Goal: Task Accomplishment & Management: Manage account settings

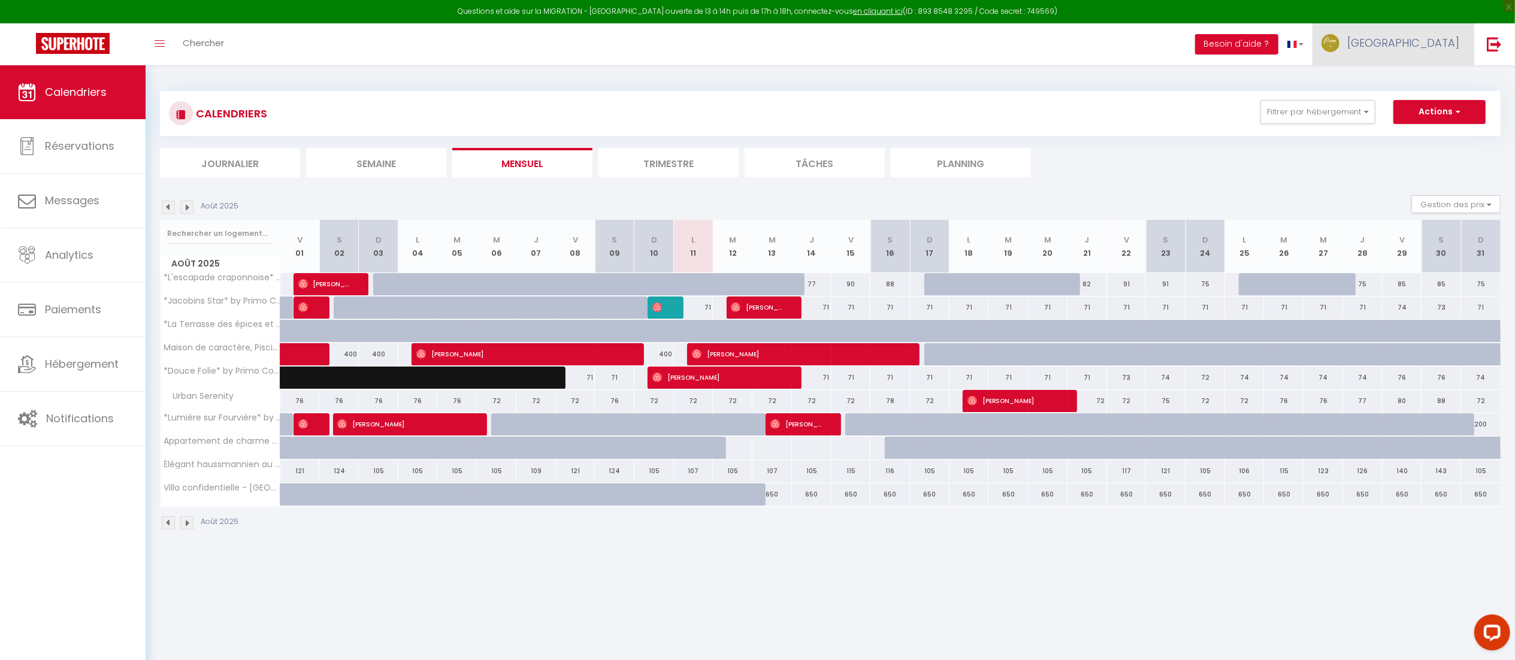
click at [1450, 29] on link "[GEOGRAPHIC_DATA]" at bounding box center [1393, 44] width 162 height 42
click at [1432, 80] on link "Paramètres" at bounding box center [1426, 83] width 89 height 20
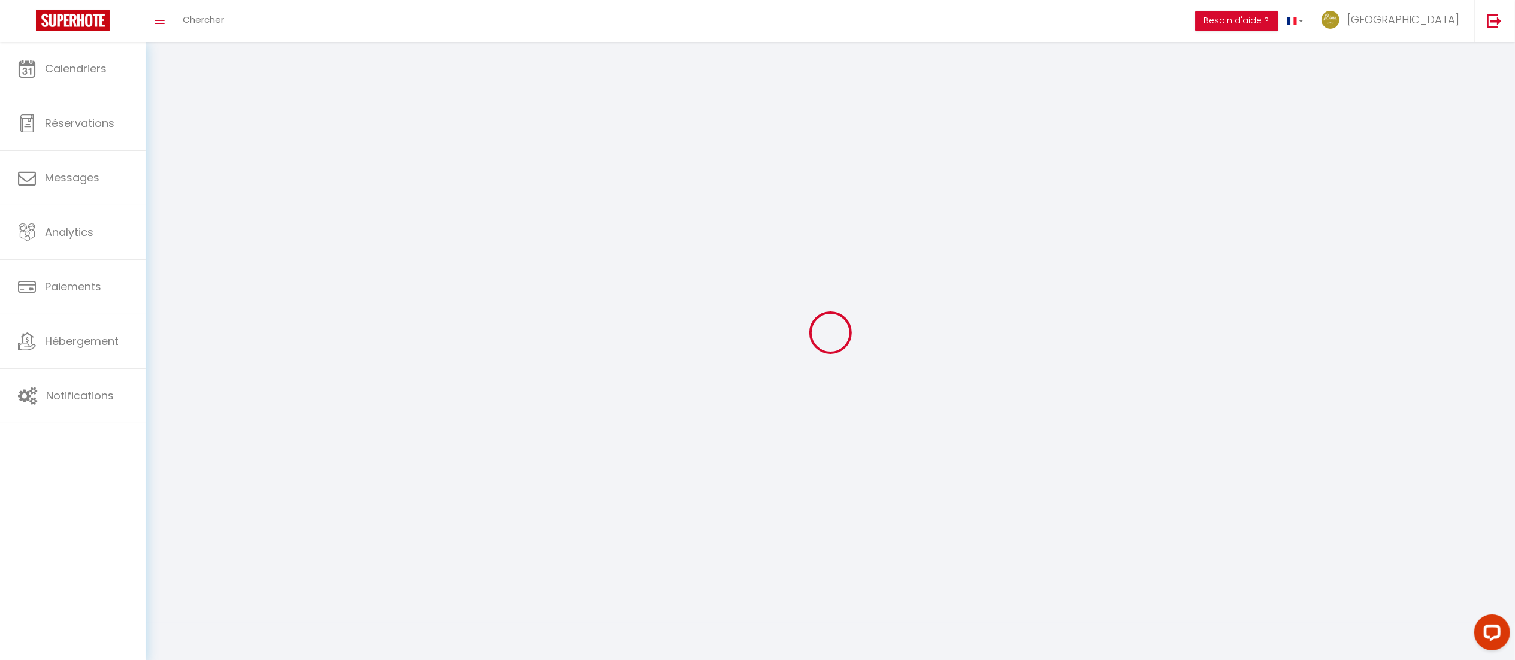
type input "[GEOGRAPHIC_DATA]"
type input "VESTA"
type input "0631447117"
type input "[STREET_ADDRESS][PERSON_NAME]"
type input "69005"
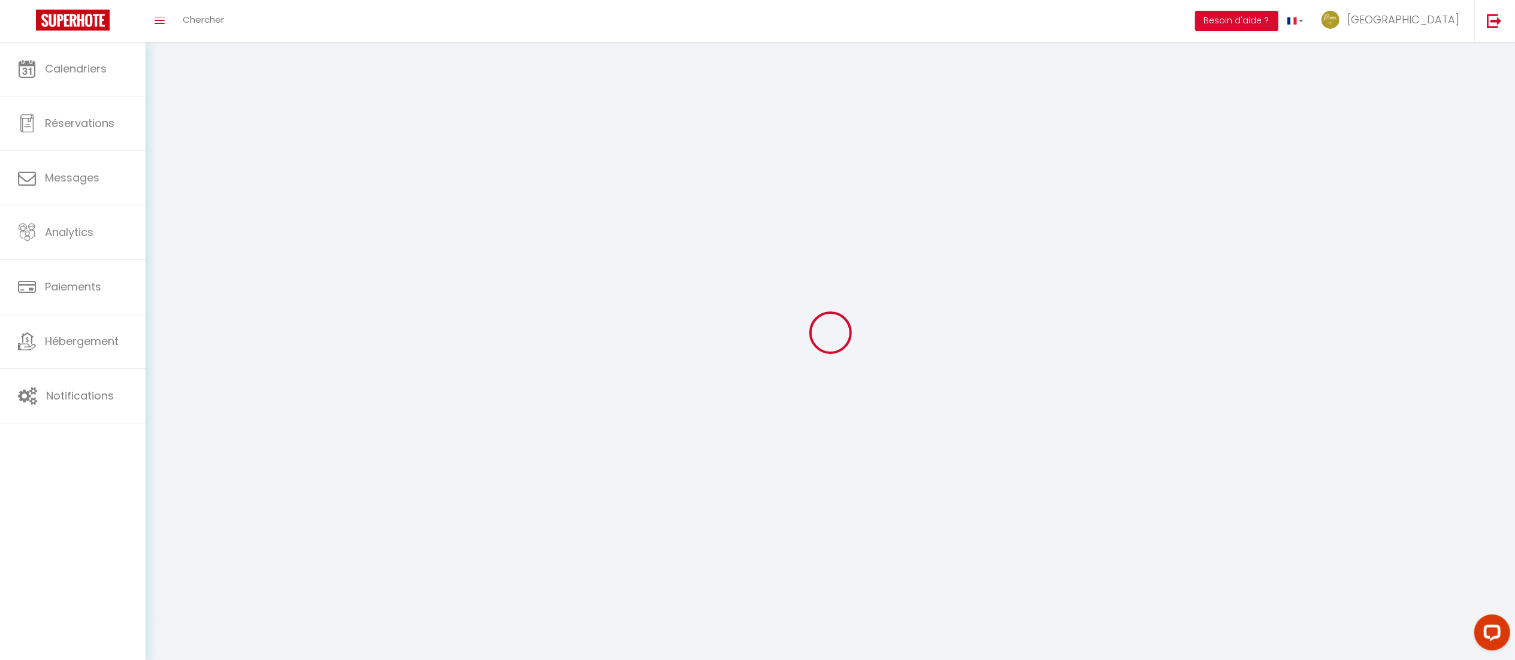
type input "[GEOGRAPHIC_DATA]"
type input "WszSs08I5f1fsyYv1ISlaLQRa"
type input "Wg4rePYoPezD2kX1feT7YTIAG"
type input "[URL][DOMAIN_NAME]"
type input "WszSs08I5f1fsyYv1ISlaLQRa"
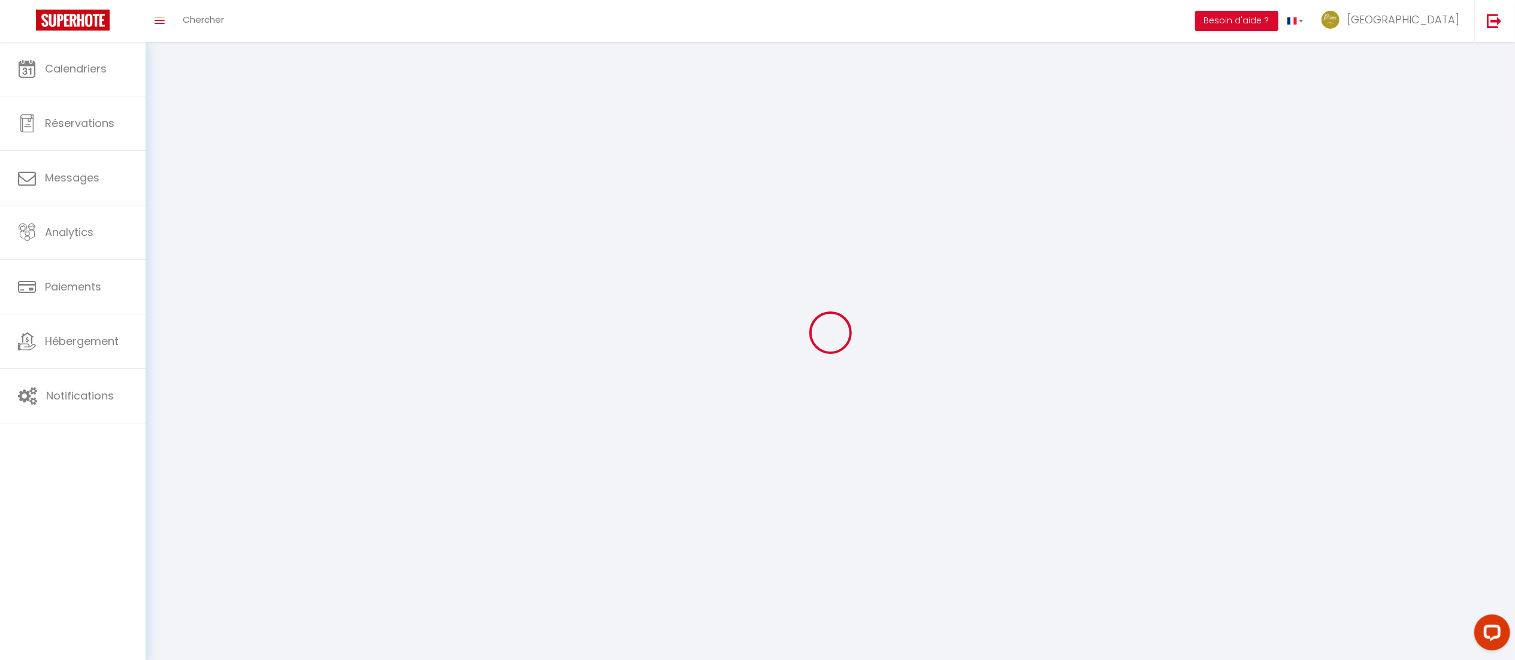
type input "Wg4rePYoPezD2kX1feT7YTIAG"
type input "[URL][DOMAIN_NAME]"
select select "28"
select select "fr"
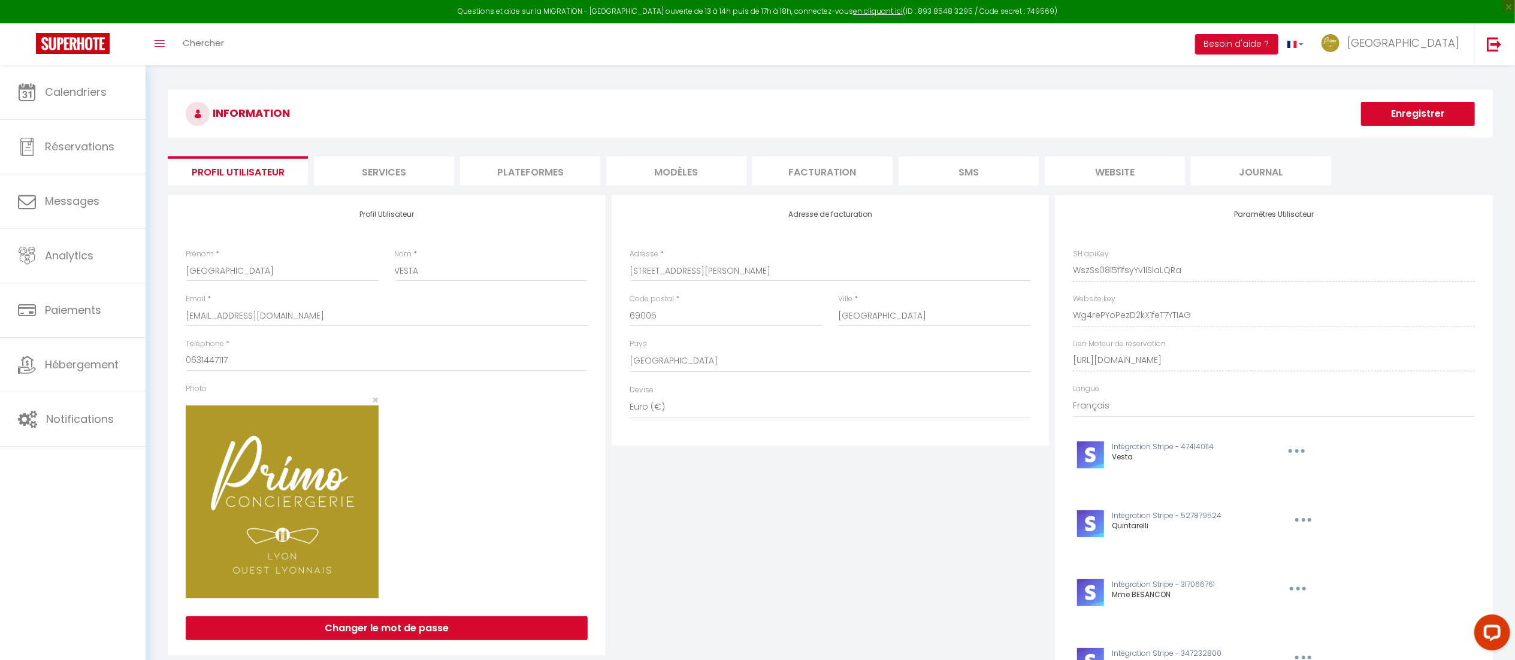
click at [528, 165] on li "Plateformes" at bounding box center [530, 170] width 140 height 29
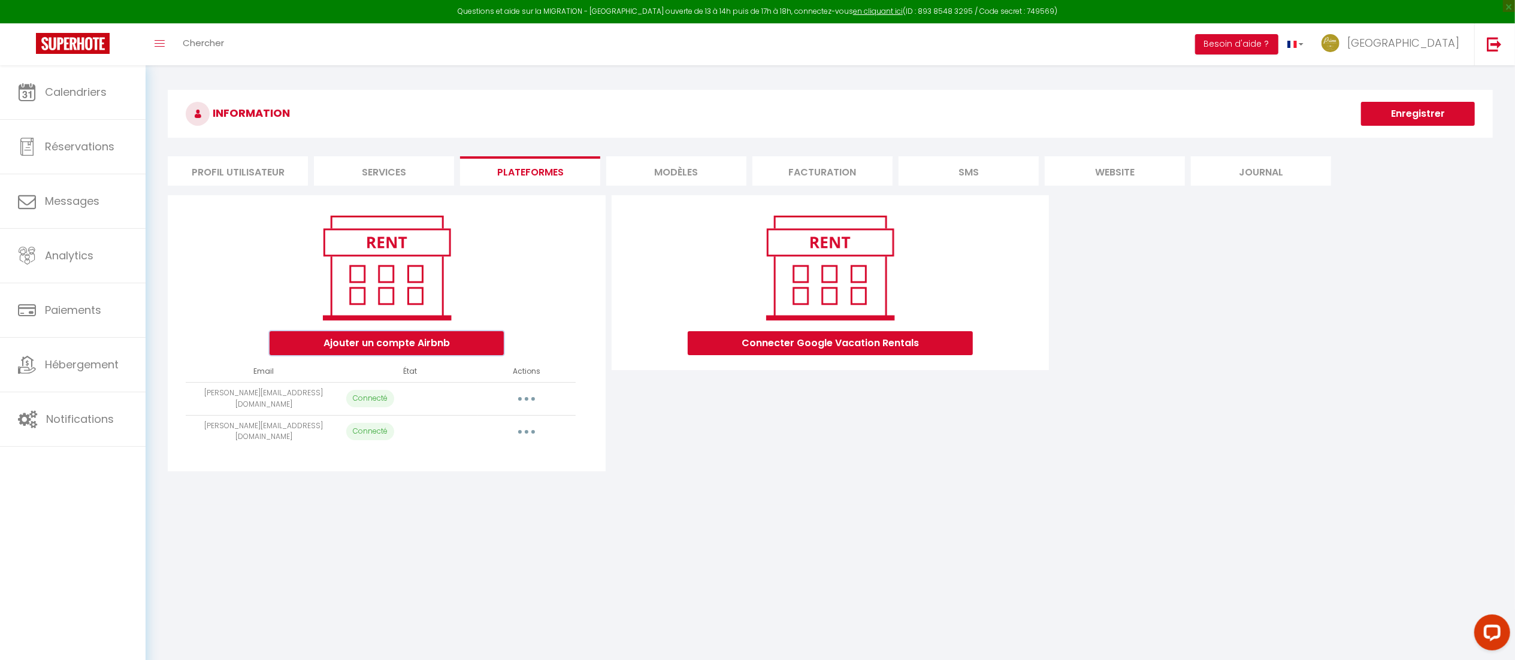
click at [468, 335] on button "Ajouter un compte Airbnb" at bounding box center [387, 343] width 234 height 24
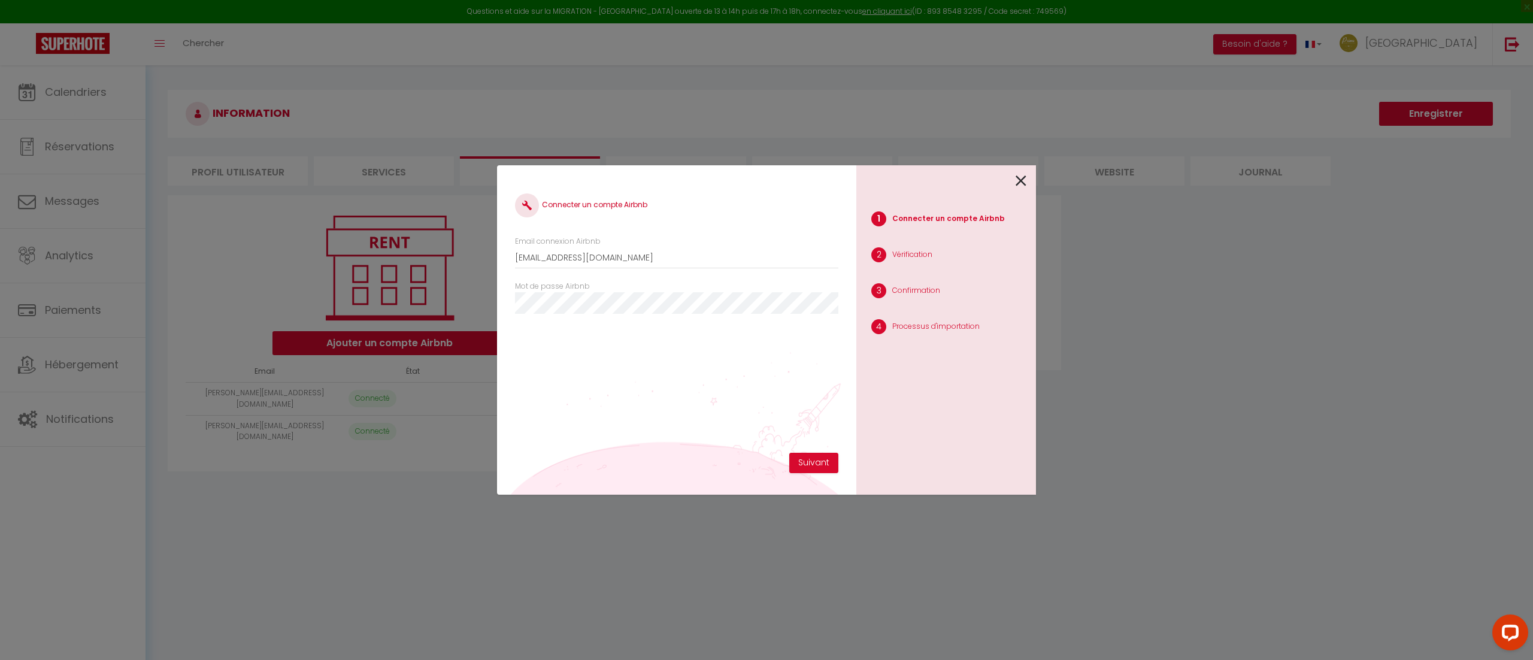
click at [1019, 178] on icon at bounding box center [1021, 181] width 11 height 18
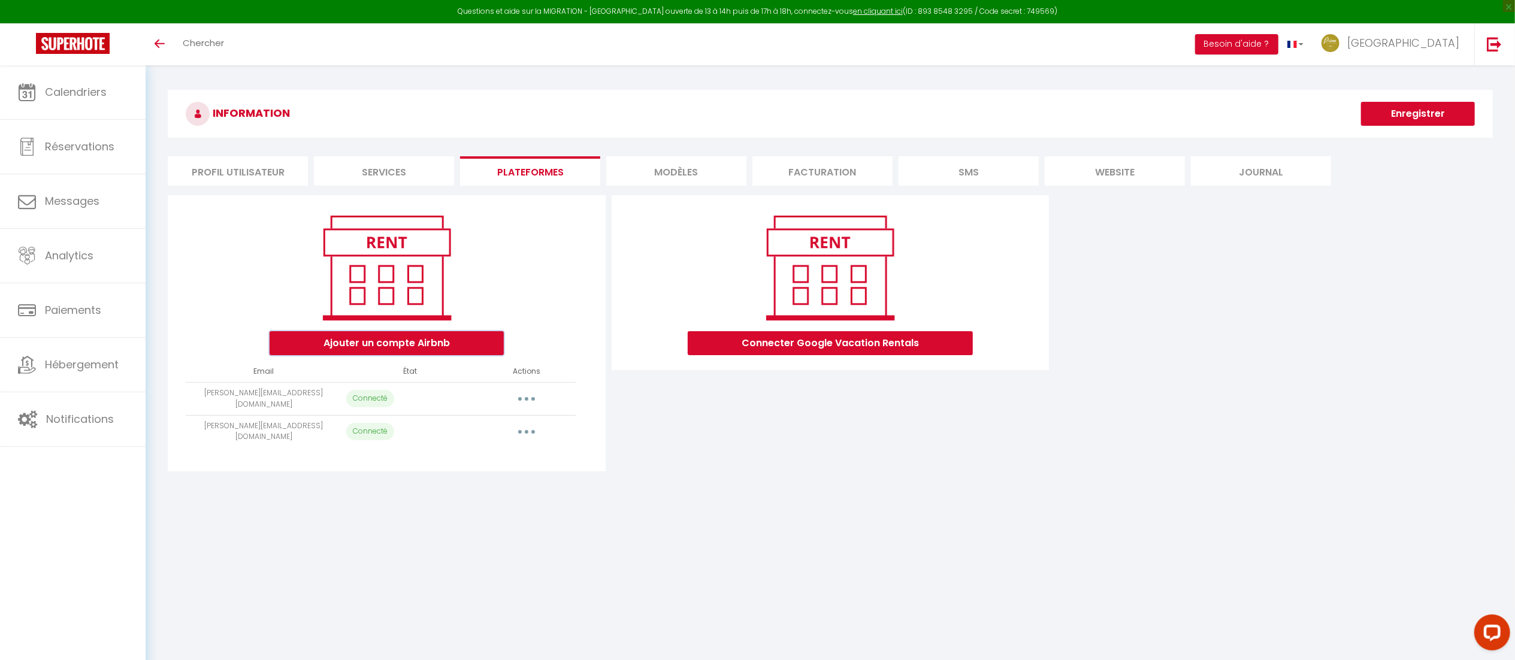
click at [477, 344] on button "Ajouter un compte Airbnb" at bounding box center [387, 343] width 234 height 24
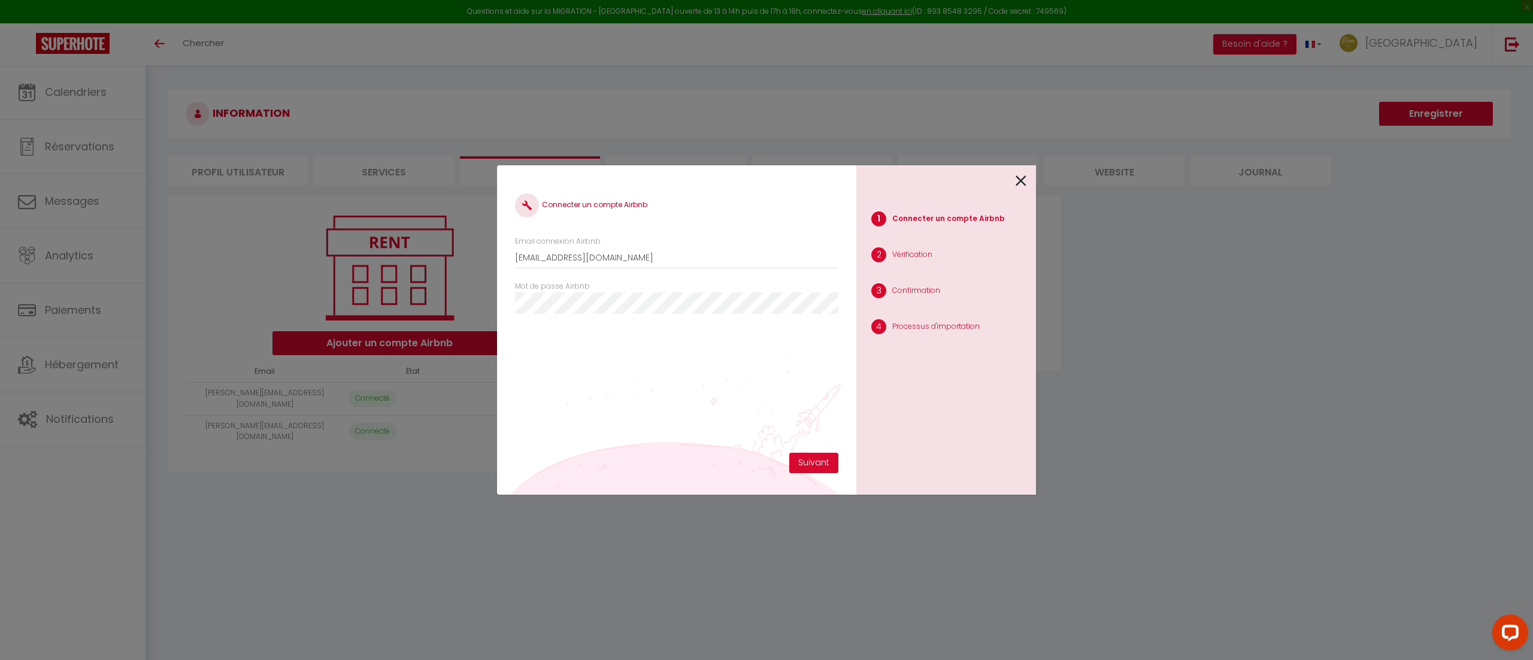
click at [1021, 180] on icon at bounding box center [1021, 181] width 11 height 18
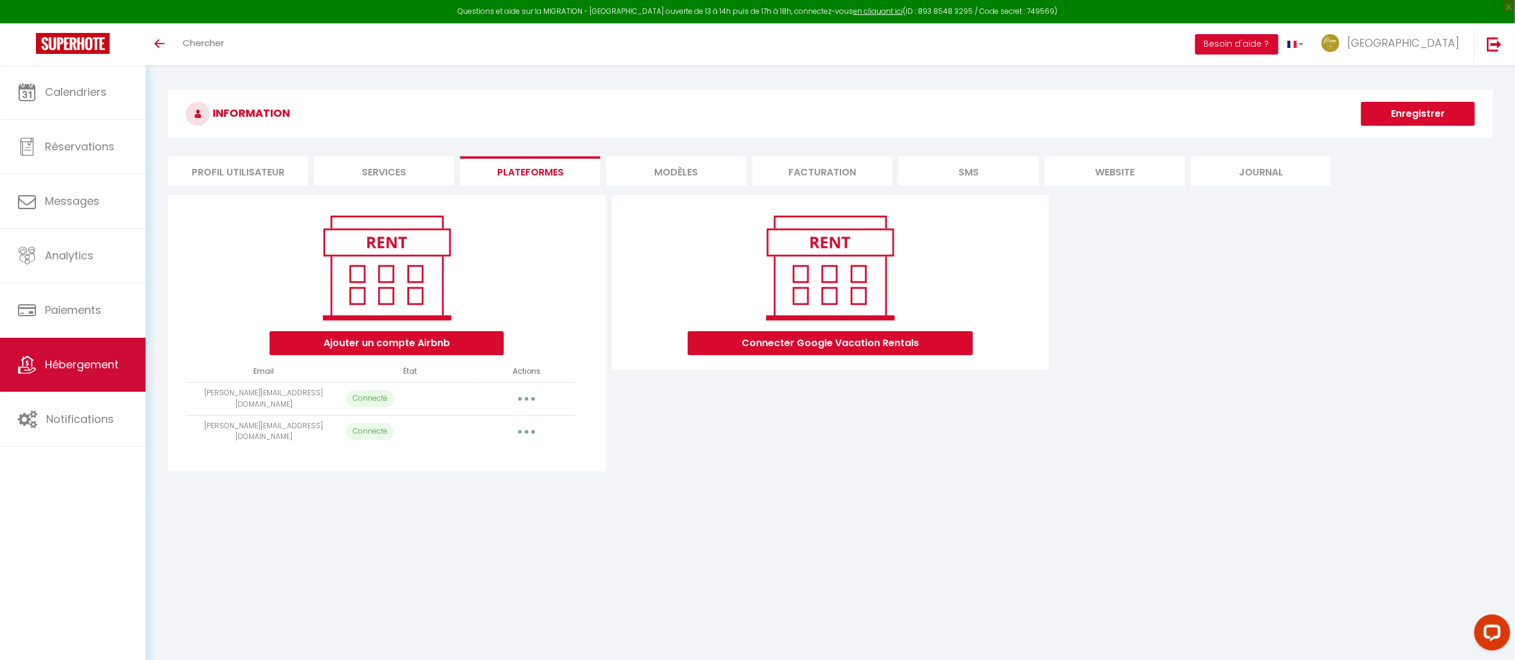
click at [96, 362] on span "Hébergement" at bounding box center [82, 364] width 74 height 15
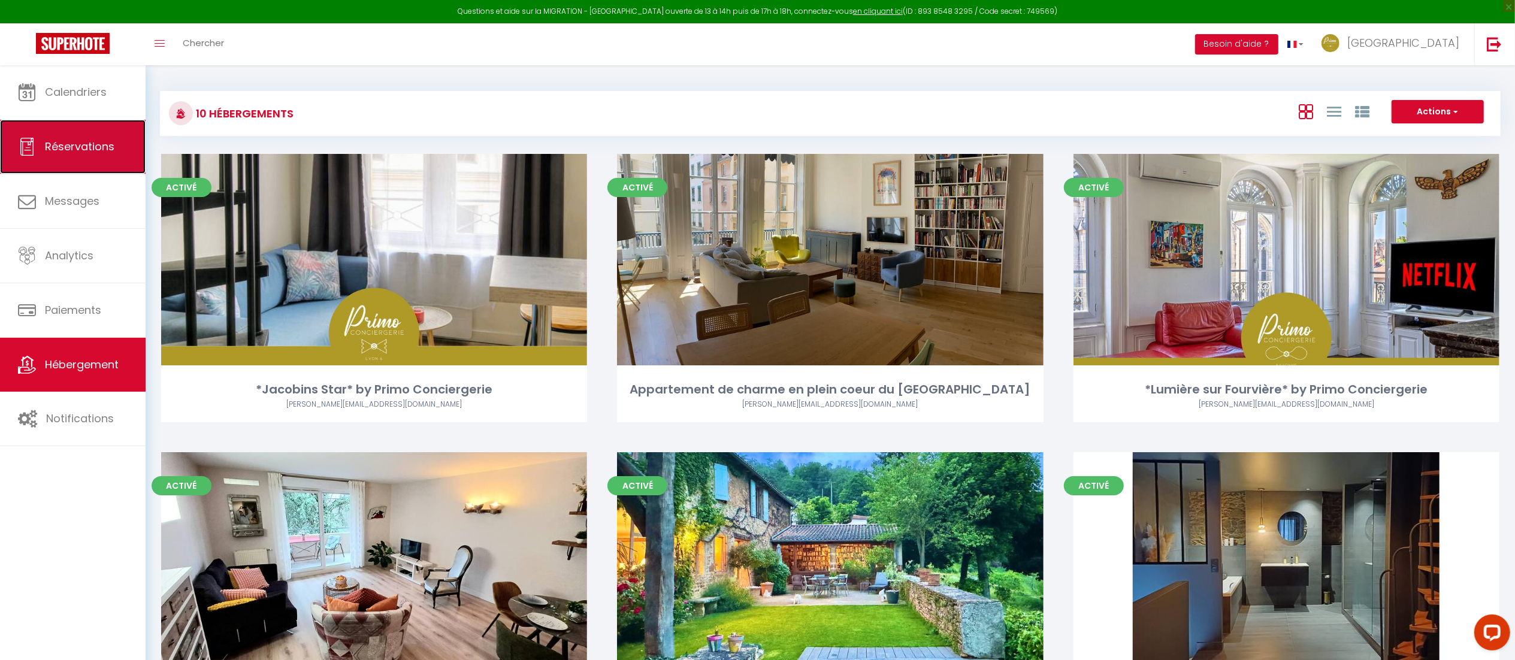
click at [81, 150] on span "Réservations" at bounding box center [79, 146] width 69 height 15
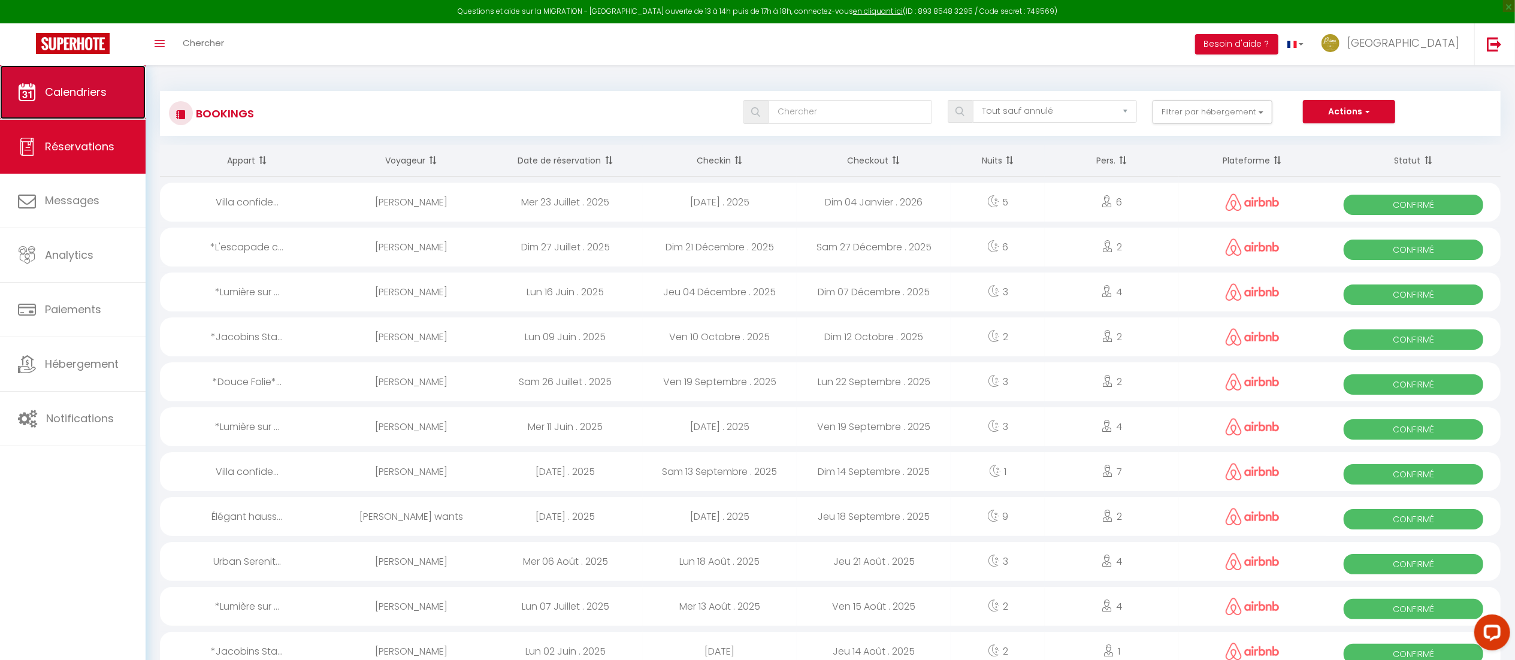
click at [32, 103] on link "Calendriers" at bounding box center [73, 92] width 146 height 54
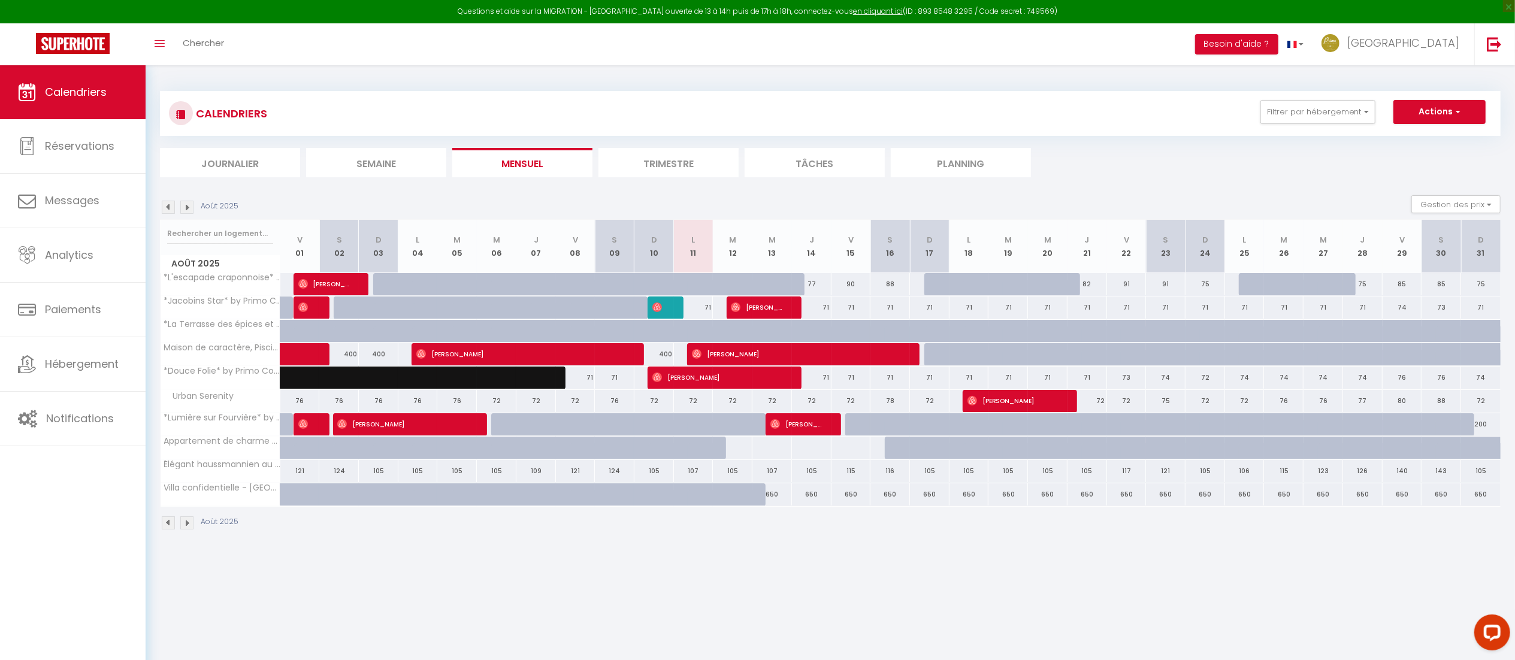
click at [598, 320] on div at bounding box center [615, 331] width 40 height 23
type input "312"
type input "Sam 09 Août 2025"
type input "Dim 10 Août 2025"
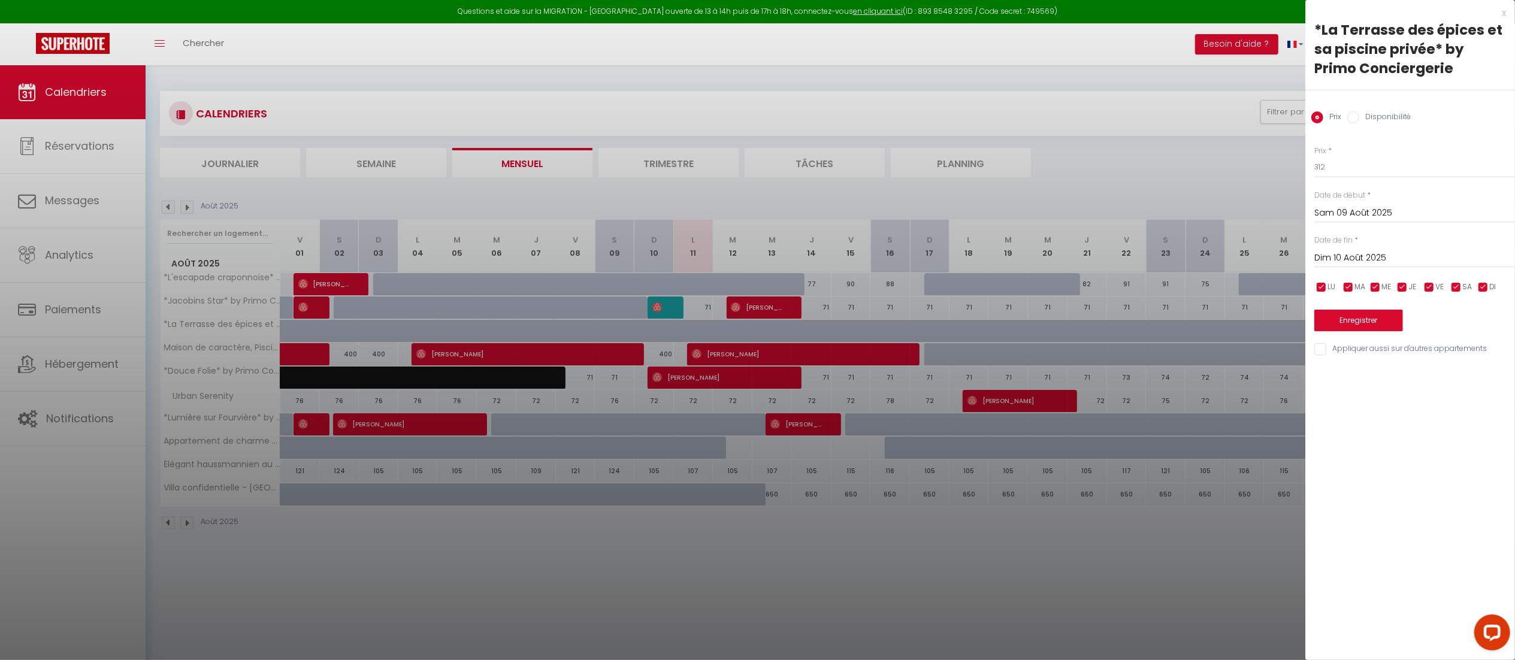
click at [885, 571] on div at bounding box center [757, 330] width 1515 height 660
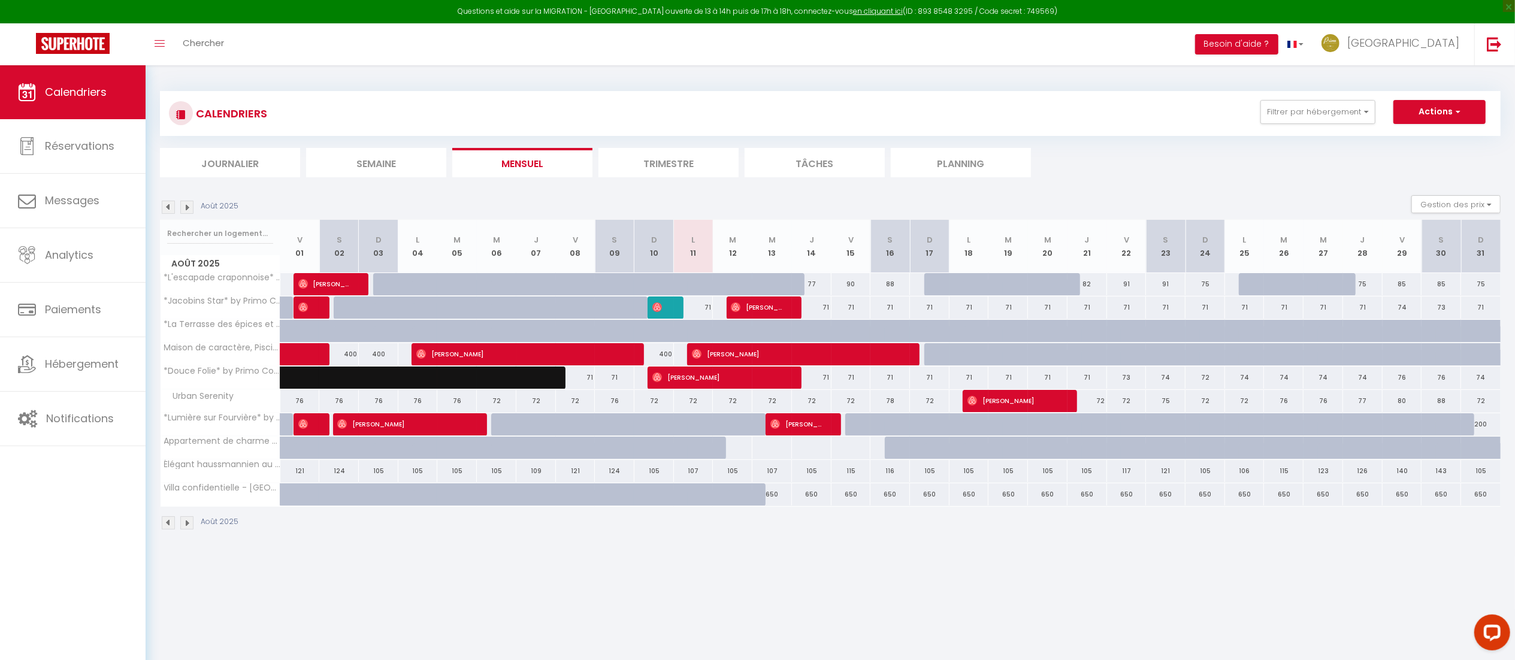
click at [885, 571] on body "Questions et aide sur la MIGRATION - Salle Zoom ouverte de 13 à 14h puis de 17h…" at bounding box center [757, 395] width 1515 height 660
click at [1458, 52] on link "[GEOGRAPHIC_DATA]" at bounding box center [1393, 44] width 162 height 42
click at [1402, 84] on link "Paramètres" at bounding box center [1426, 83] width 89 height 20
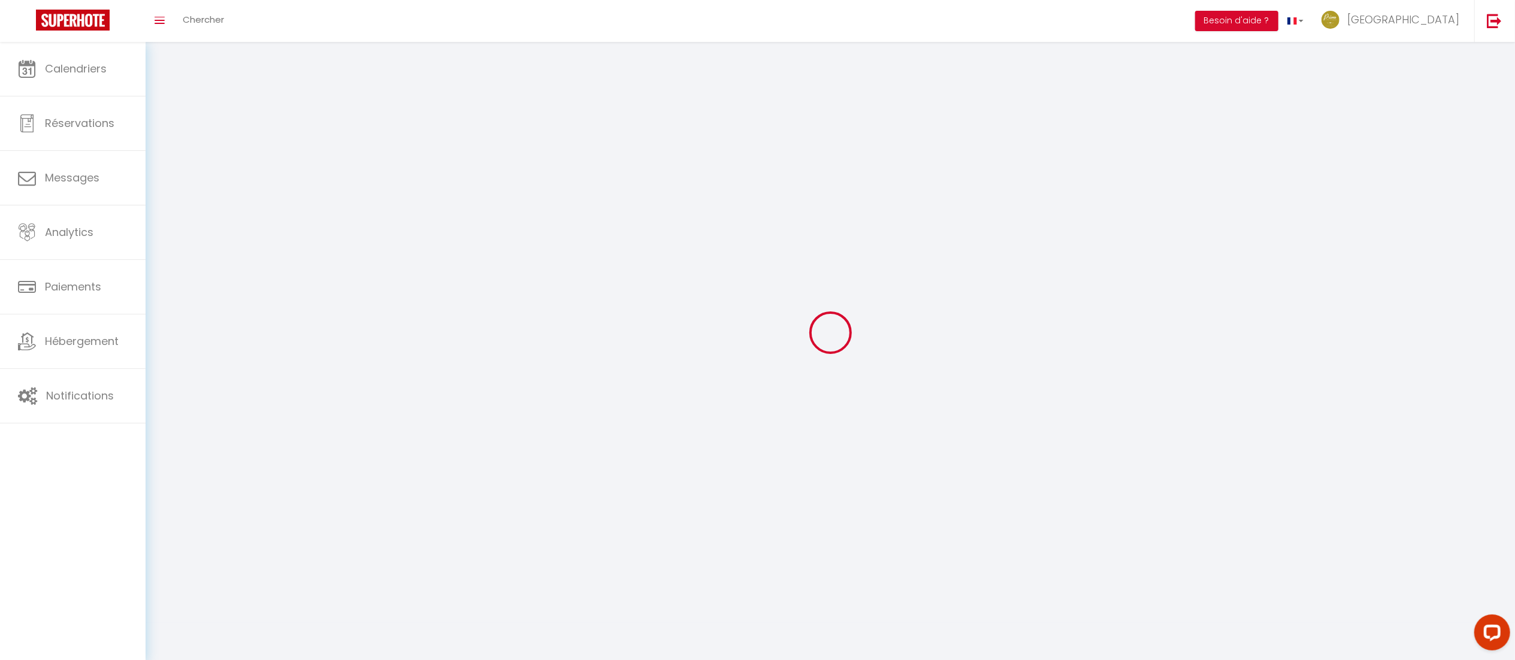
type input "[GEOGRAPHIC_DATA]"
type input "VESTA"
type input "0631447117"
type input "[STREET_ADDRESS]"
type input "69005"
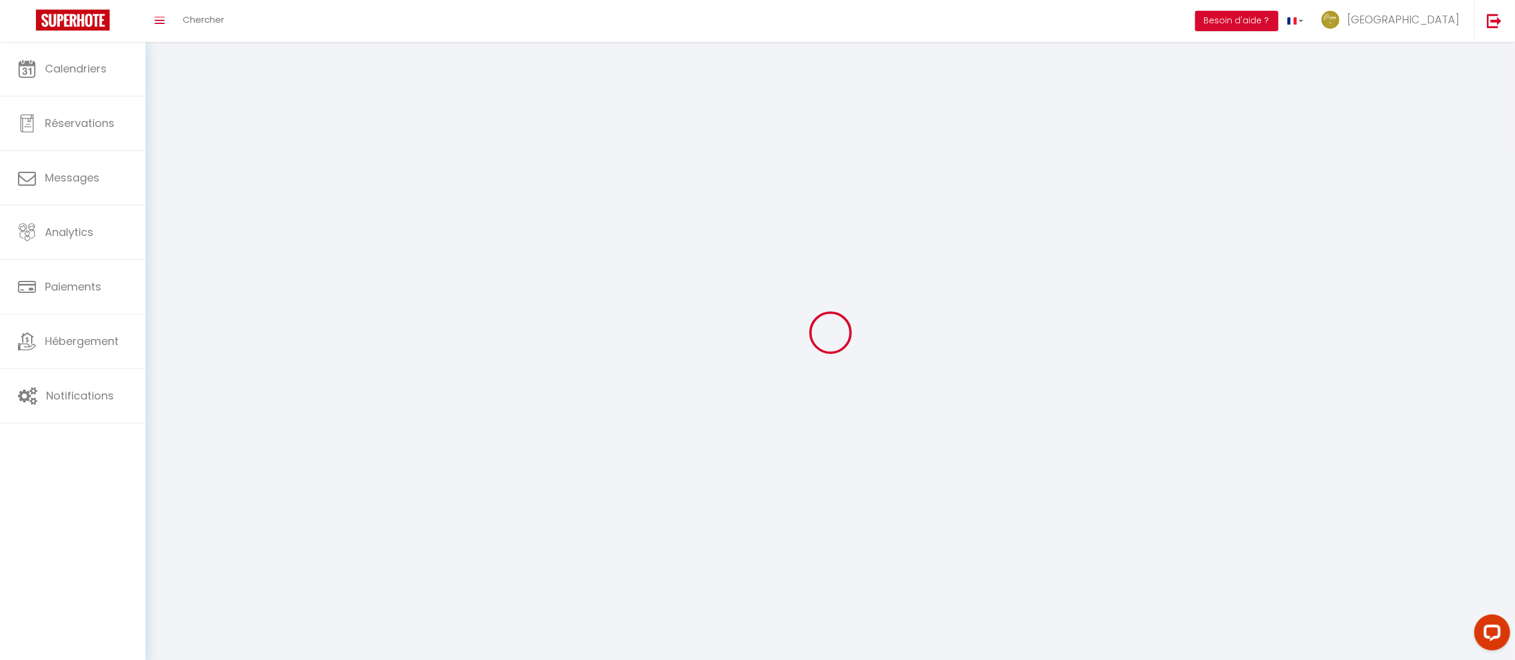
type input "[GEOGRAPHIC_DATA]"
type input "WszSs08I5f1fsyYv1ISlaLQRa"
type input "Wg4rePYoPezD2kX1feT7YTIAG"
type input "[URL][DOMAIN_NAME]"
type input "WszSs08I5f1fsyYv1ISlaLQRa"
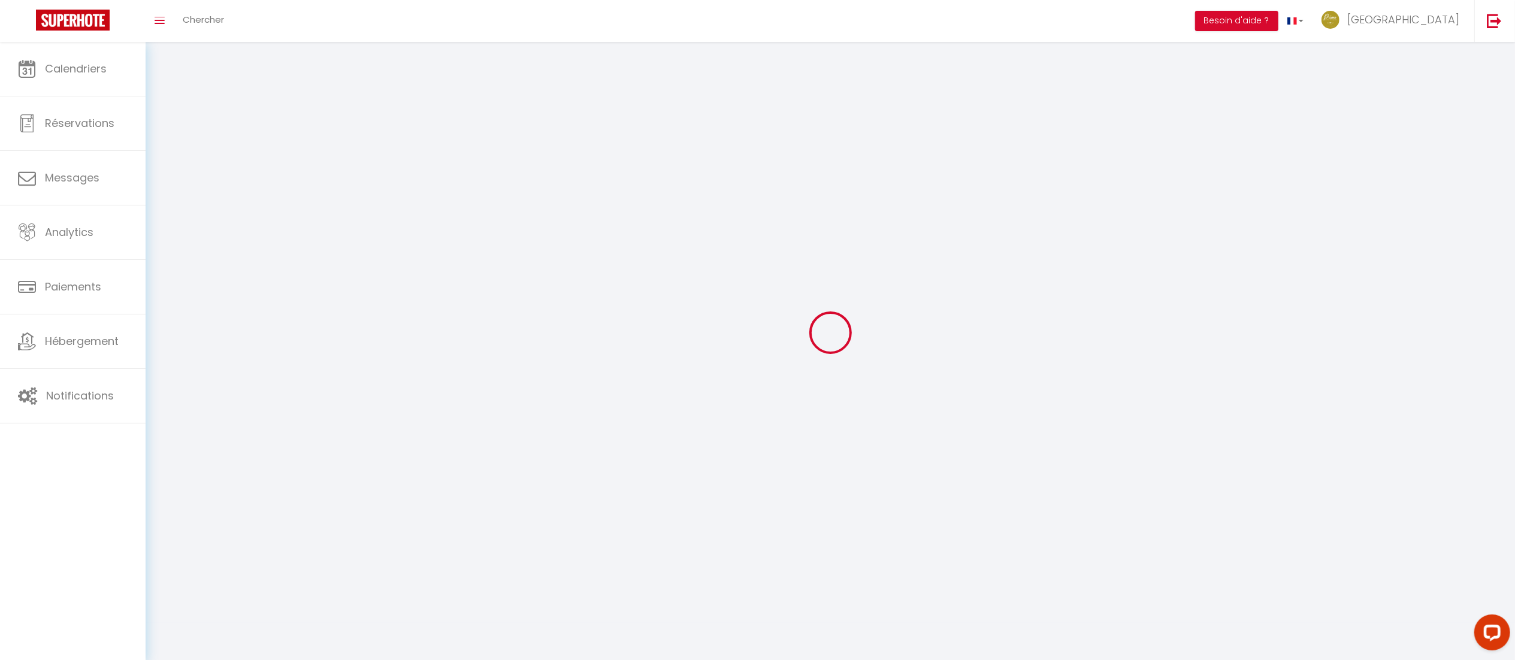
type input "Wg4rePYoPezD2kX1feT7YTIAG"
type input "[URL][DOMAIN_NAME]"
select select "28"
select select "fr"
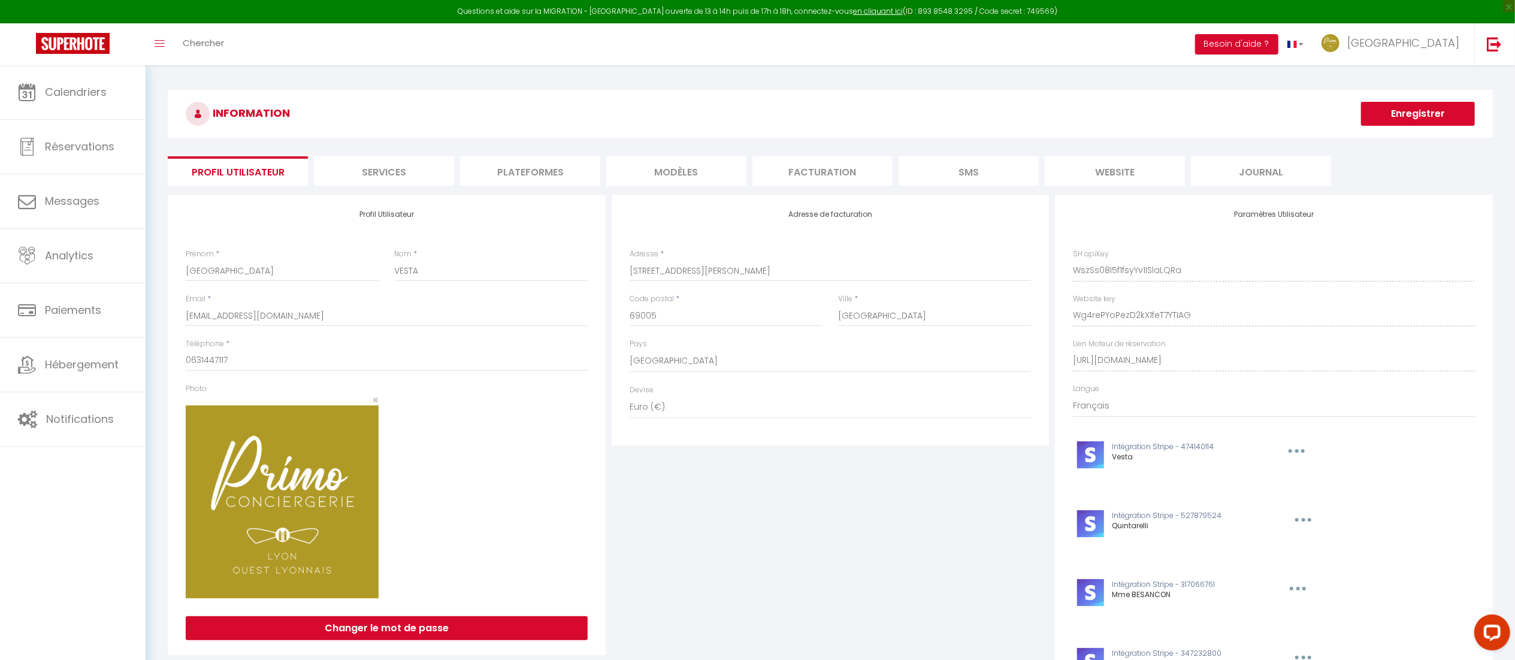
click at [509, 176] on li "Plateformes" at bounding box center [530, 170] width 140 height 29
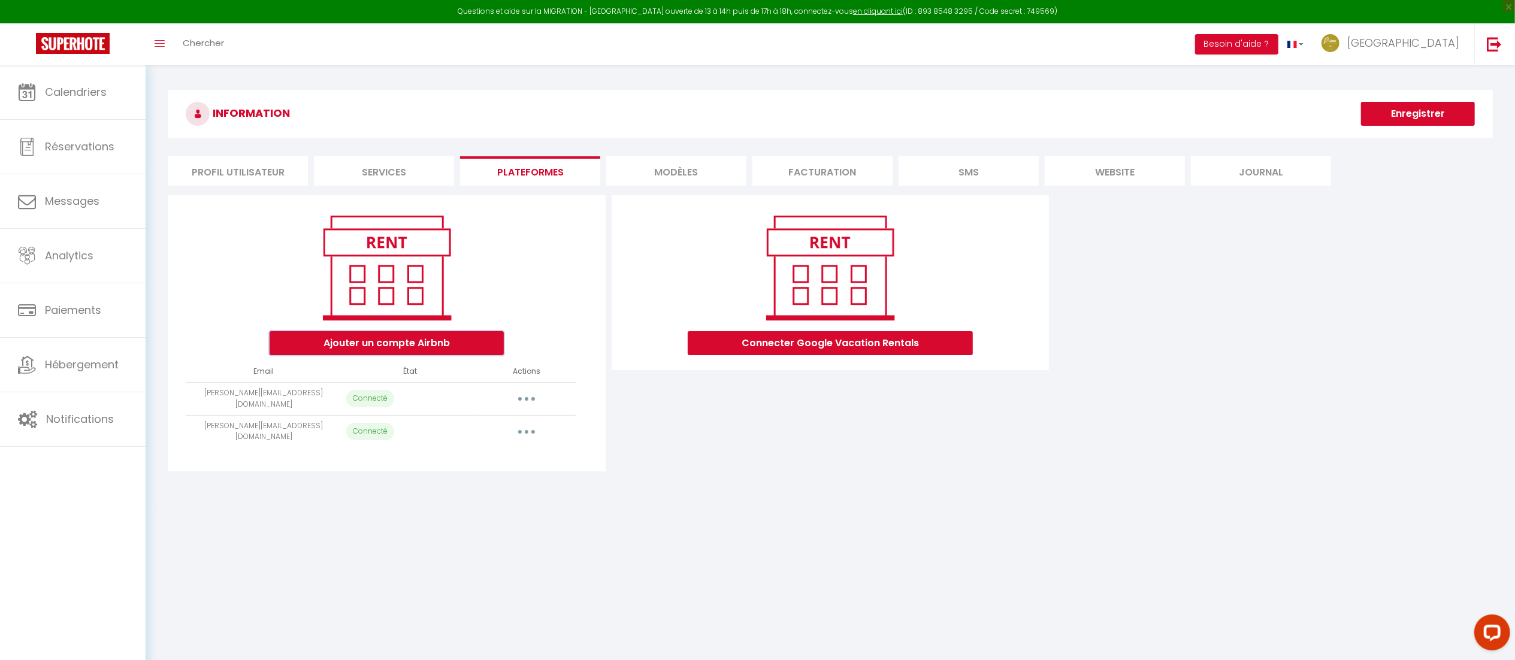
click at [430, 347] on button "Ajouter un compte Airbnb" at bounding box center [387, 343] width 234 height 24
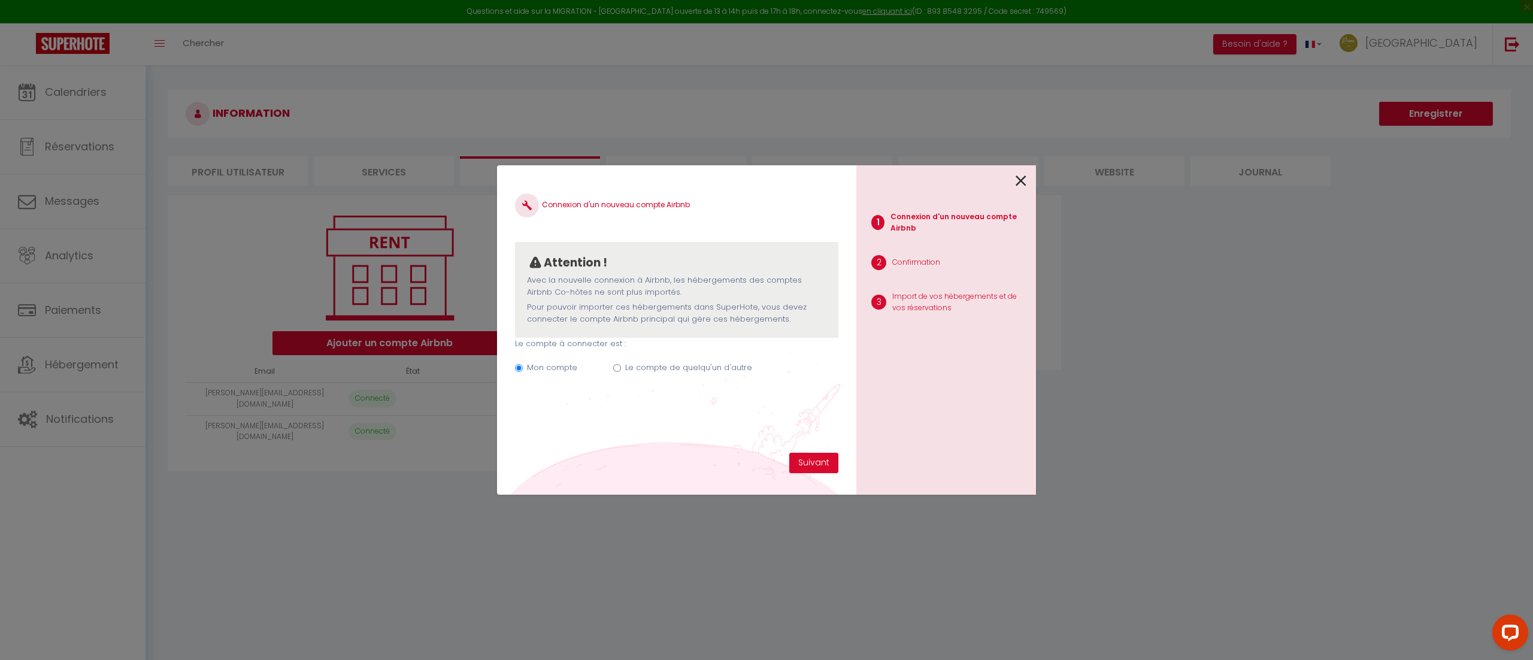
click at [1023, 178] on icon at bounding box center [1021, 181] width 11 height 18
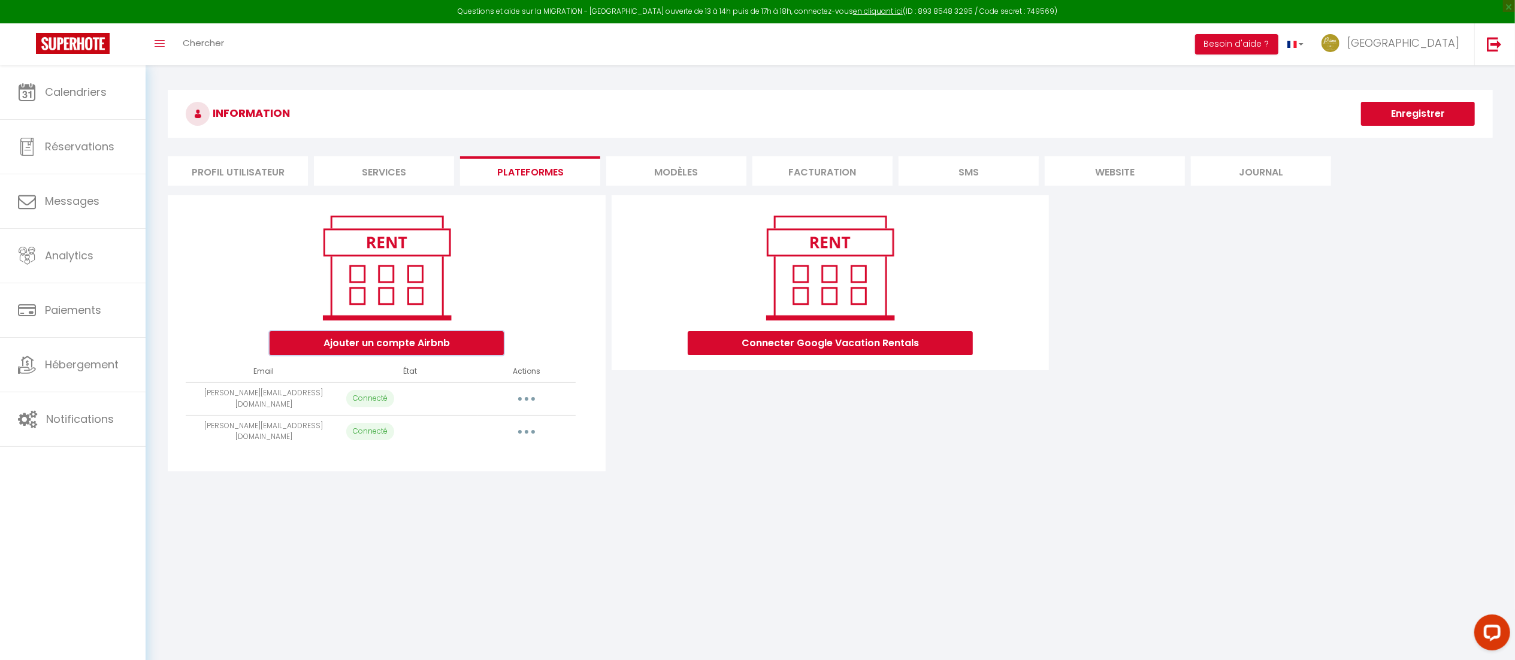
click at [458, 351] on button "Ajouter un compte Airbnb" at bounding box center [387, 343] width 234 height 24
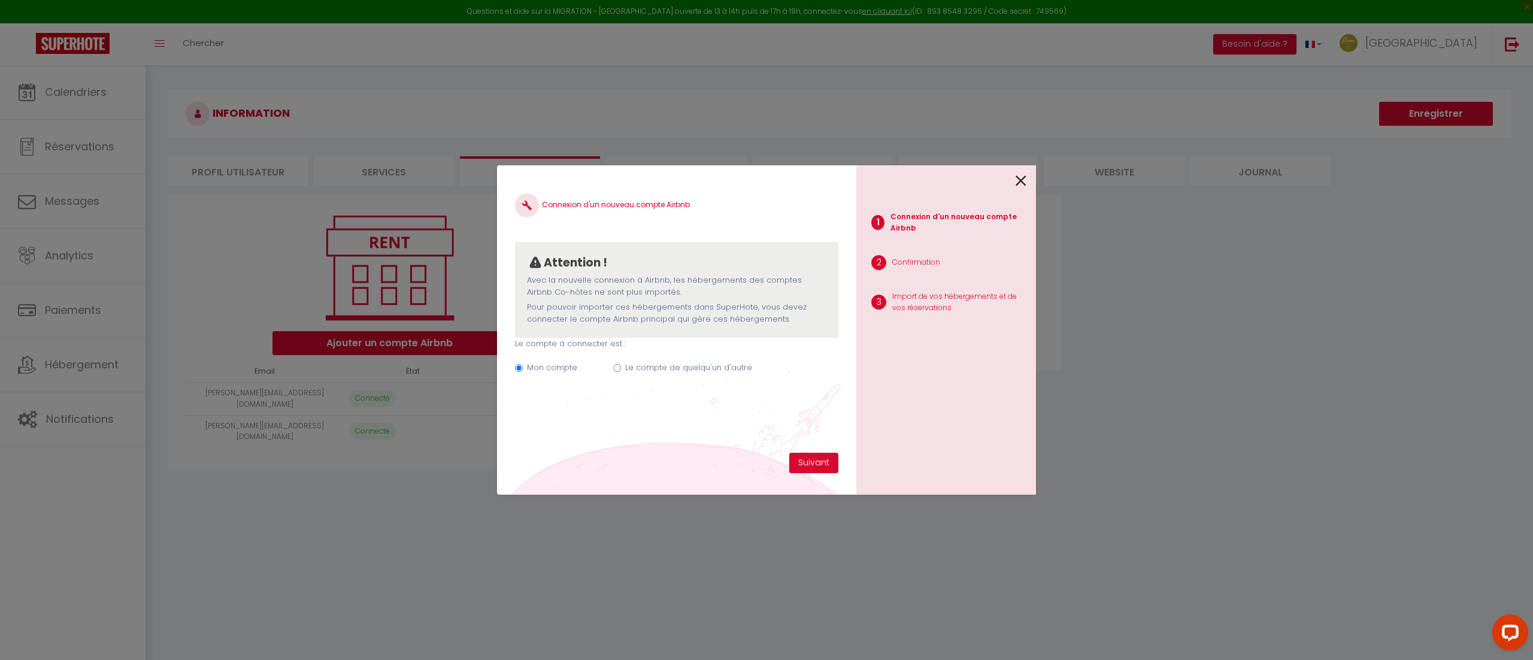
click at [667, 375] on div "Le compte de quelqu'un d'autre" at bounding box center [688, 370] width 127 height 16
click at [662, 369] on label "Le compte de quelqu'un d'autre" at bounding box center [688, 368] width 127 height 12
click at [621, 369] on input "Le compte de quelqu'un d'autre" at bounding box center [617, 368] width 8 height 8
radio input "true"
radio input "false"
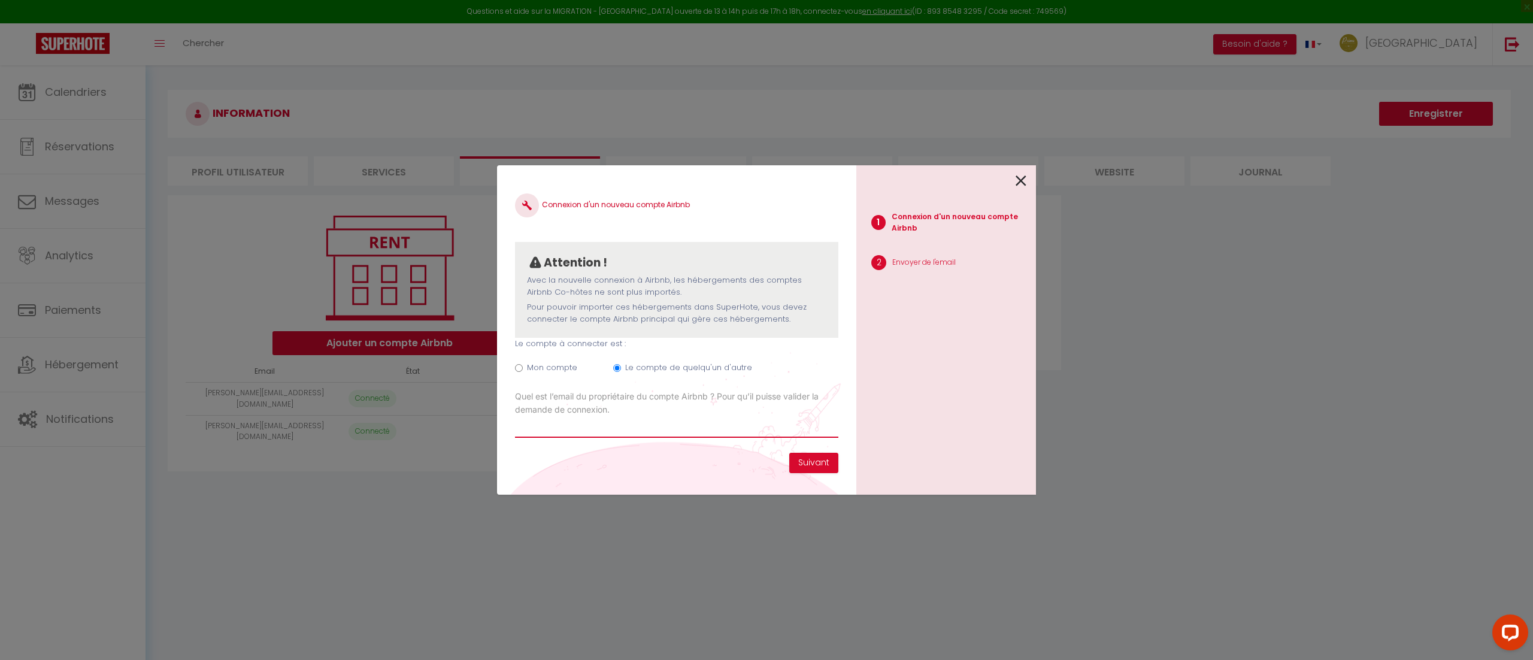
click at [649, 431] on input "Email connexion Airbnb" at bounding box center [676, 427] width 323 height 22
paste input "[EMAIL_ADDRESS][DOMAIN_NAME]"
type input "[EMAIL_ADDRESS][DOMAIN_NAME]"
click at [810, 467] on button "Suivant" at bounding box center [813, 463] width 49 height 20
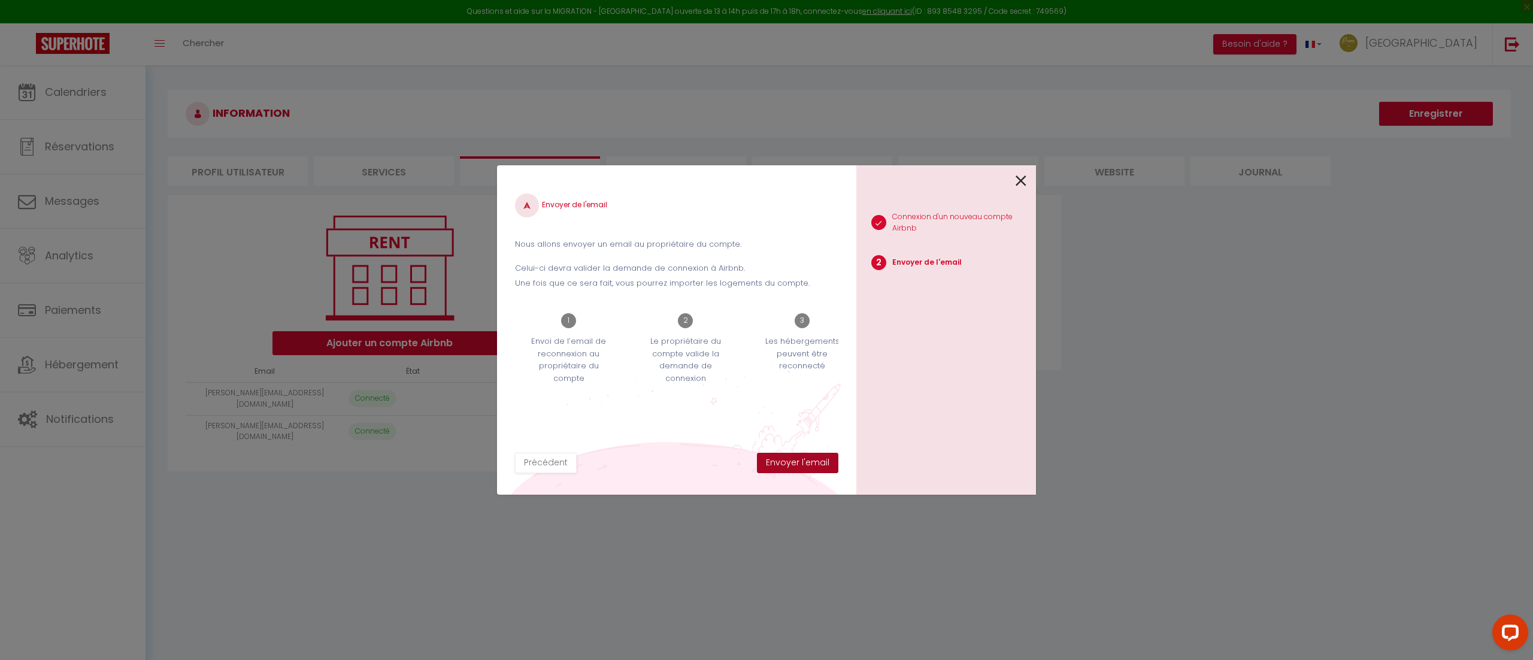
click at [810, 467] on button "Envoyer l'email" at bounding box center [797, 463] width 81 height 20
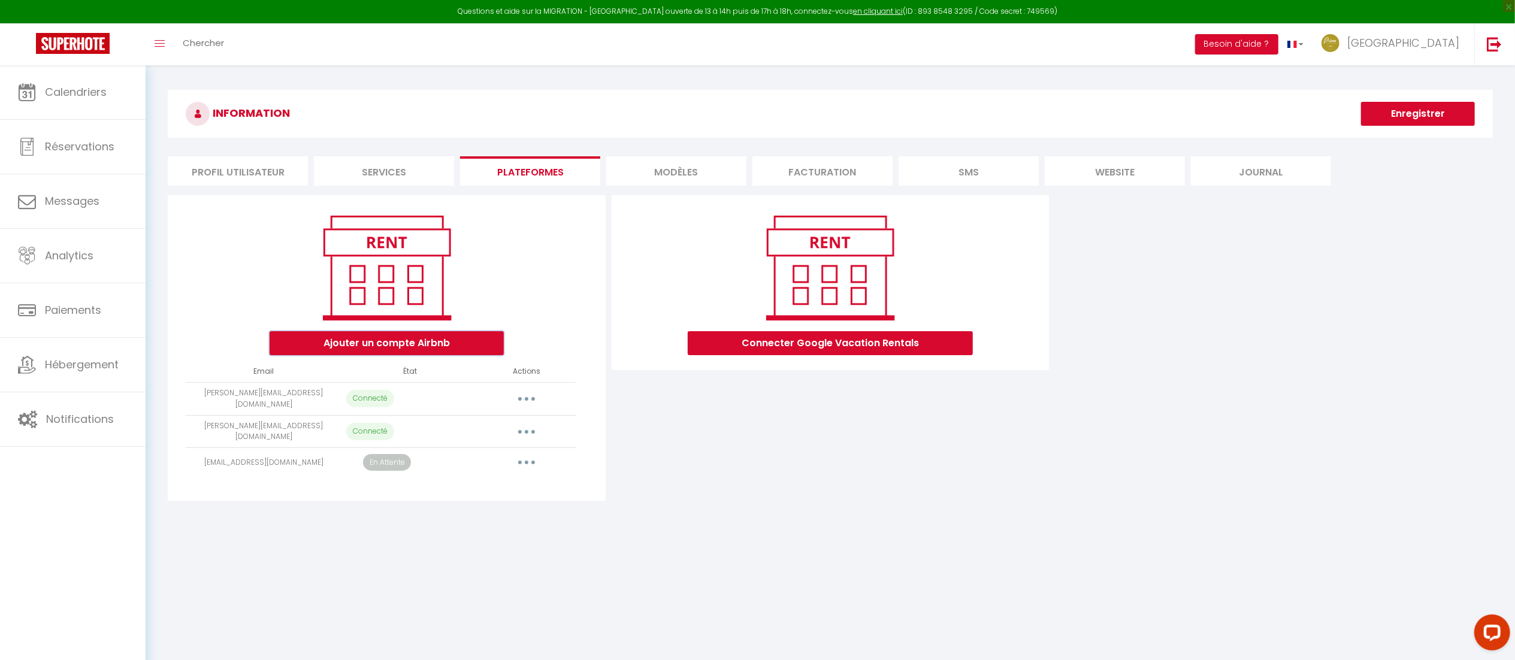
click at [408, 340] on button "Ajouter un compte Airbnb" at bounding box center [387, 343] width 234 height 24
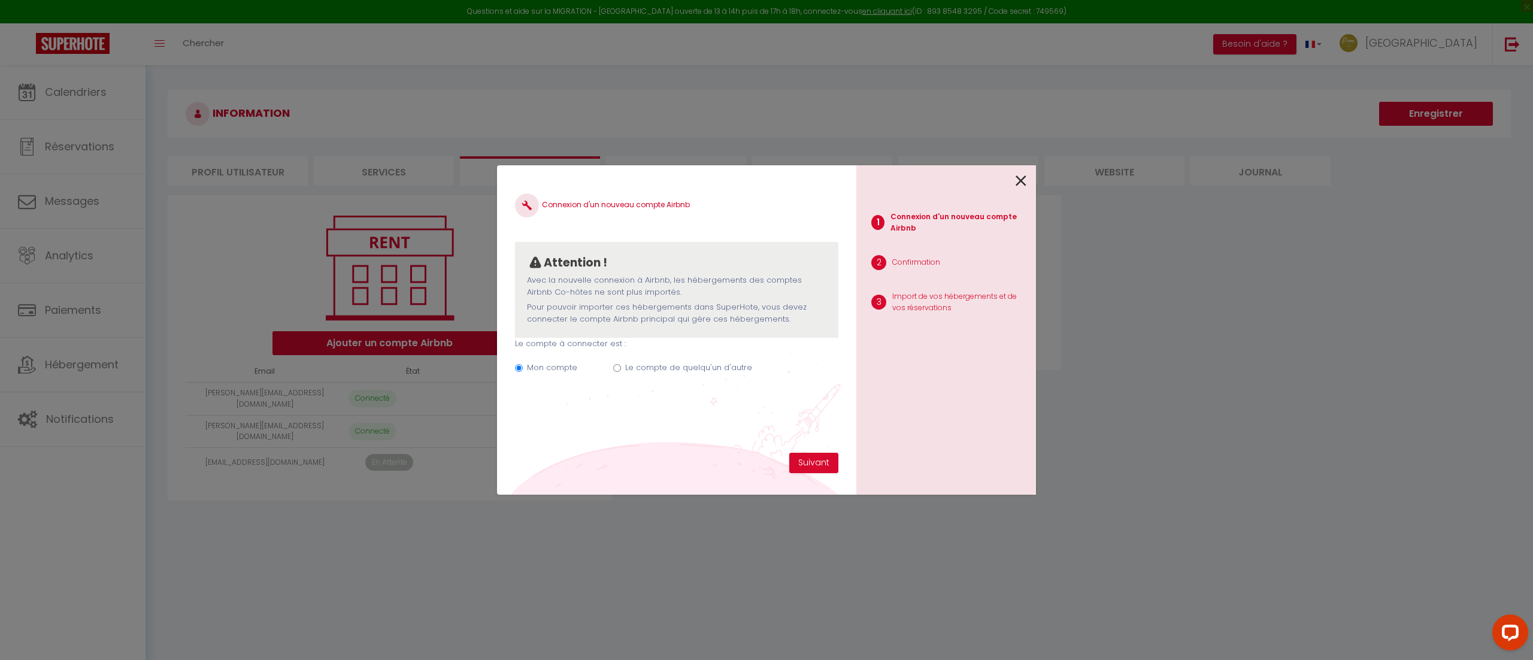
click at [672, 374] on label "Le compte de quelqu'un d'autre" at bounding box center [688, 368] width 127 height 12
click at [621, 372] on input "Le compte de quelqu'un d'autre" at bounding box center [617, 368] width 8 height 8
radio input "true"
radio input "false"
click at [676, 423] on input "Email connexion Airbnb" at bounding box center [676, 427] width 323 height 22
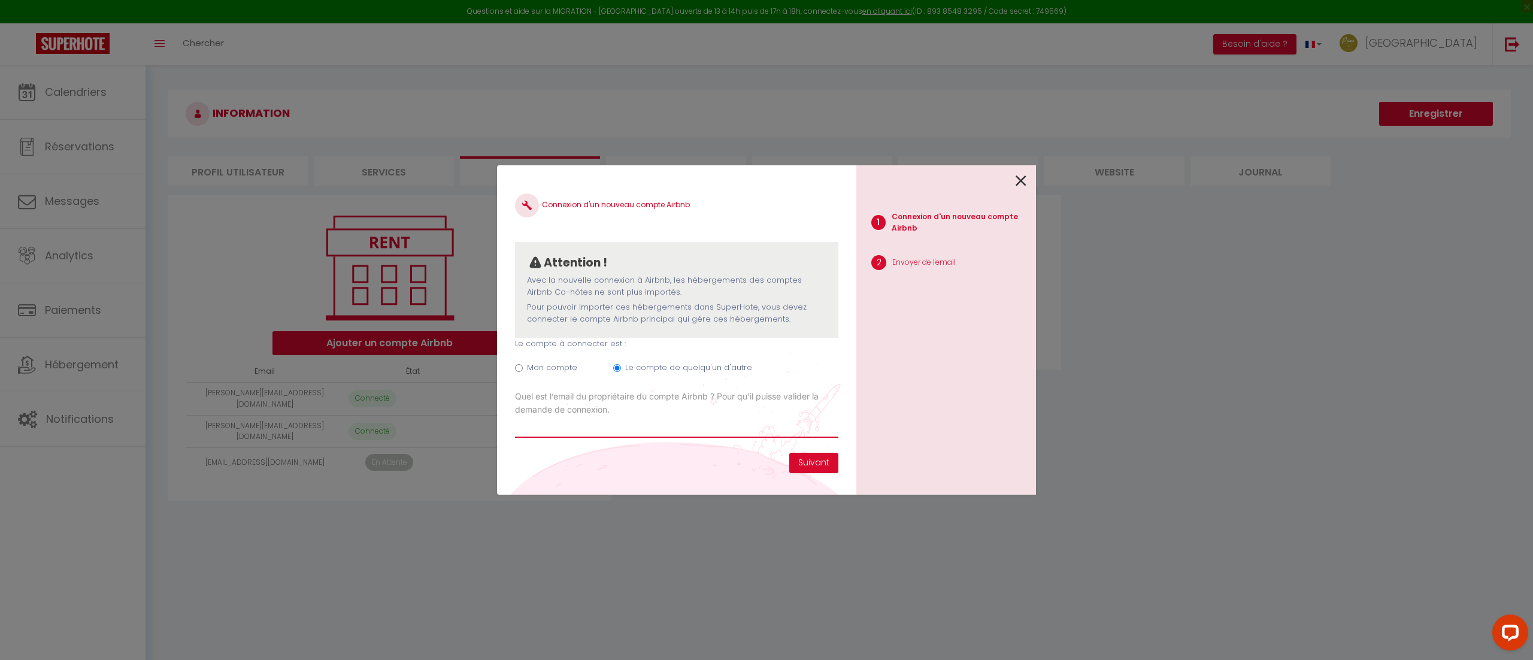
paste input "[EMAIL_ADDRESS][DOMAIN_NAME]"
type input "[EMAIL_ADDRESS][DOMAIN_NAME]"
click at [815, 464] on button "Suivant" at bounding box center [813, 463] width 49 height 20
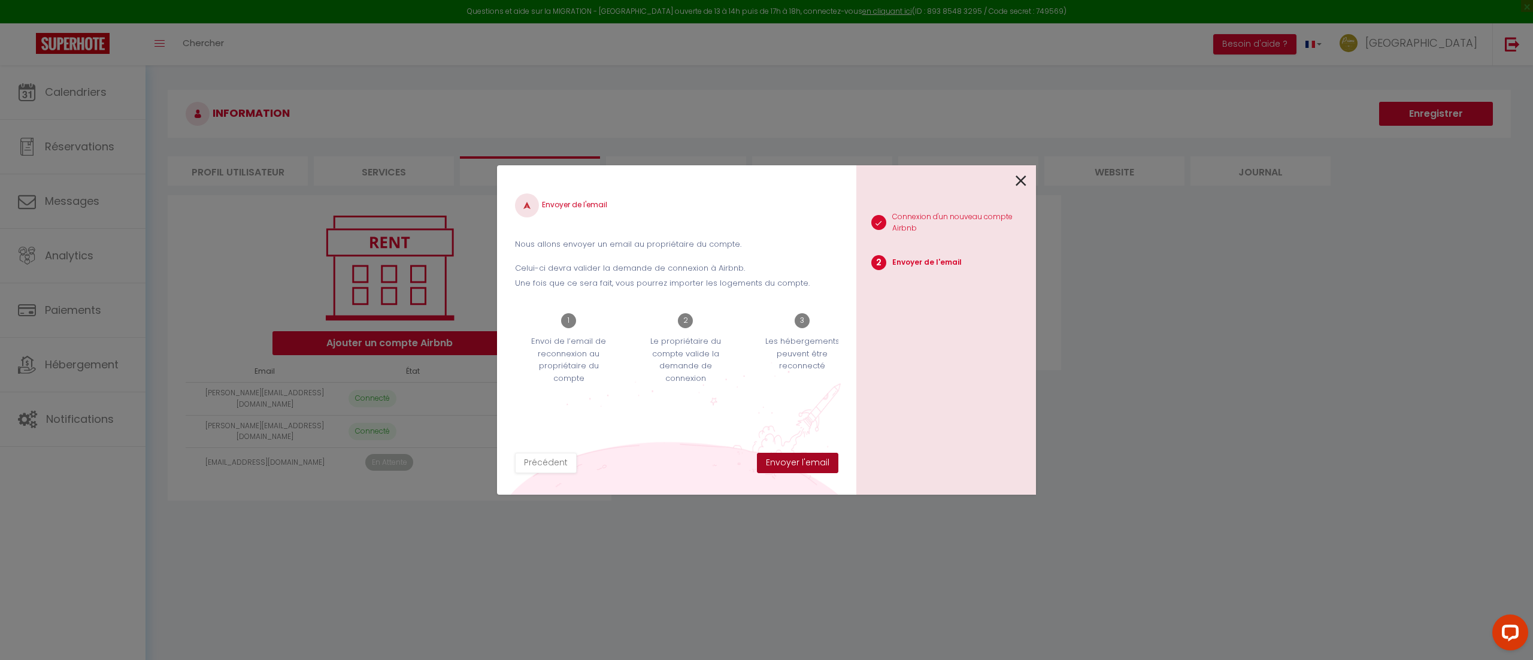
click at [815, 464] on button "Envoyer l'email" at bounding box center [797, 463] width 81 height 20
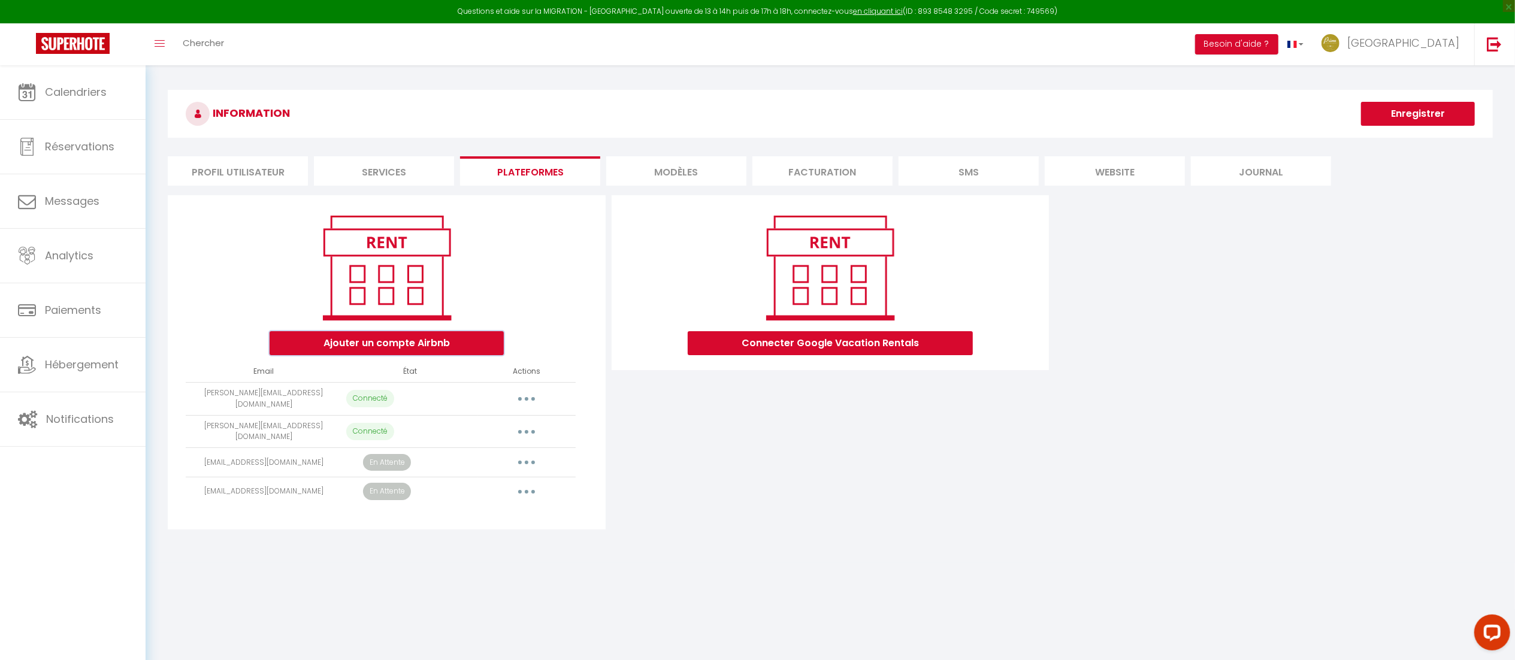
click at [454, 341] on button "Ajouter un compte Airbnb" at bounding box center [387, 343] width 234 height 24
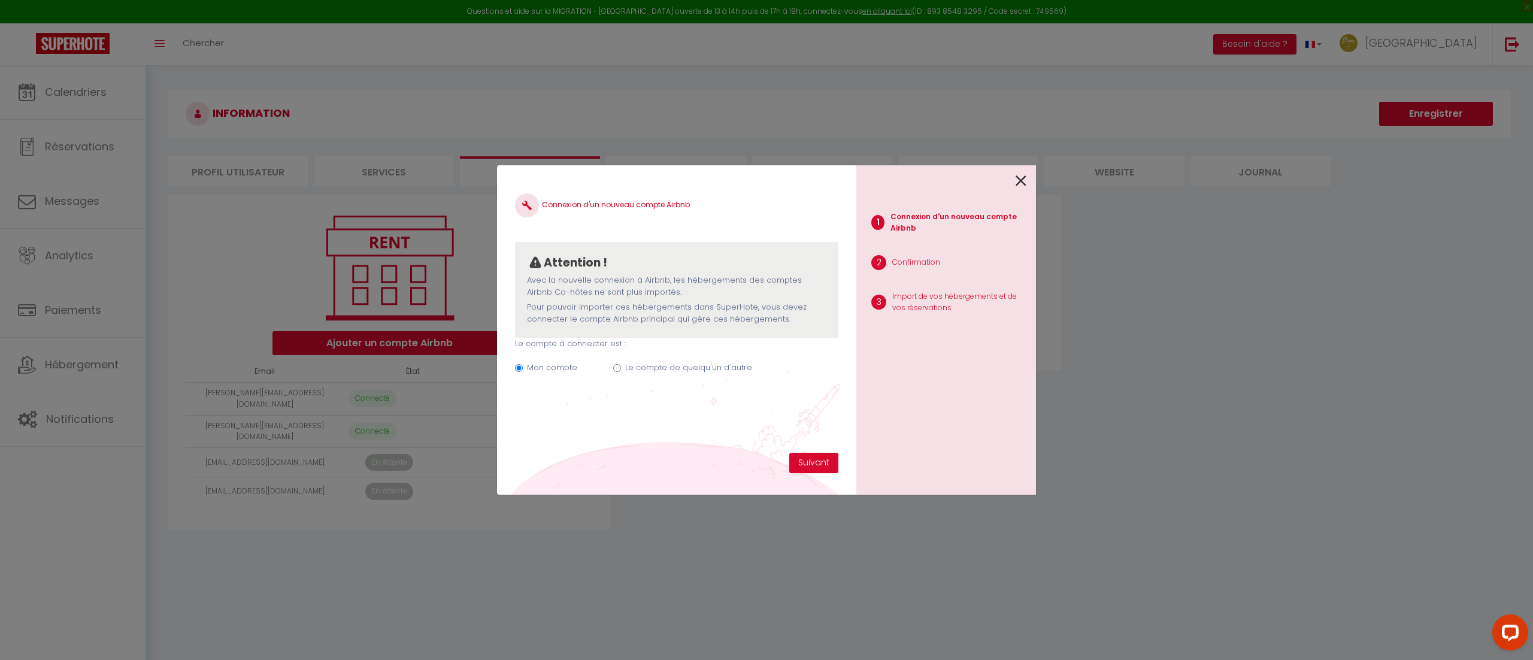
click at [736, 367] on label "Le compte de quelqu'un d'autre" at bounding box center [688, 368] width 127 height 12
click at [621, 367] on input "Le compte de quelqu'un d'autre" at bounding box center [617, 368] width 8 height 8
radio input "true"
radio input "false"
click at [743, 428] on input "Email connexion Airbnb" at bounding box center [676, 427] width 323 height 22
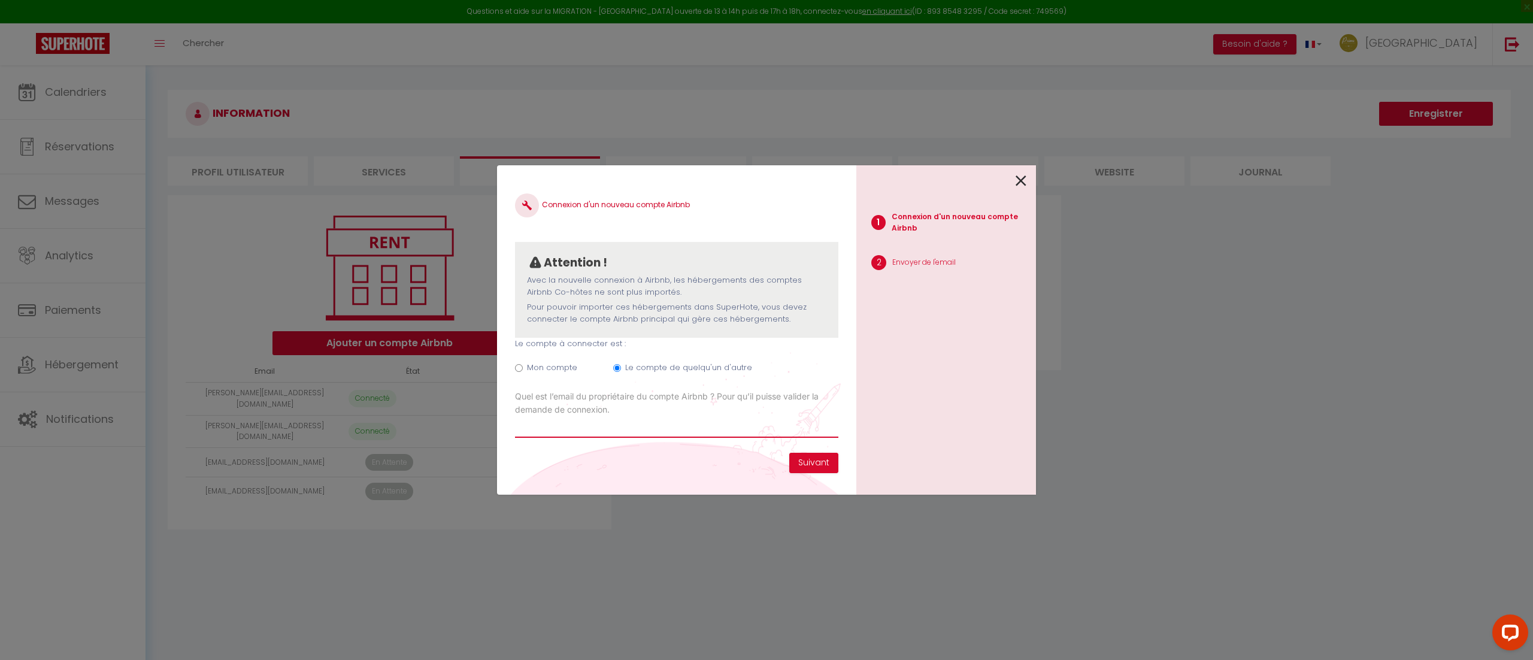
paste input "[EMAIL_ADDRESS][DOMAIN_NAME]"
type input "[EMAIL_ADDRESS][DOMAIN_NAME]"
click at [831, 471] on button "Suivant" at bounding box center [813, 463] width 49 height 20
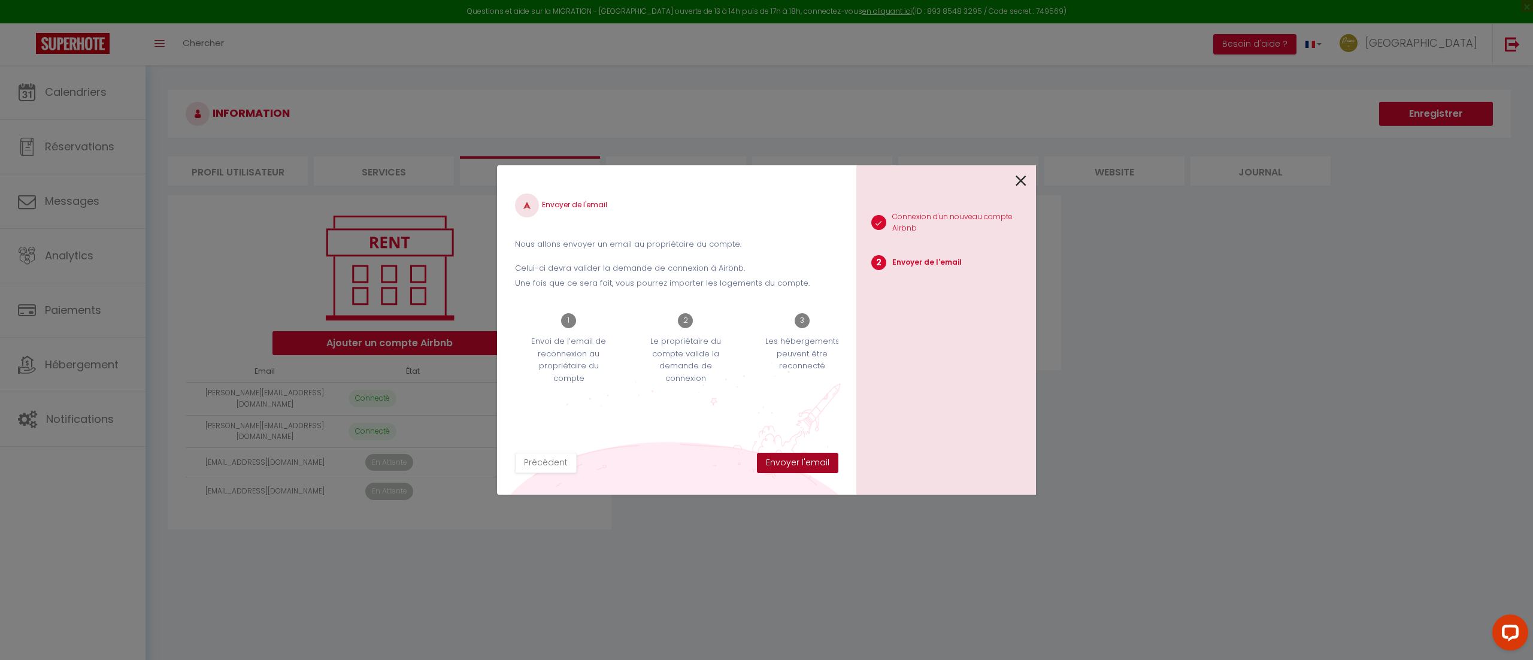
click at [830, 467] on button "Envoyer l'email" at bounding box center [797, 463] width 81 height 20
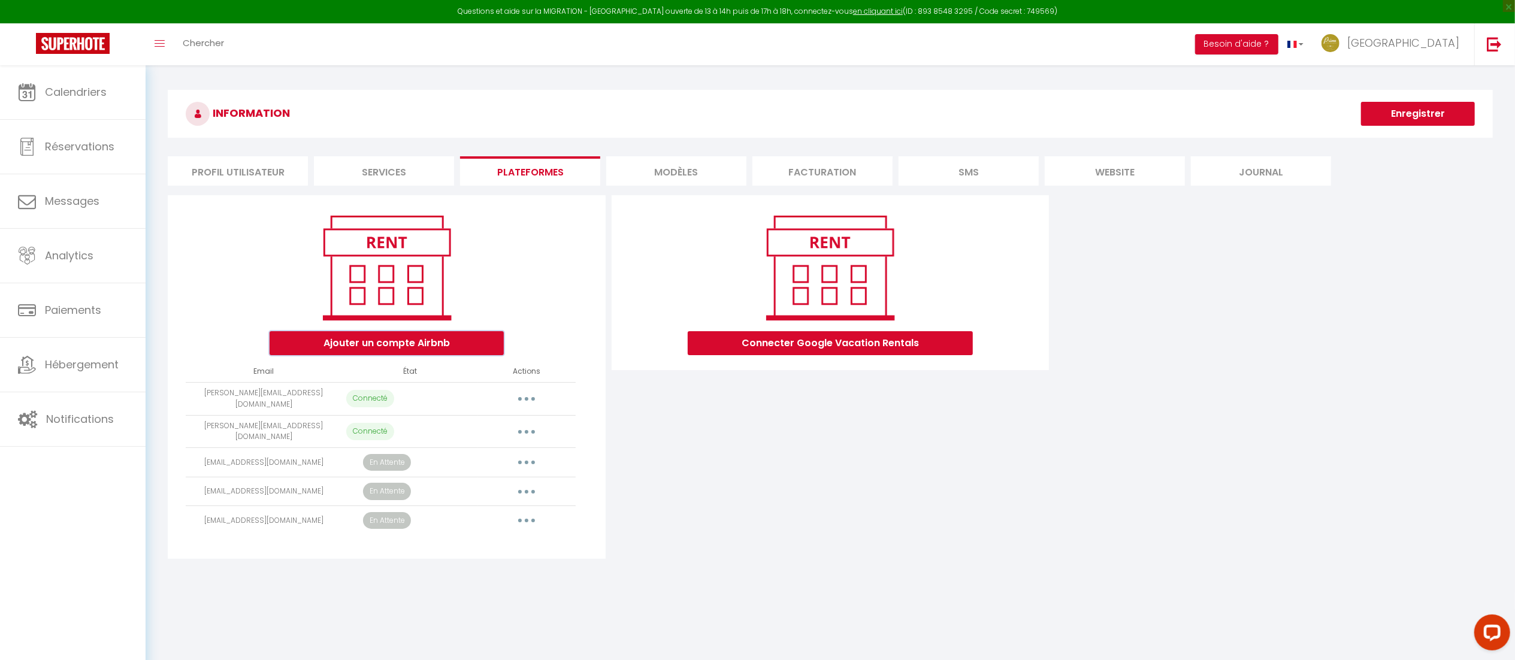
click at [477, 344] on button "Ajouter un compte Airbnb" at bounding box center [387, 343] width 234 height 24
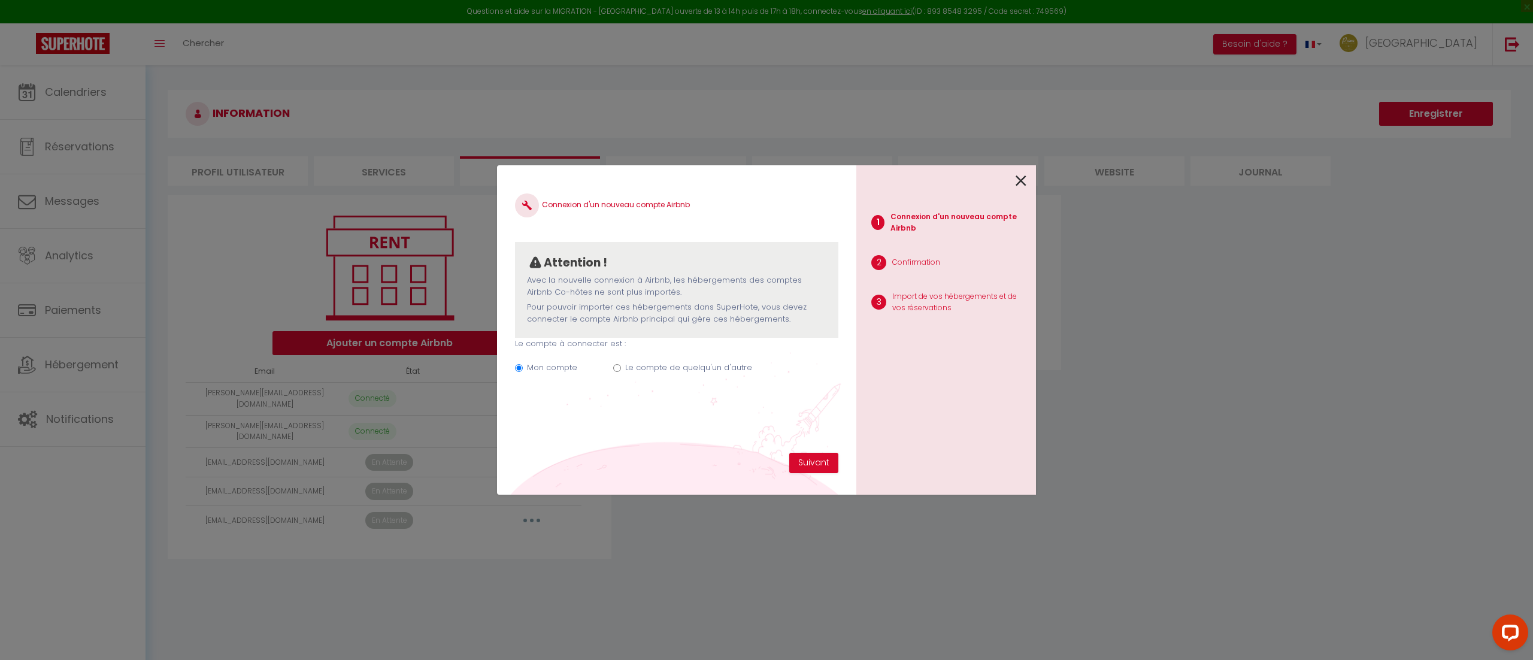
click at [707, 373] on label "Le compte de quelqu'un d'autre" at bounding box center [688, 368] width 127 height 12
click at [621, 372] on input "Le compte de quelqu'un d'autre" at bounding box center [617, 368] width 8 height 8
radio input "true"
radio input "false"
click at [756, 435] on input "Email connexion Airbnb" at bounding box center [676, 427] width 323 height 22
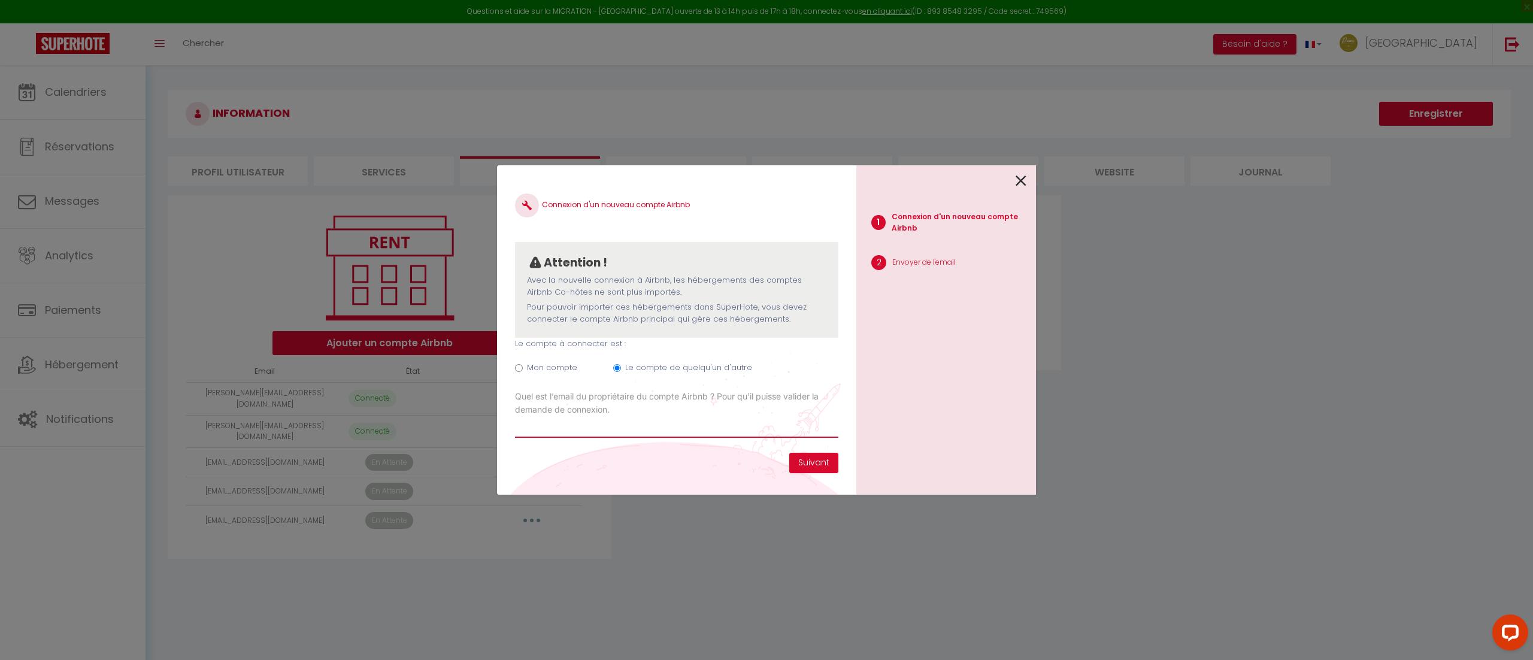
paste input "[EMAIL_ADDRESS][DOMAIN_NAME]"
type input "[EMAIL_ADDRESS][DOMAIN_NAME]"
click at [812, 470] on button "Suivant" at bounding box center [813, 463] width 49 height 20
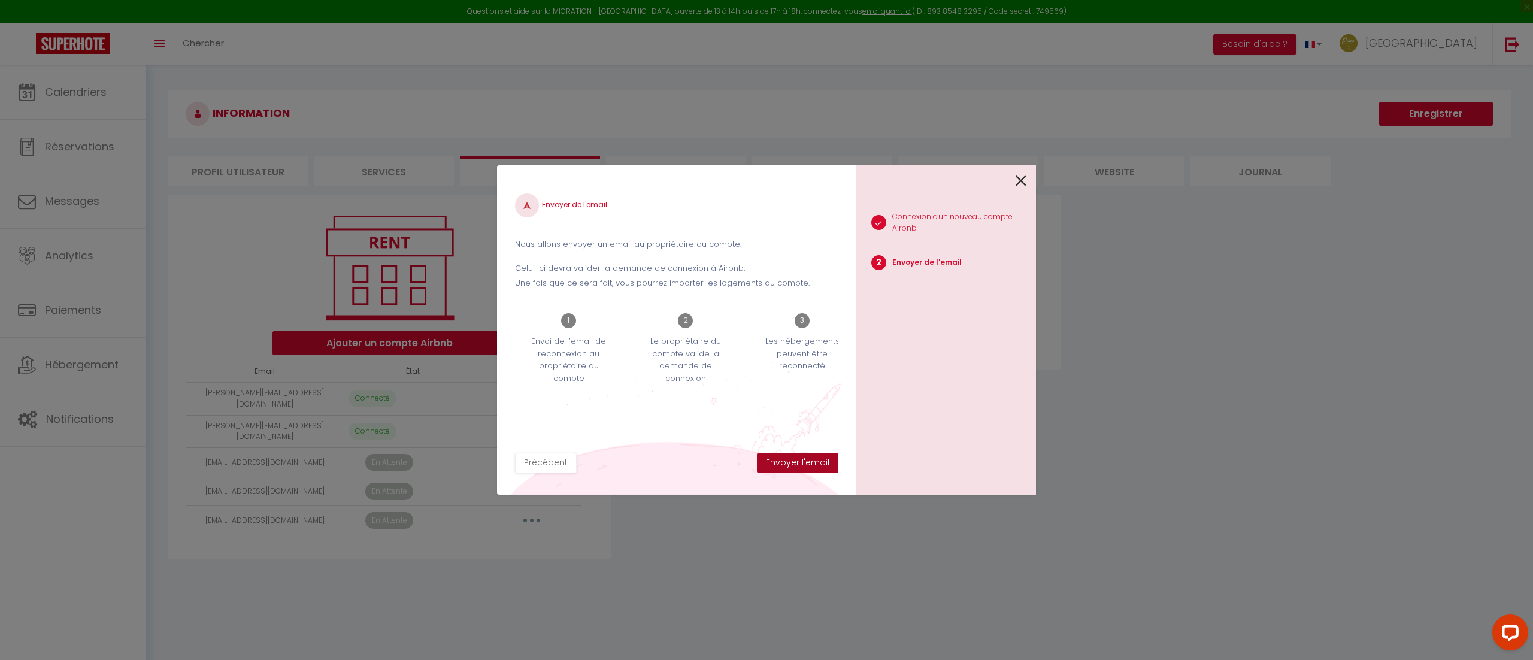
click at [806, 467] on button "Envoyer l'email" at bounding box center [797, 463] width 81 height 20
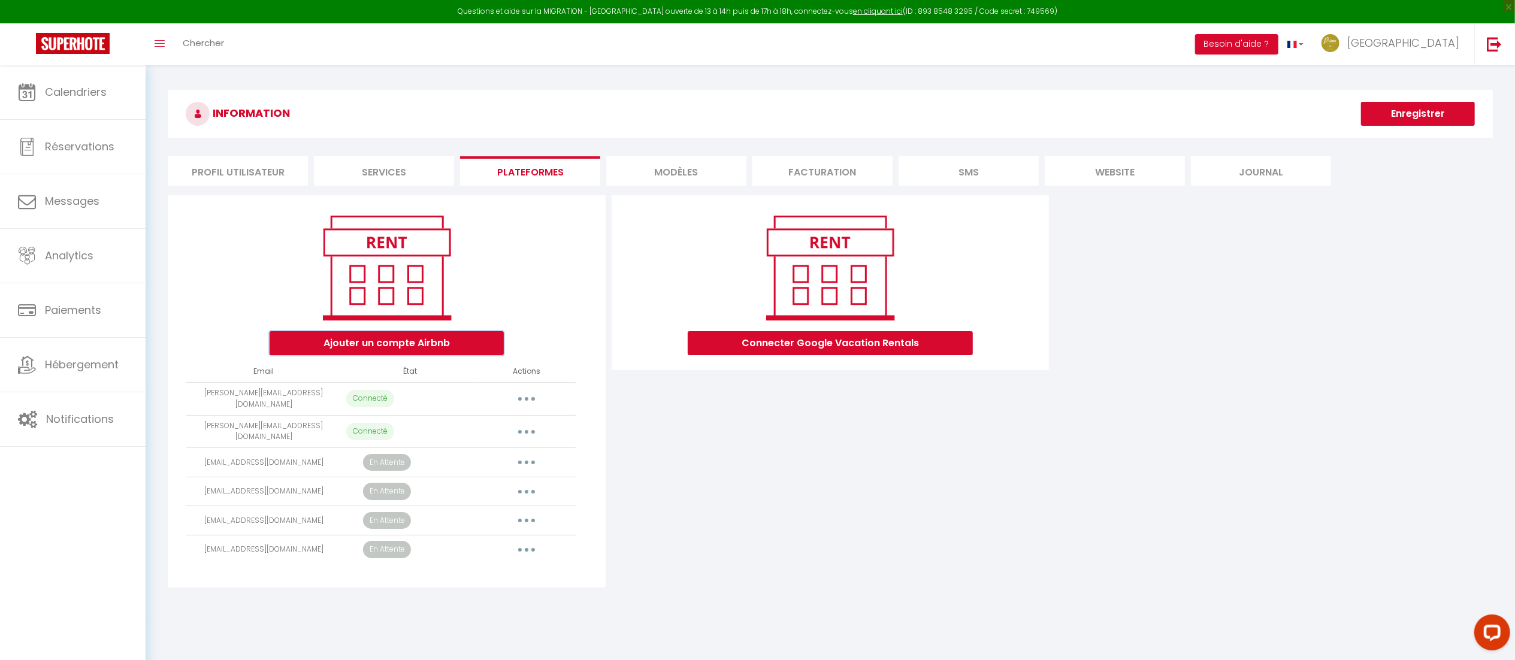
click at [374, 349] on button "Ajouter un compte Airbnb" at bounding box center [387, 343] width 234 height 24
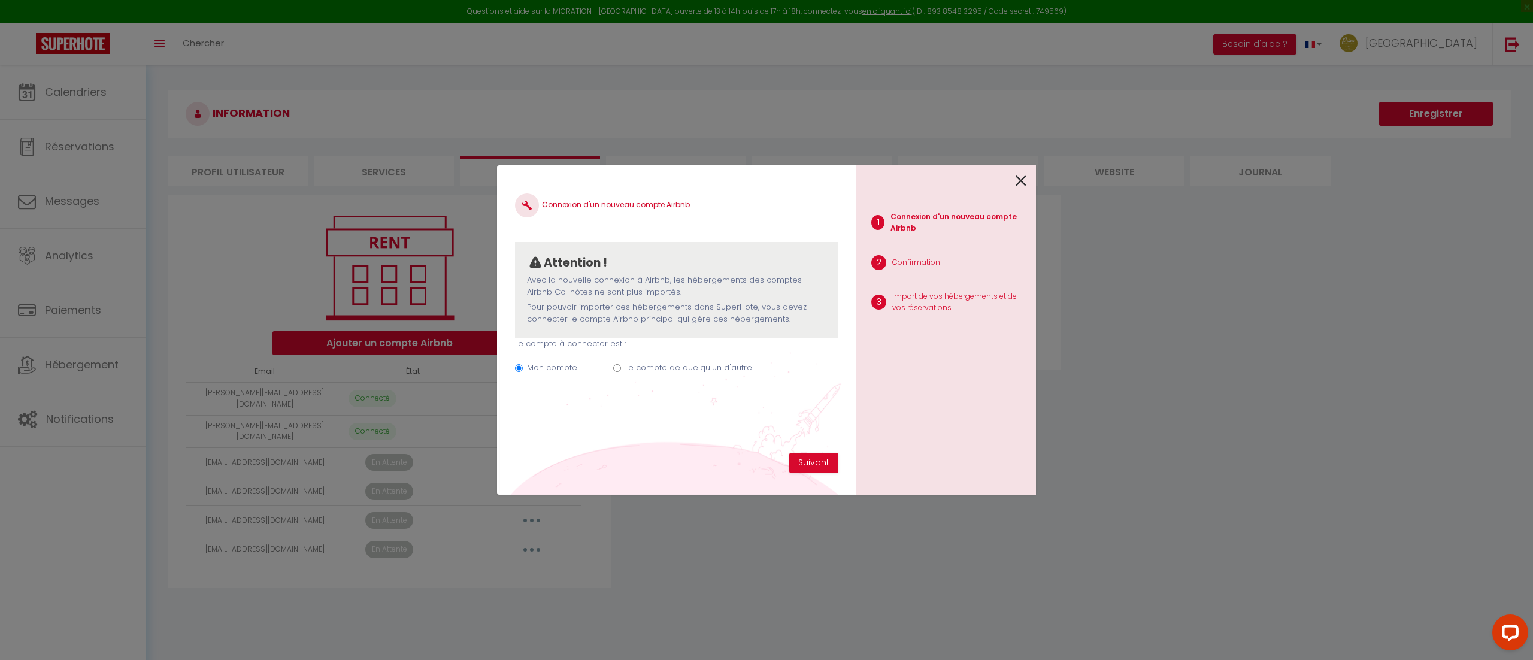
click at [725, 371] on label "Le compte de quelqu'un d'autre" at bounding box center [688, 368] width 127 height 12
click at [621, 371] on input "Le compte de quelqu'un d'autre" at bounding box center [617, 368] width 8 height 8
radio input "true"
radio input "false"
click at [684, 425] on input "Email connexion Airbnb" at bounding box center [676, 427] width 323 height 22
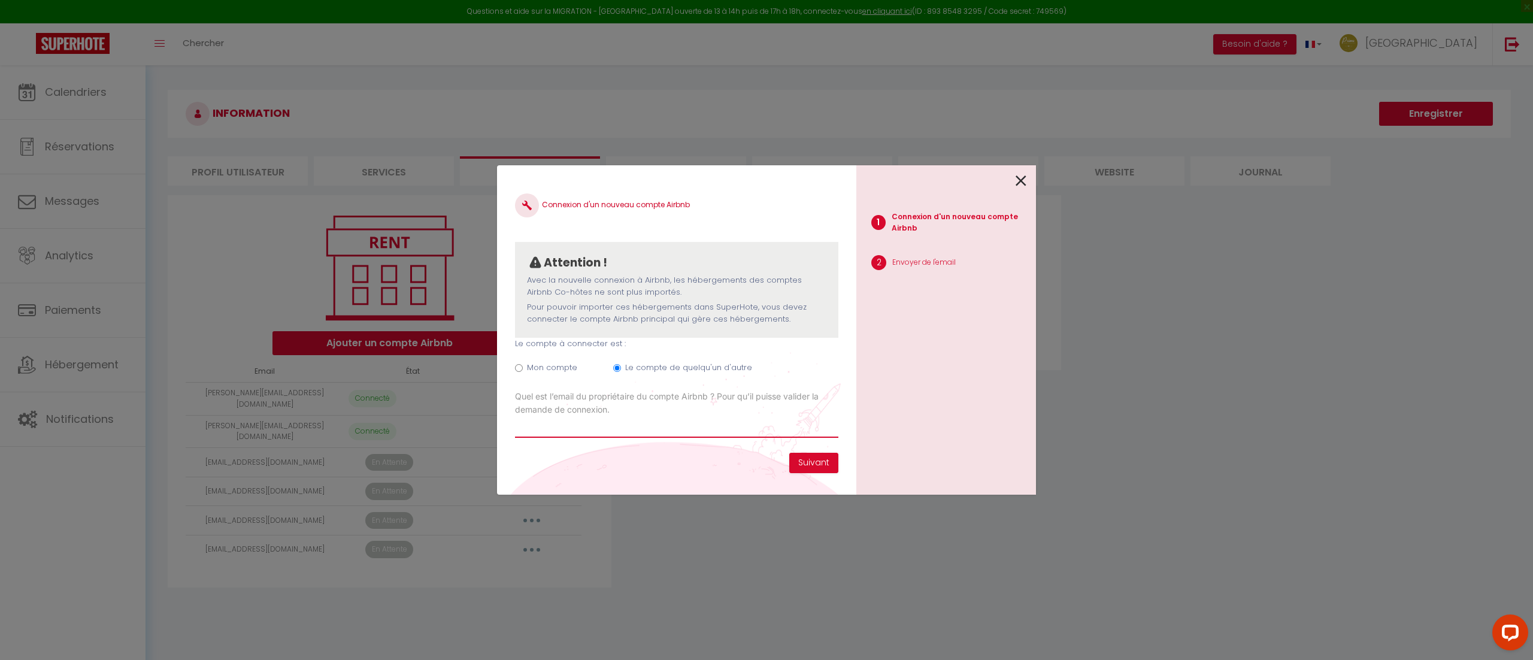
paste input "[PERSON_NAME][EMAIL_ADDRESS][PERSON_NAME][DOMAIN_NAME]"
type input "[PERSON_NAME][EMAIL_ADDRESS][PERSON_NAME][DOMAIN_NAME]"
click at [834, 455] on button "Suivant" at bounding box center [813, 463] width 49 height 20
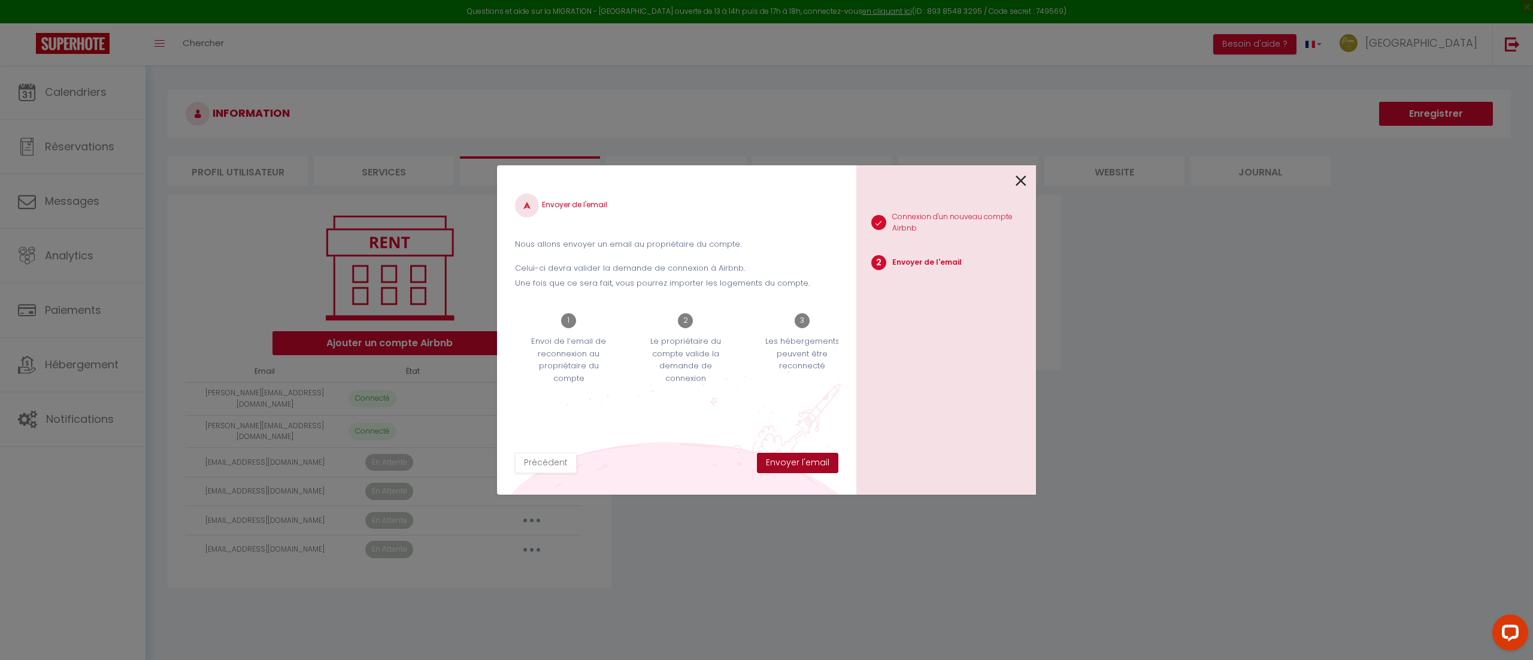
click at [781, 470] on button "Envoyer l'email" at bounding box center [797, 463] width 81 height 20
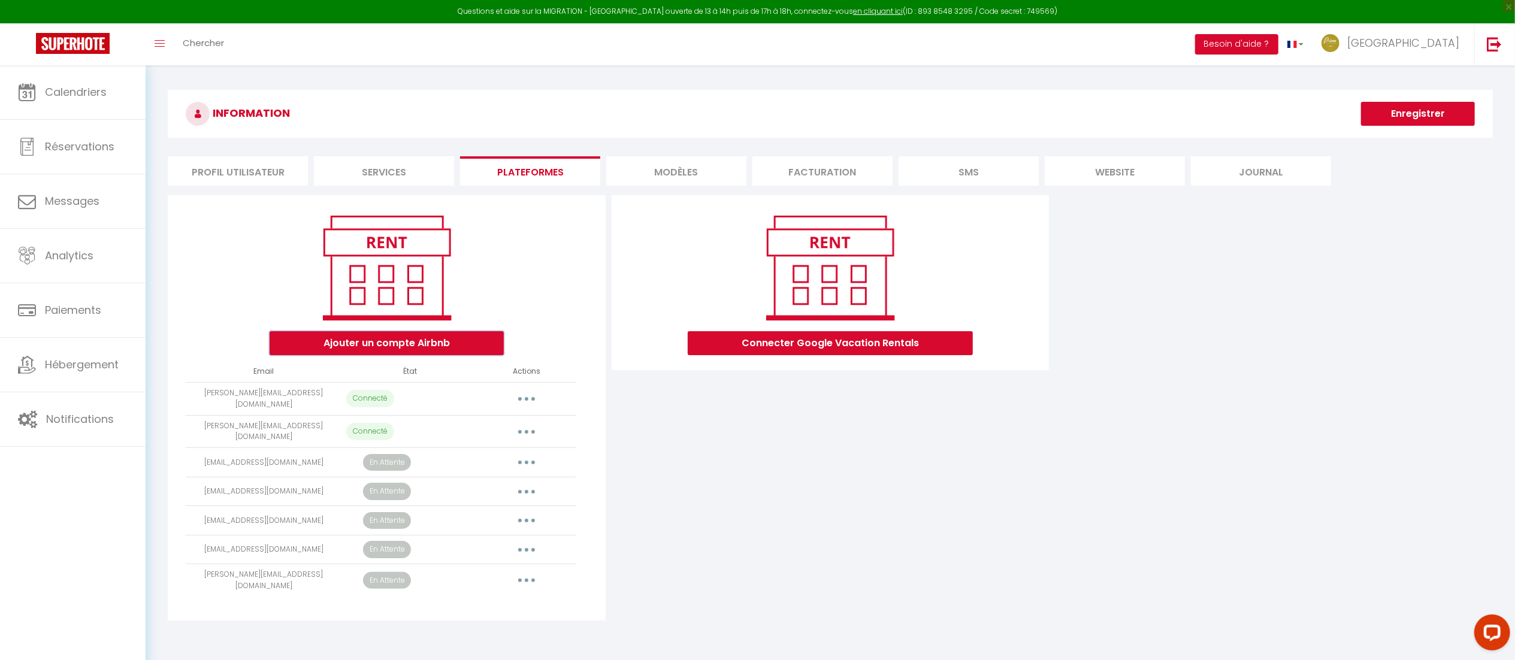
click at [467, 343] on button "Ajouter un compte Airbnb" at bounding box center [387, 343] width 234 height 24
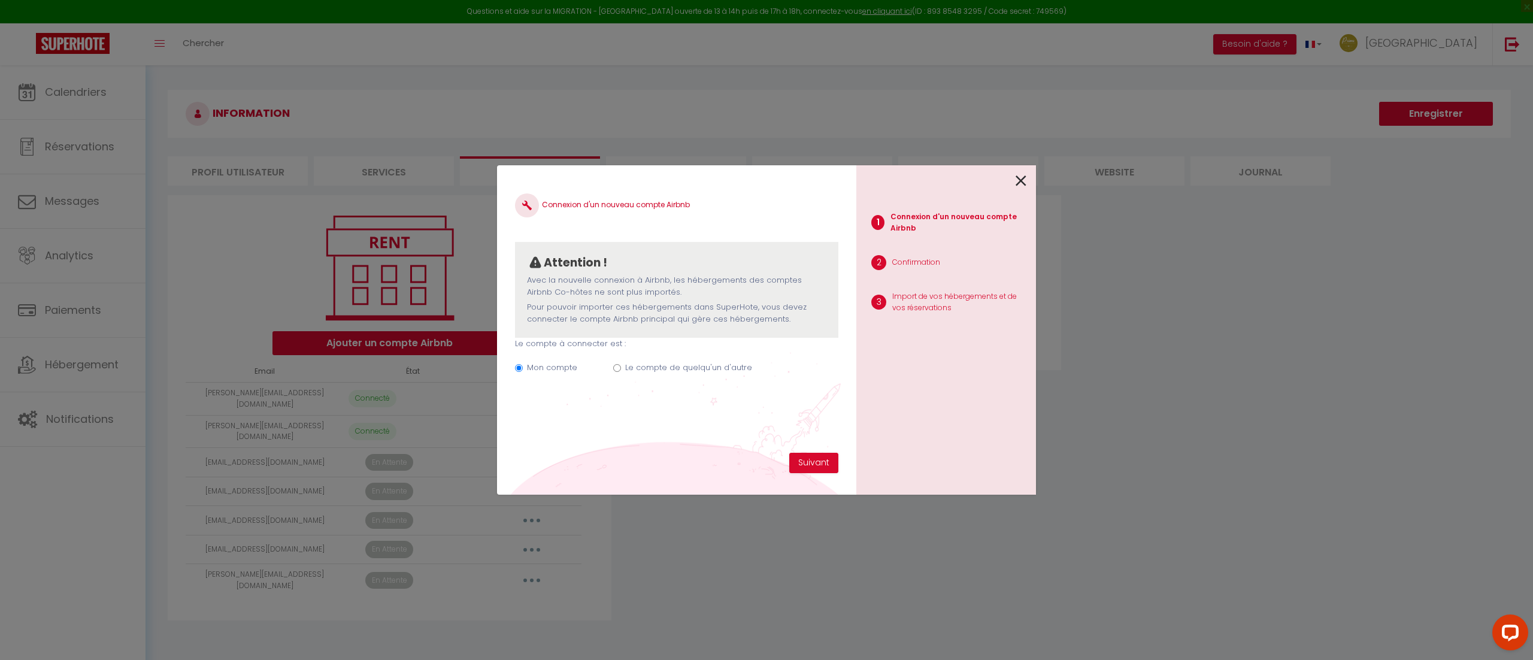
click at [670, 365] on label "Le compte de quelqu'un d'autre" at bounding box center [688, 368] width 127 height 12
click at [621, 365] on input "Le compte de quelqu'un d'autre" at bounding box center [617, 368] width 8 height 8
radio input "true"
radio input "false"
click at [786, 435] on input "Email connexion Airbnb" at bounding box center [676, 427] width 323 height 22
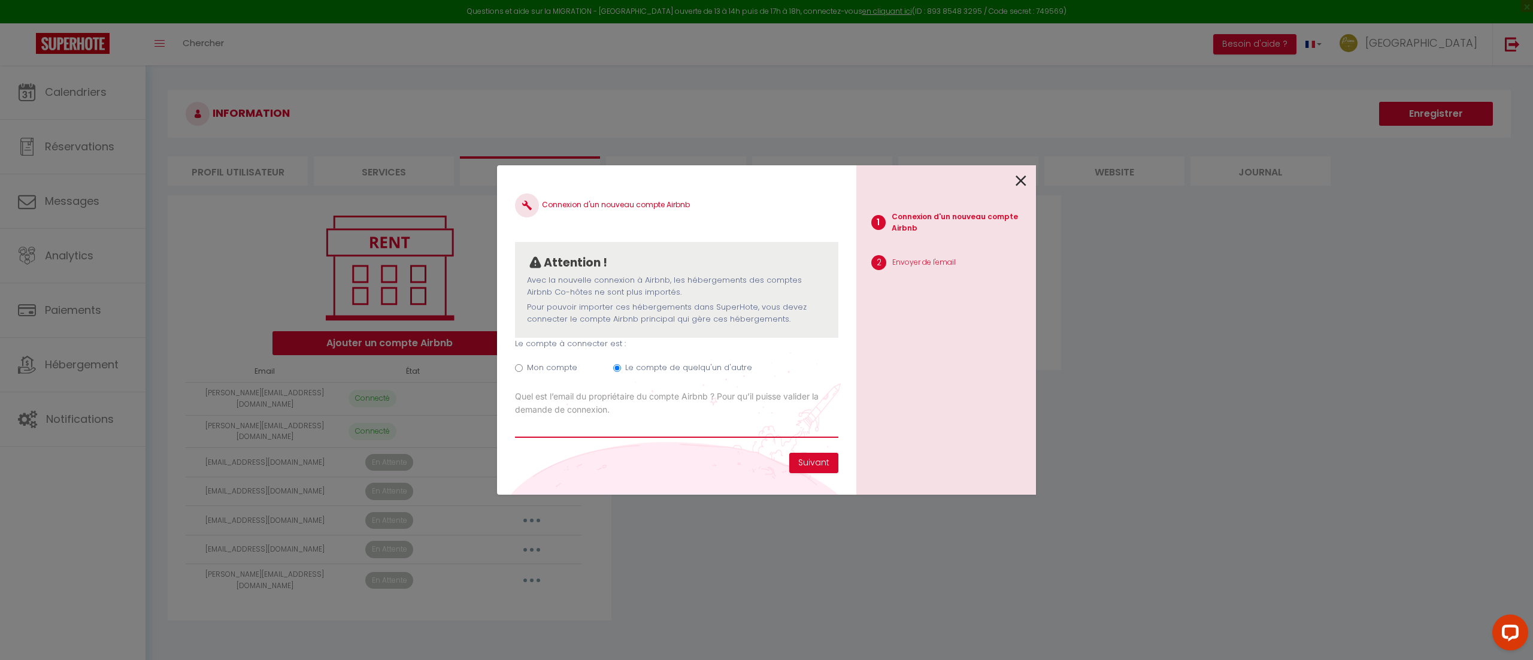
paste input "[EMAIL_ADDRESS][DOMAIN_NAME]"
type input "[EMAIL_ADDRESS][DOMAIN_NAME]"
click at [800, 465] on button "Suivant" at bounding box center [813, 463] width 49 height 20
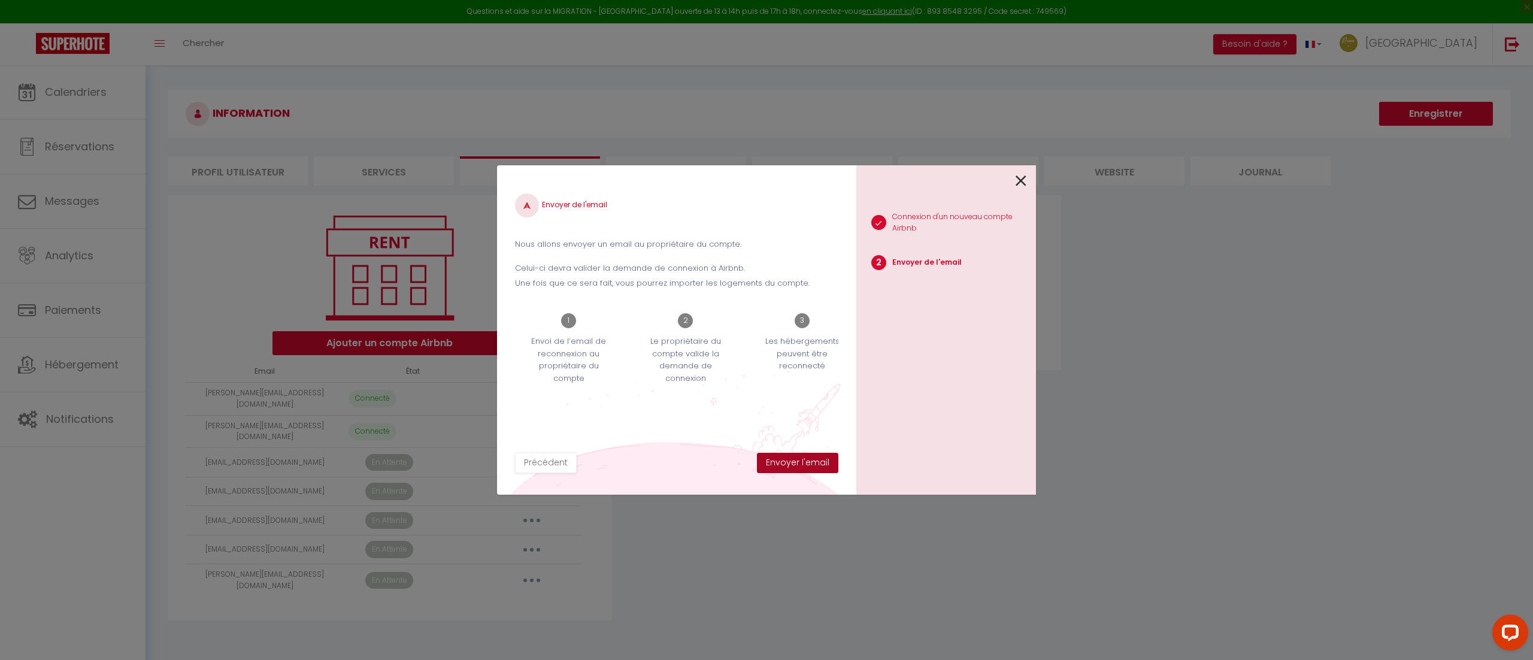
click at [800, 465] on button "Envoyer l'email" at bounding box center [797, 463] width 81 height 20
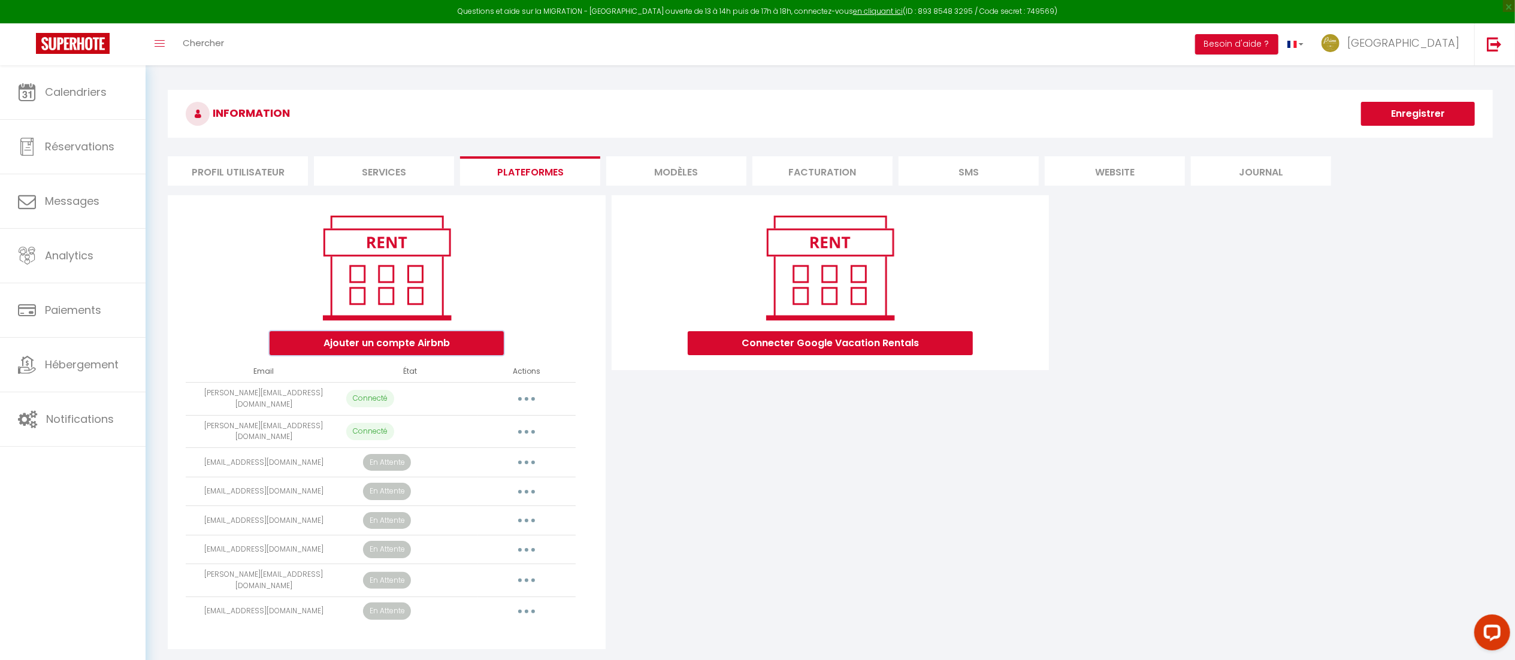
click at [453, 347] on button "Ajouter un compte Airbnb" at bounding box center [387, 343] width 234 height 24
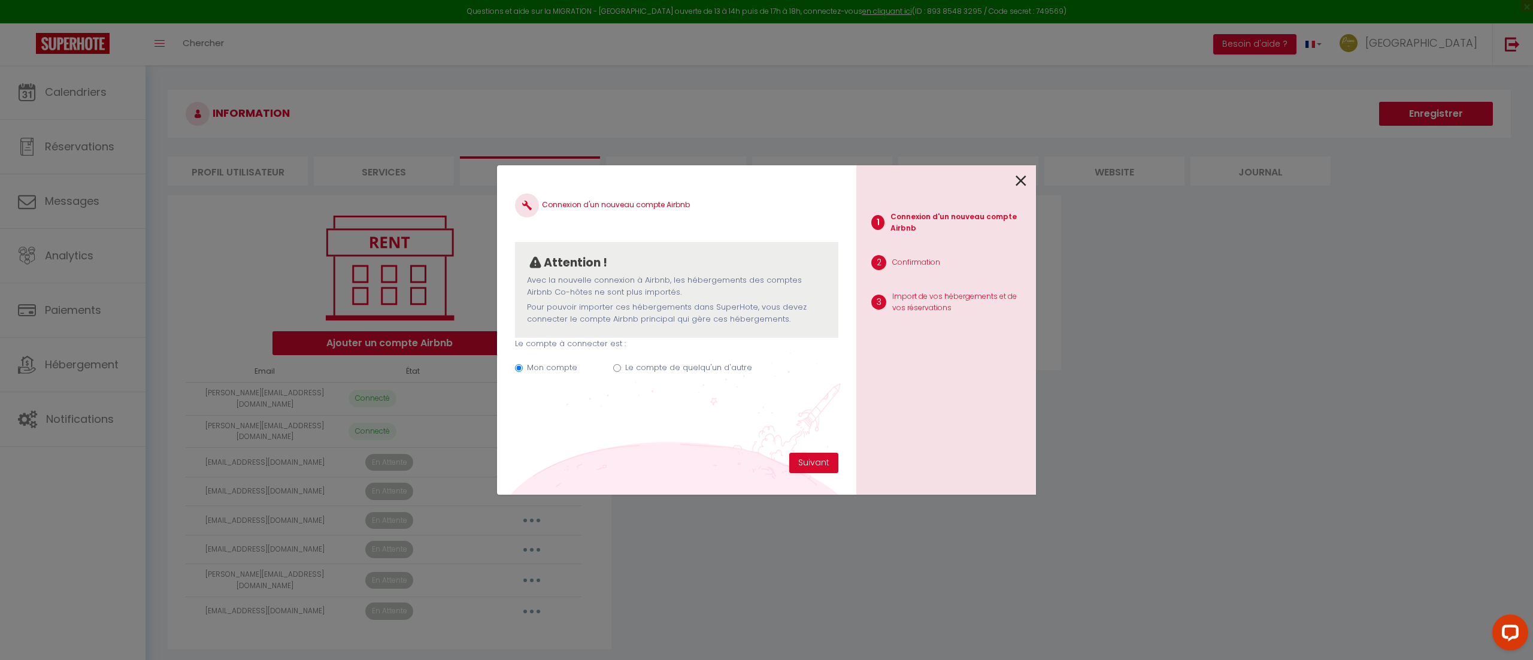
click at [698, 373] on label "Le compte de quelqu'un d'autre" at bounding box center [688, 368] width 127 height 12
click at [621, 372] on input "Le compte de quelqu'un d'autre" at bounding box center [617, 368] width 8 height 8
radio input "true"
radio input "false"
click at [698, 423] on input "Email connexion Airbnb" at bounding box center [676, 427] width 323 height 22
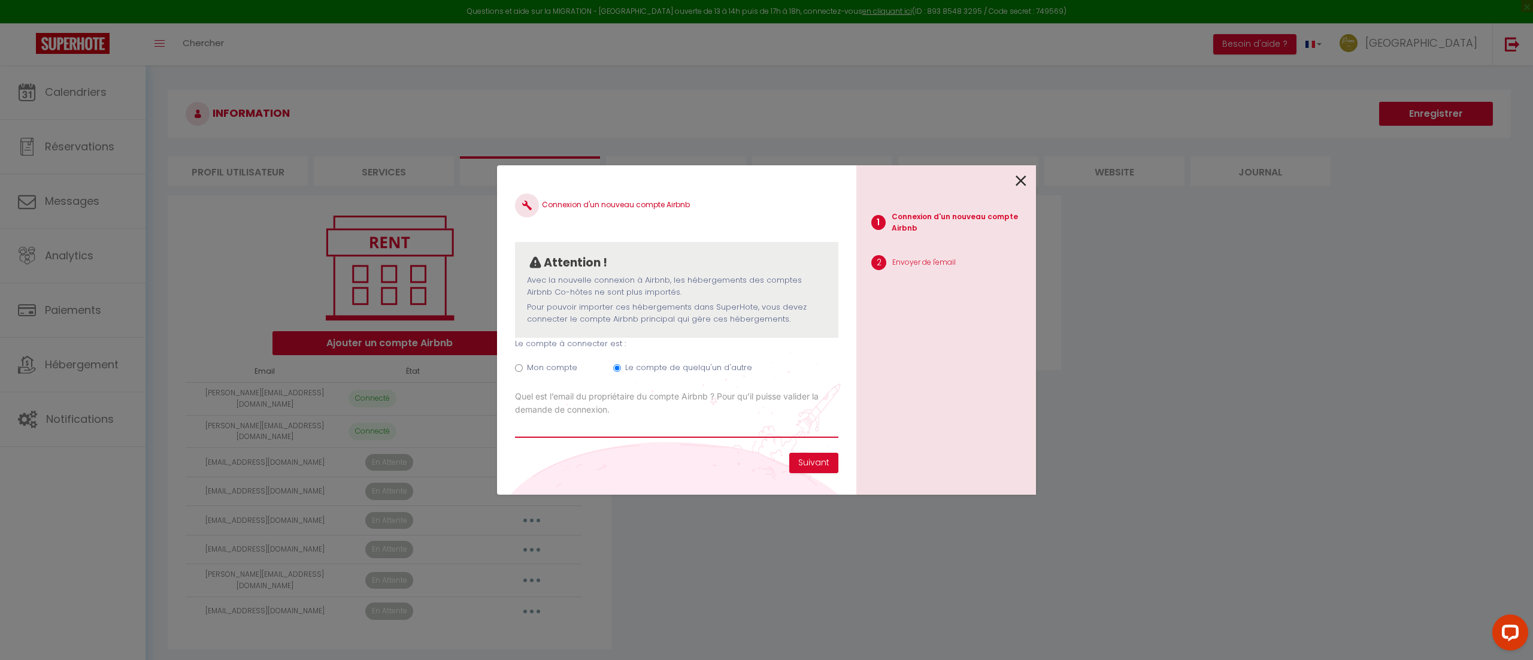
paste input "[PERSON_NAME][EMAIL_ADDRESS][DOMAIN_NAME]"
type input "[PERSON_NAME][EMAIL_ADDRESS][DOMAIN_NAME]"
click at [796, 462] on button "Suivant" at bounding box center [813, 463] width 49 height 20
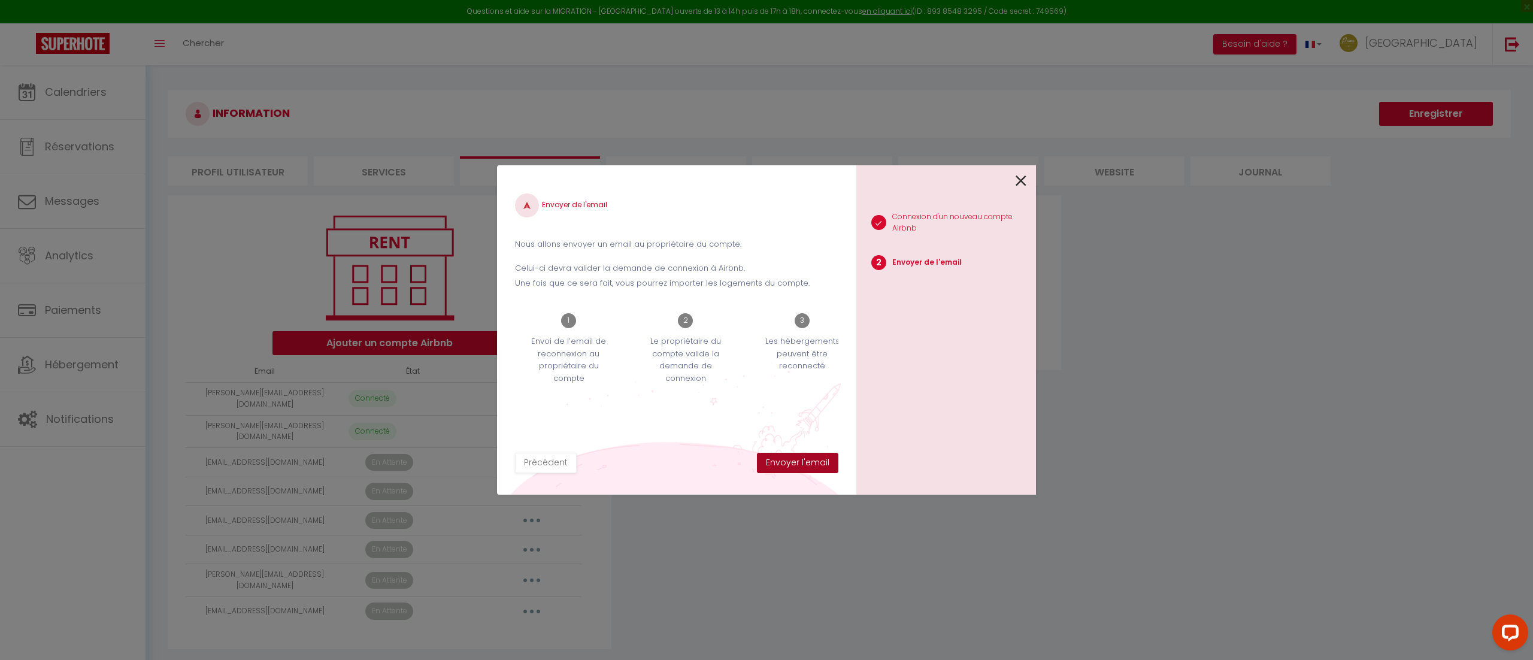
click at [796, 462] on button "Envoyer l'email" at bounding box center [797, 463] width 81 height 20
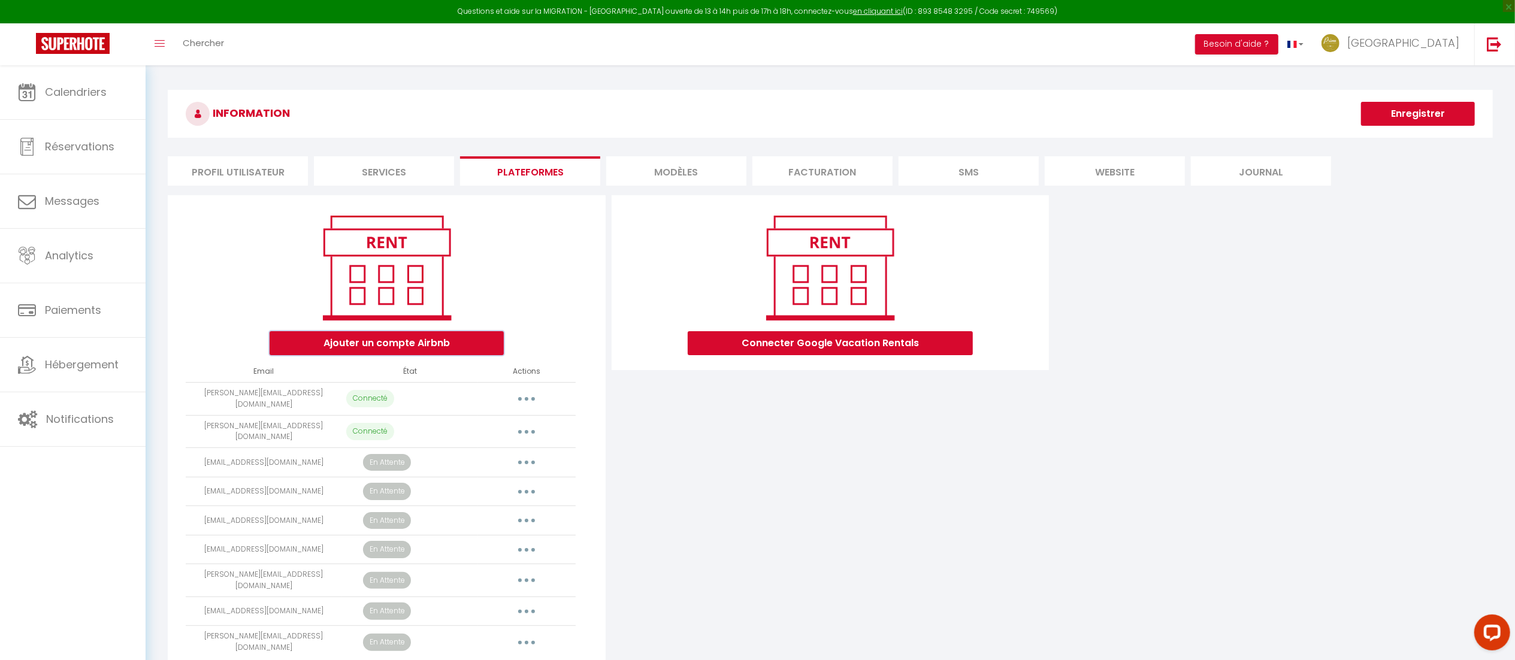
click at [437, 342] on button "Ajouter un compte Airbnb" at bounding box center [387, 343] width 234 height 24
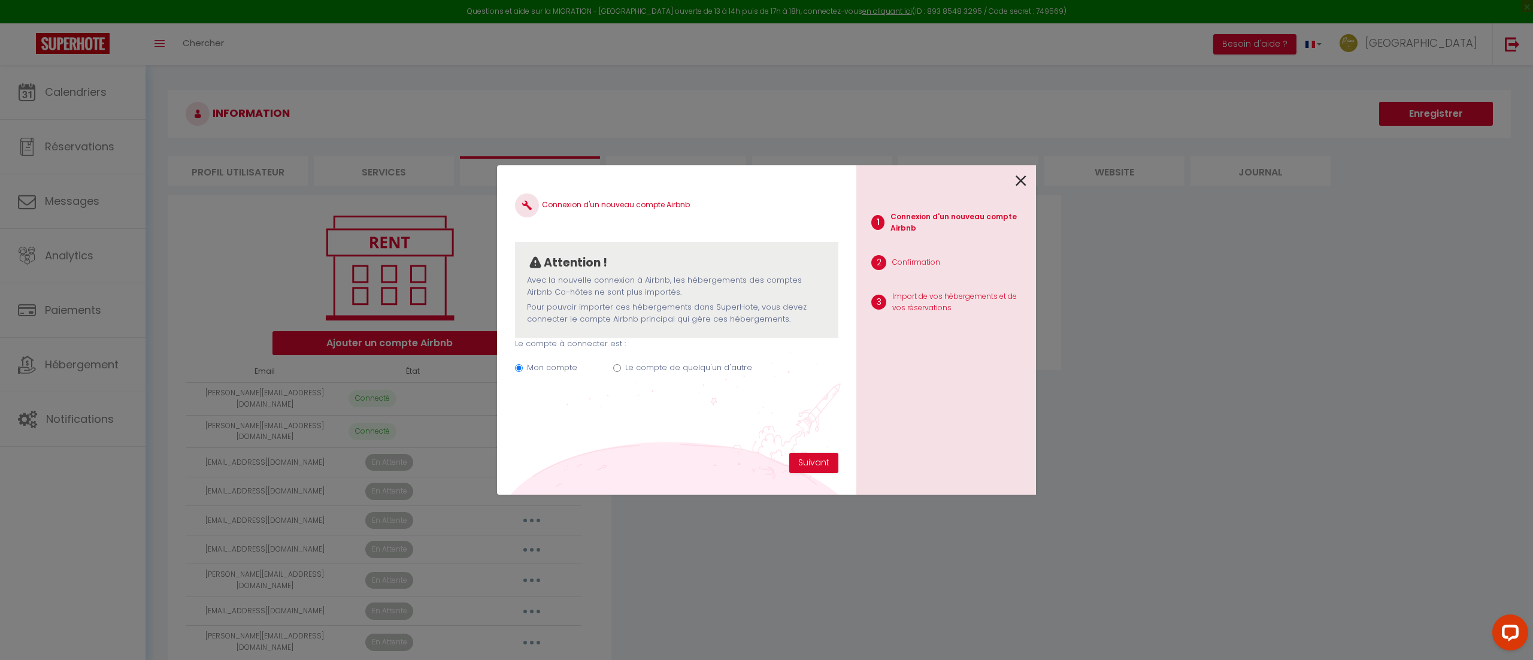
click at [731, 366] on label "Le compte de quelqu'un d'autre" at bounding box center [688, 368] width 127 height 12
click at [621, 366] on input "Le compte de quelqu'un d'autre" at bounding box center [617, 368] width 8 height 8
radio input "true"
radio input "false"
click at [678, 418] on input "Email connexion Airbnb" at bounding box center [676, 427] width 323 height 22
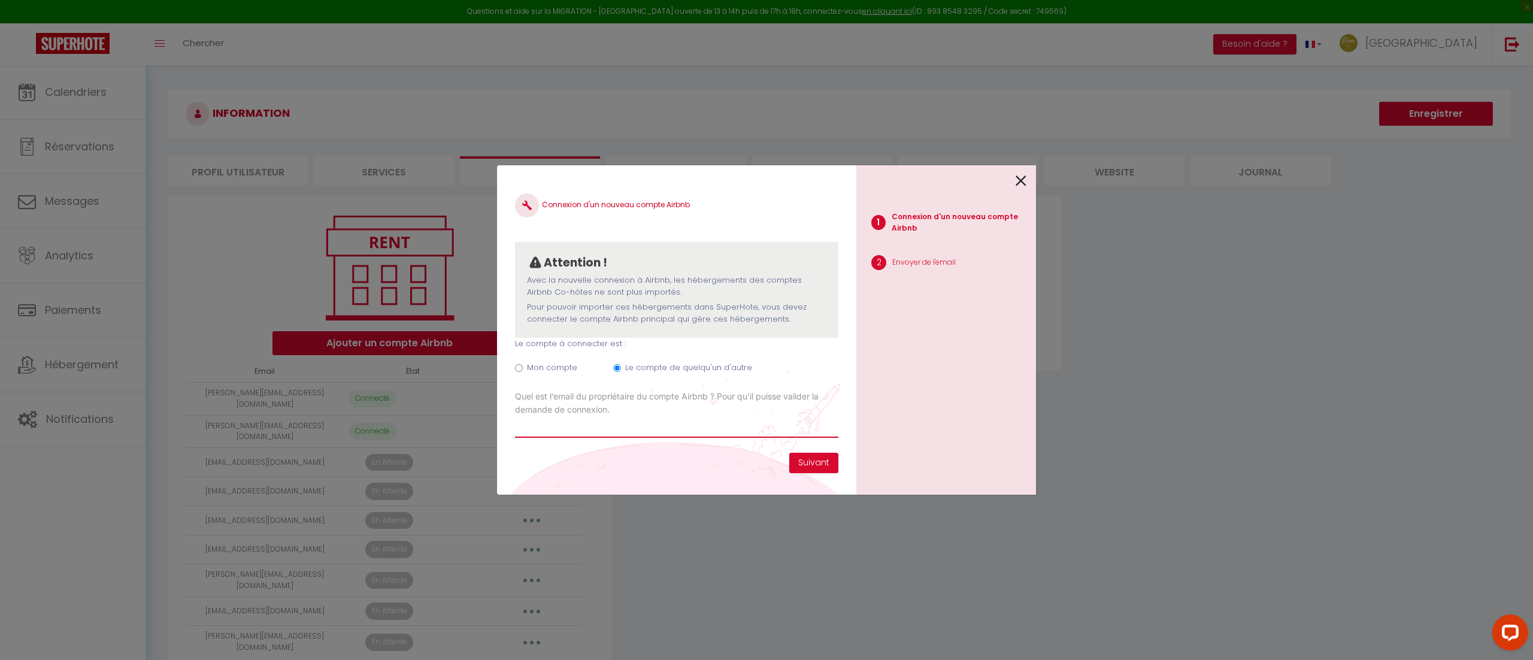
paste input "[PERSON_NAME][EMAIL_ADDRESS][PERSON_NAME][DOMAIN_NAME]"
type input "[PERSON_NAME][EMAIL_ADDRESS][PERSON_NAME][DOMAIN_NAME]"
click at [799, 460] on button "Suivant" at bounding box center [813, 463] width 49 height 20
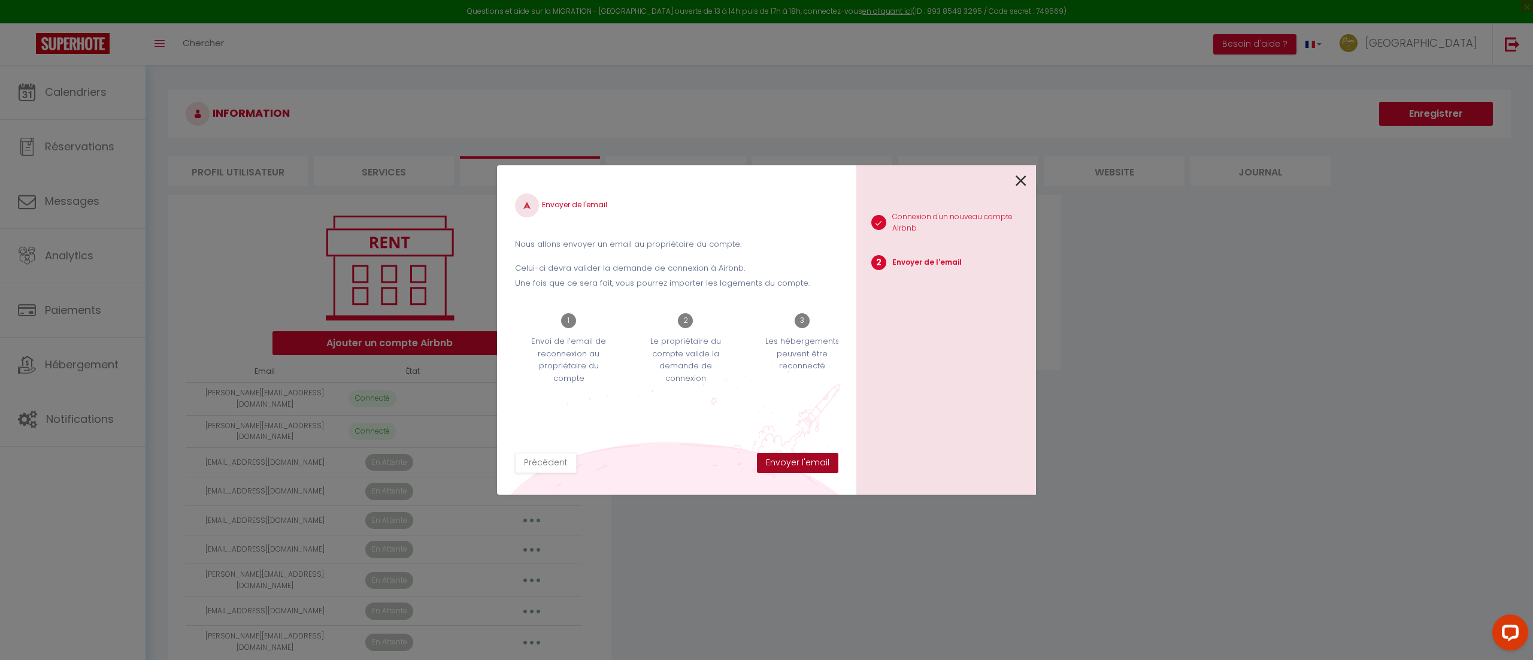
click at [774, 455] on button "Envoyer l'email" at bounding box center [797, 463] width 81 height 20
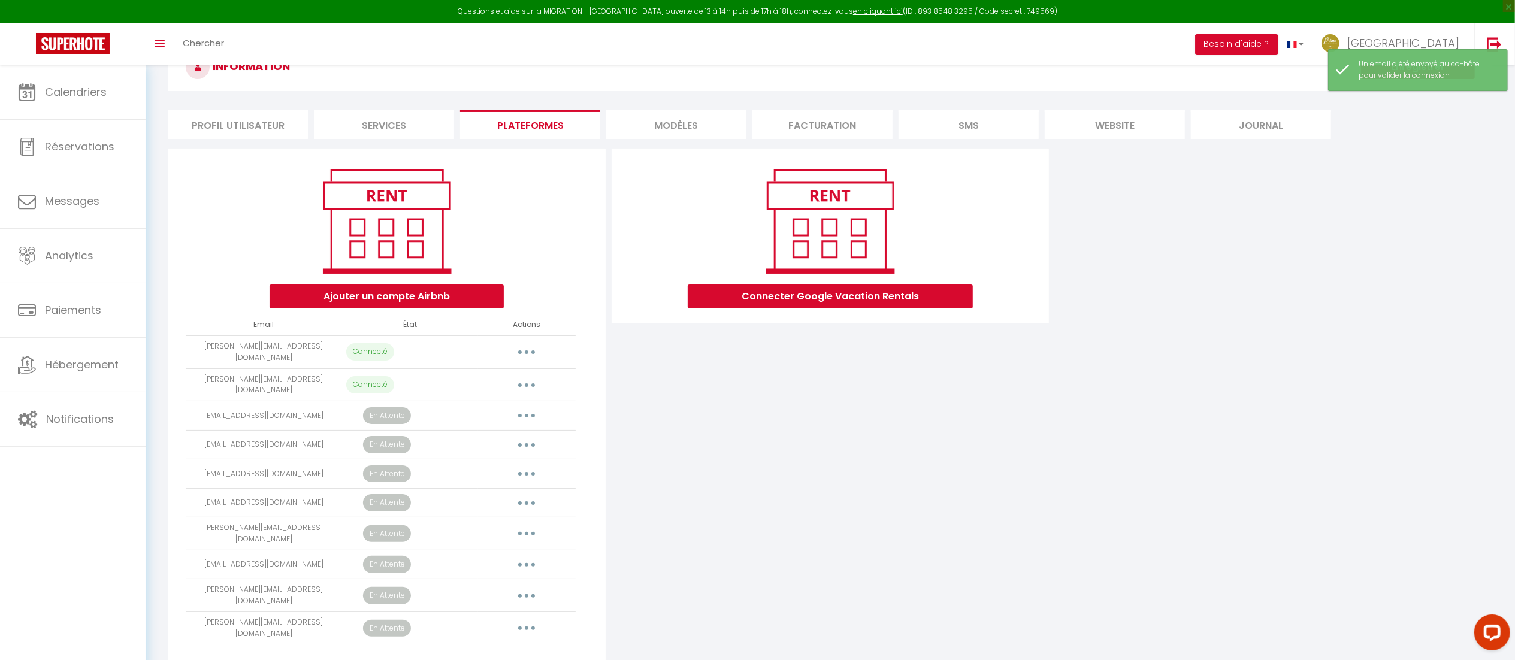
scroll to position [72, 0]
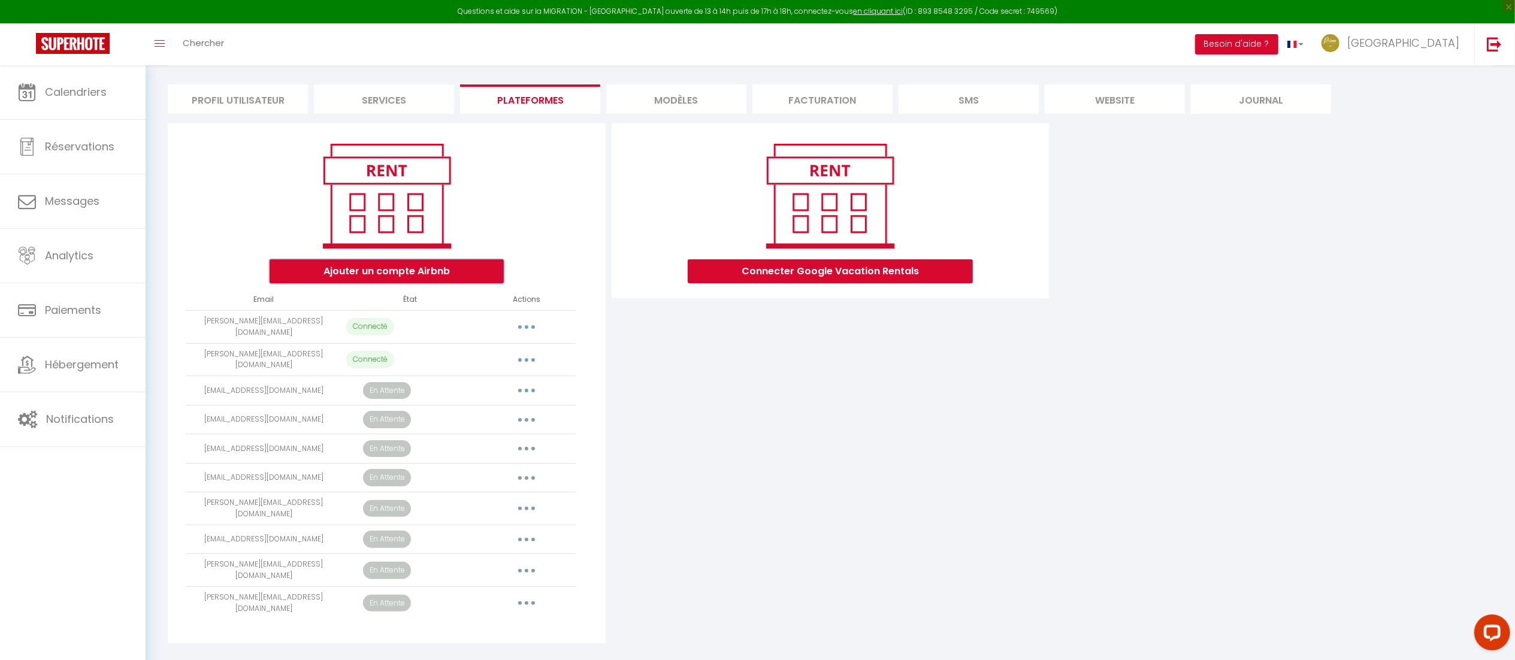
click at [459, 273] on button "Ajouter un compte Airbnb" at bounding box center [387, 271] width 234 height 24
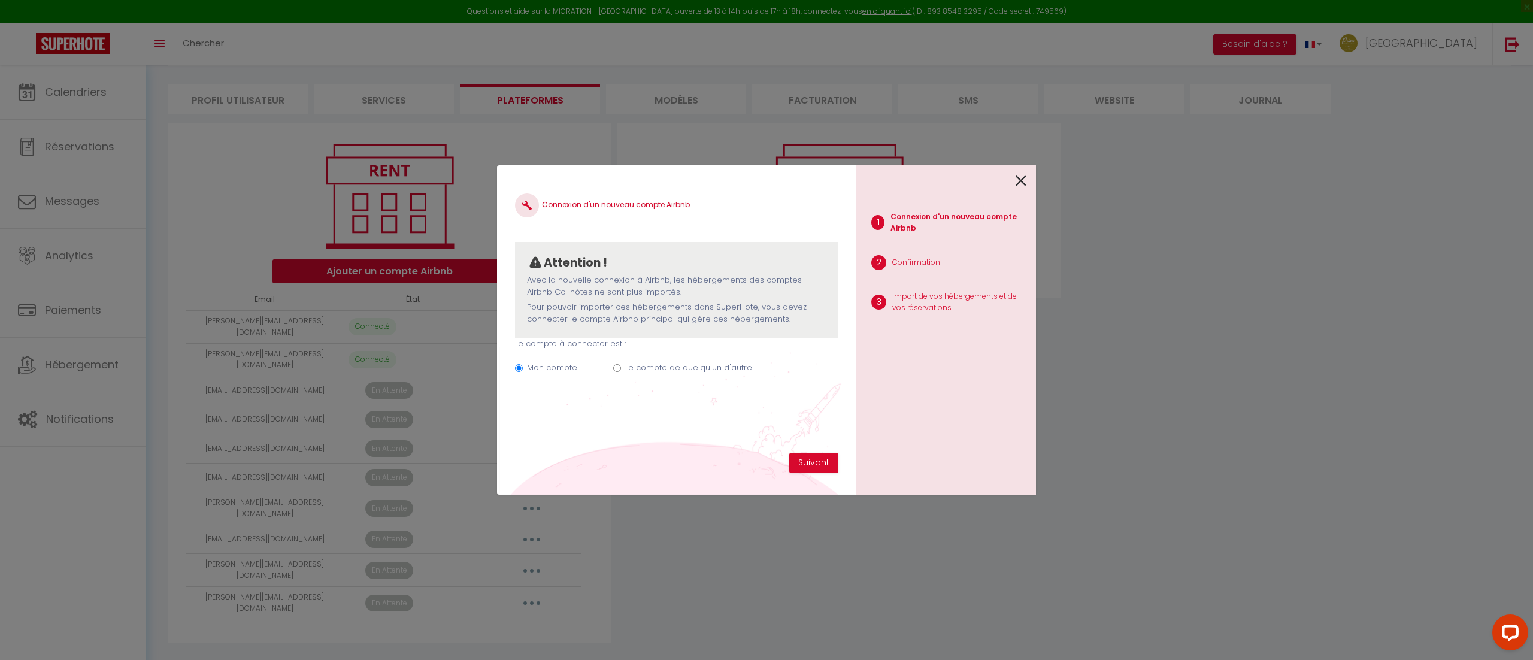
click at [695, 373] on label "Le compte de quelqu'un d'autre" at bounding box center [688, 368] width 127 height 12
click at [621, 372] on input "Le compte de quelqu'un d'autre" at bounding box center [617, 368] width 8 height 8
radio input "true"
radio input "false"
click at [676, 431] on input "Email connexion Airbnb" at bounding box center [676, 427] width 323 height 22
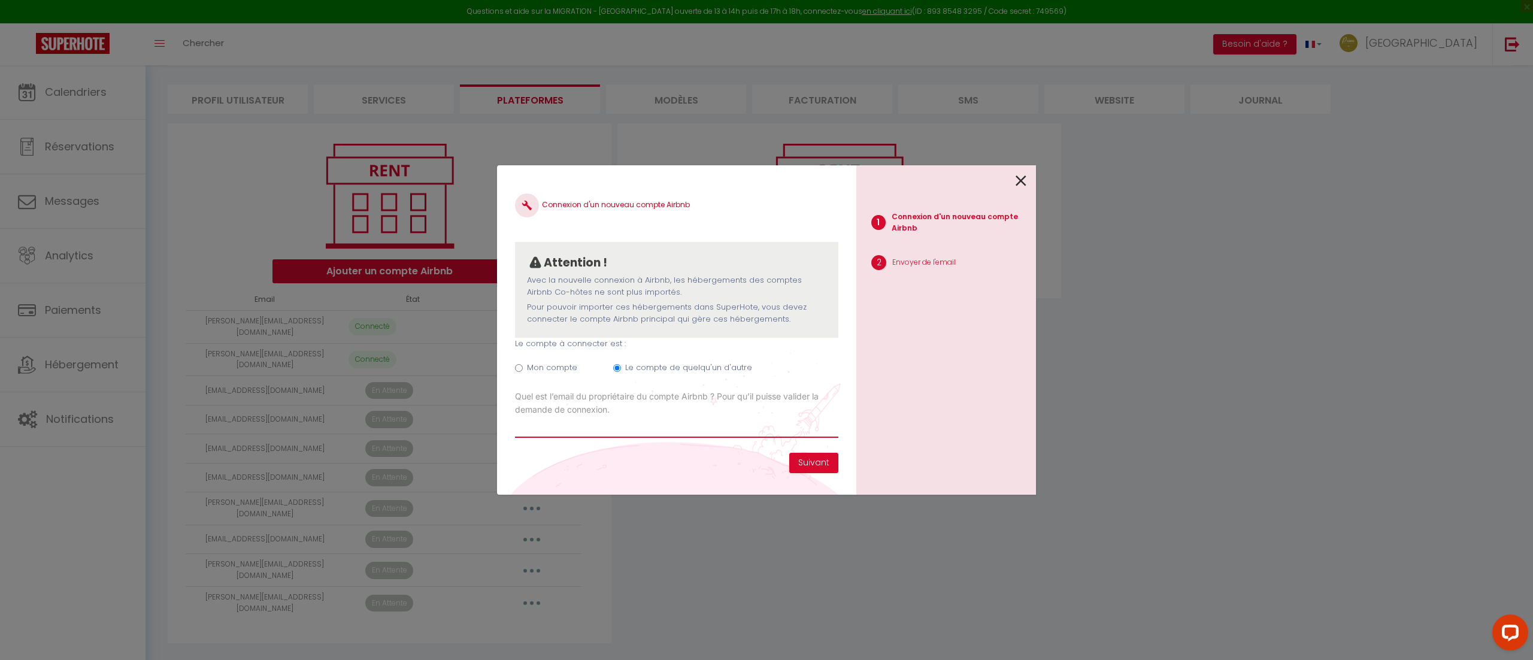
paste input "[EMAIL_ADDRESS][DOMAIN_NAME]"
type input "[EMAIL_ADDRESS][DOMAIN_NAME]"
click at [815, 459] on button "Suivant" at bounding box center [813, 463] width 49 height 20
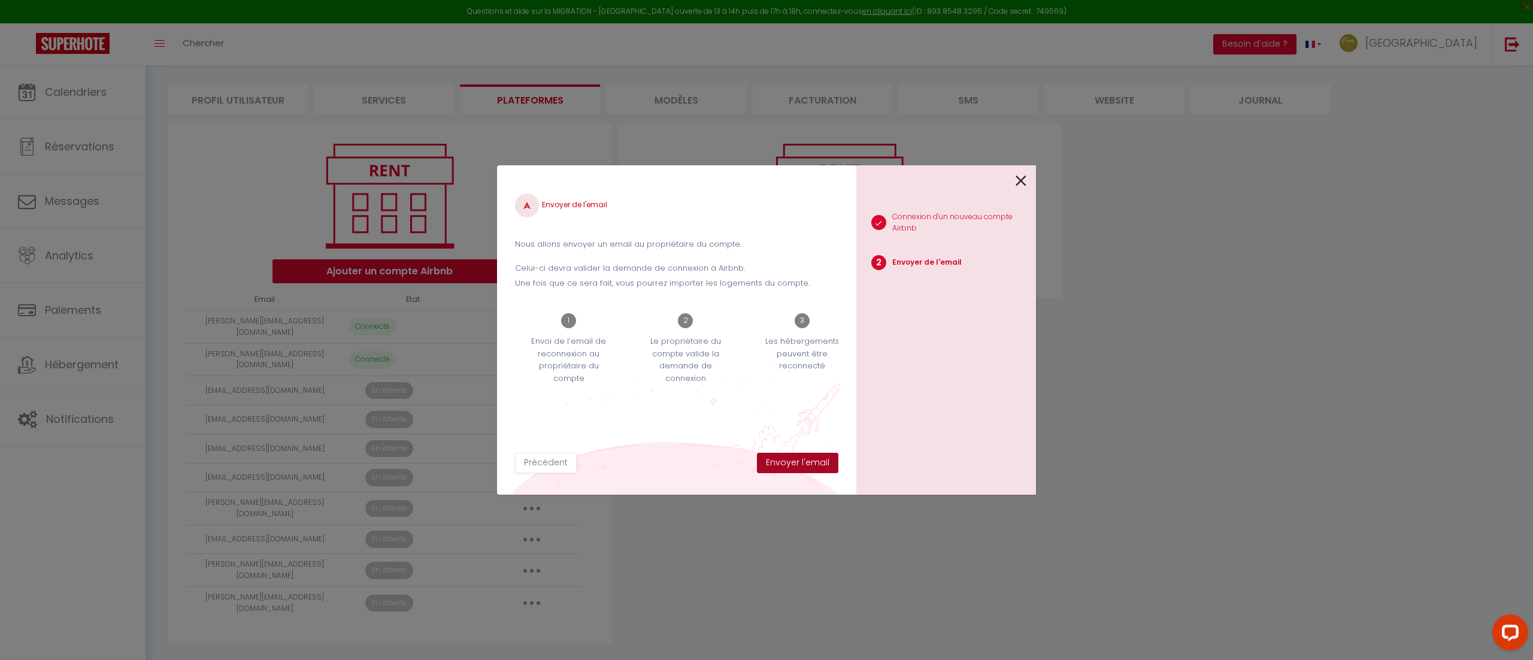
click at [796, 462] on button "Envoyer l'email" at bounding box center [797, 463] width 81 height 20
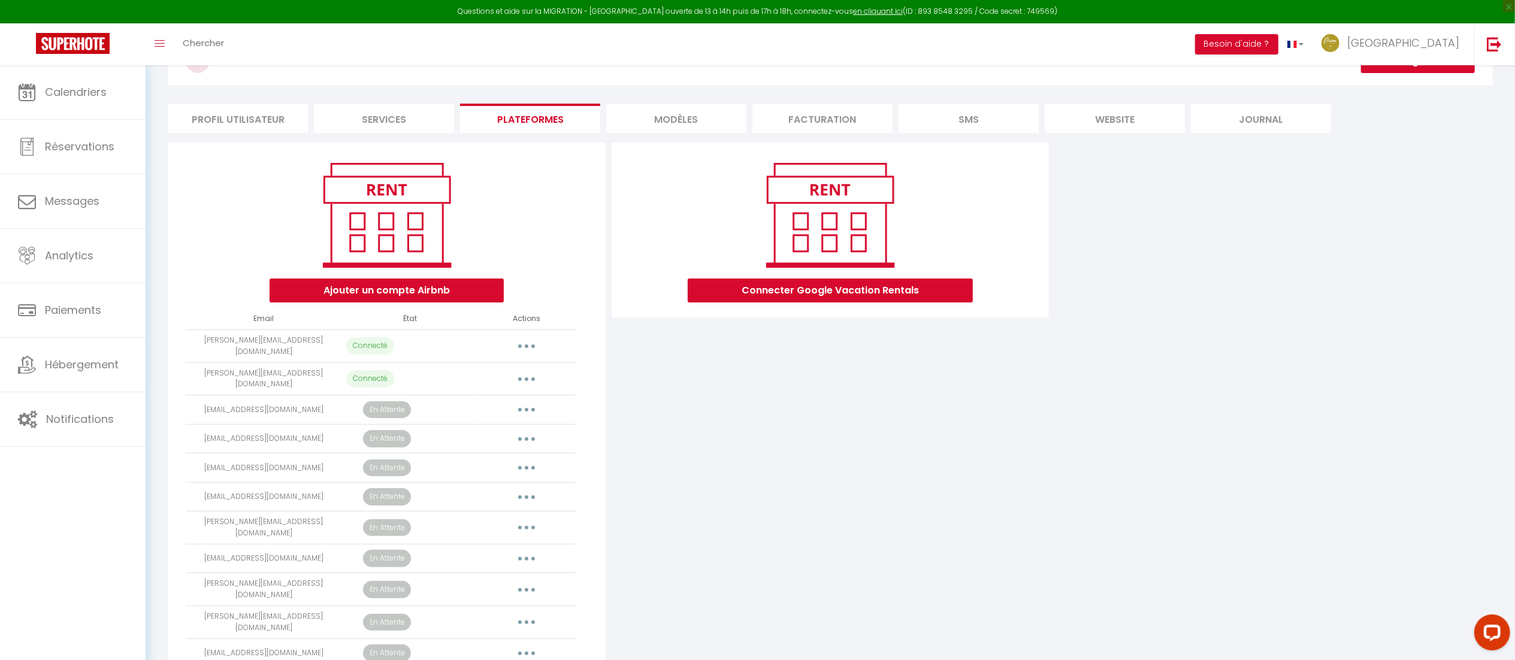
scroll to position [101, 0]
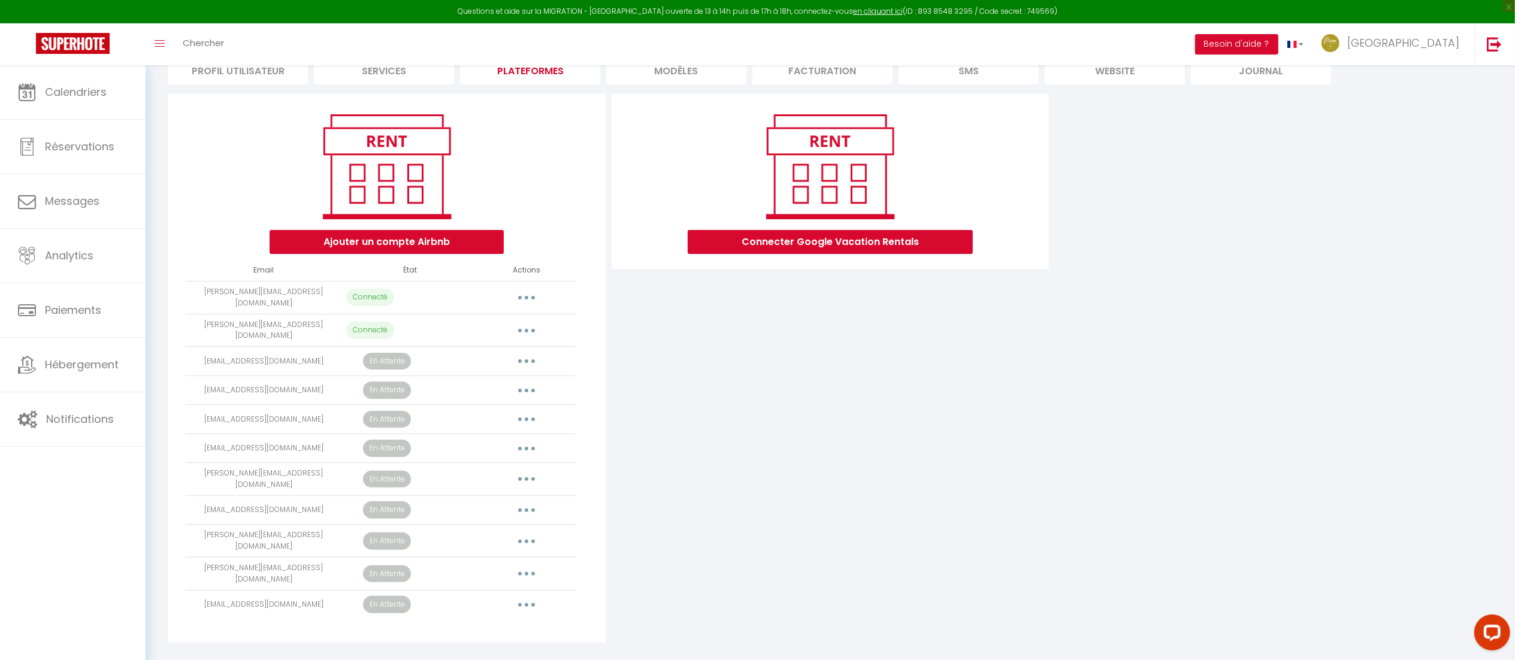
click at [527, 301] on button "button" at bounding box center [527, 297] width 34 height 19
click at [667, 340] on div "Connecter Google Vacation Rentals" at bounding box center [831, 368] width 444 height 549
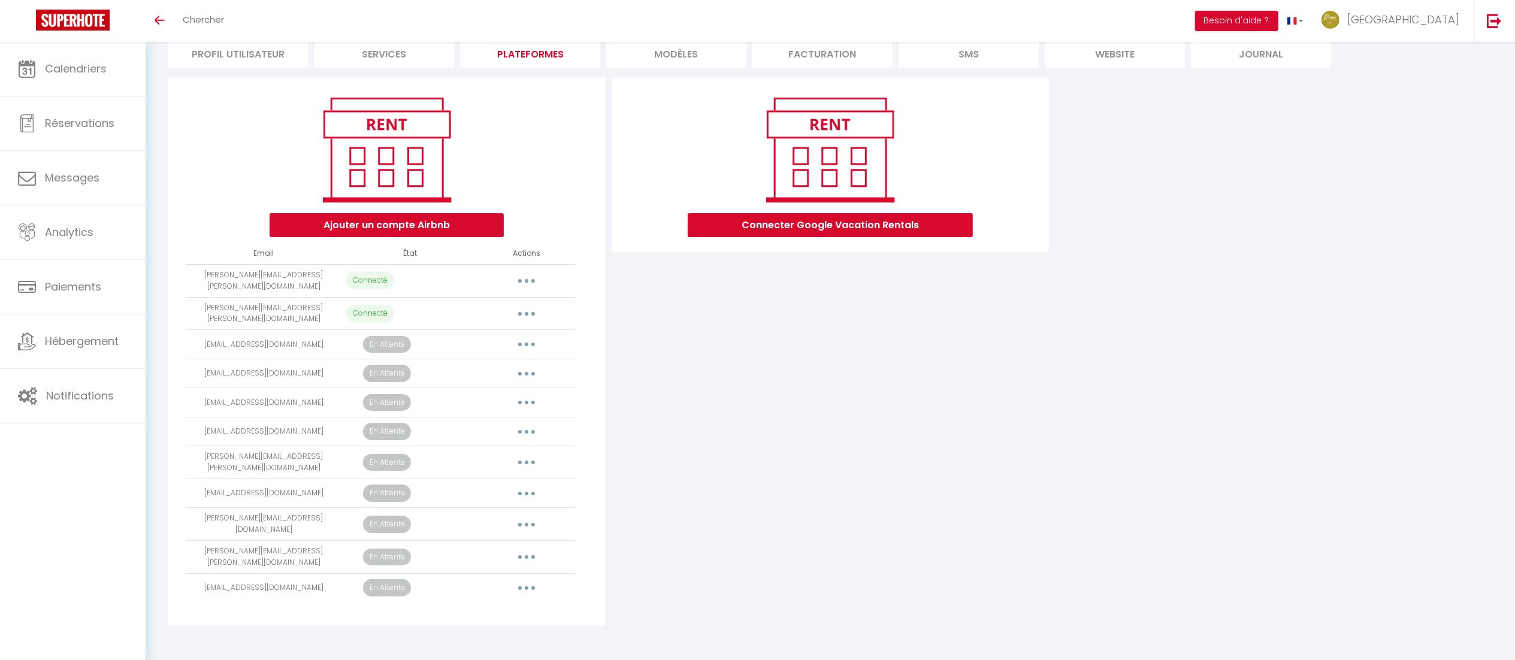
scroll to position [101, 0]
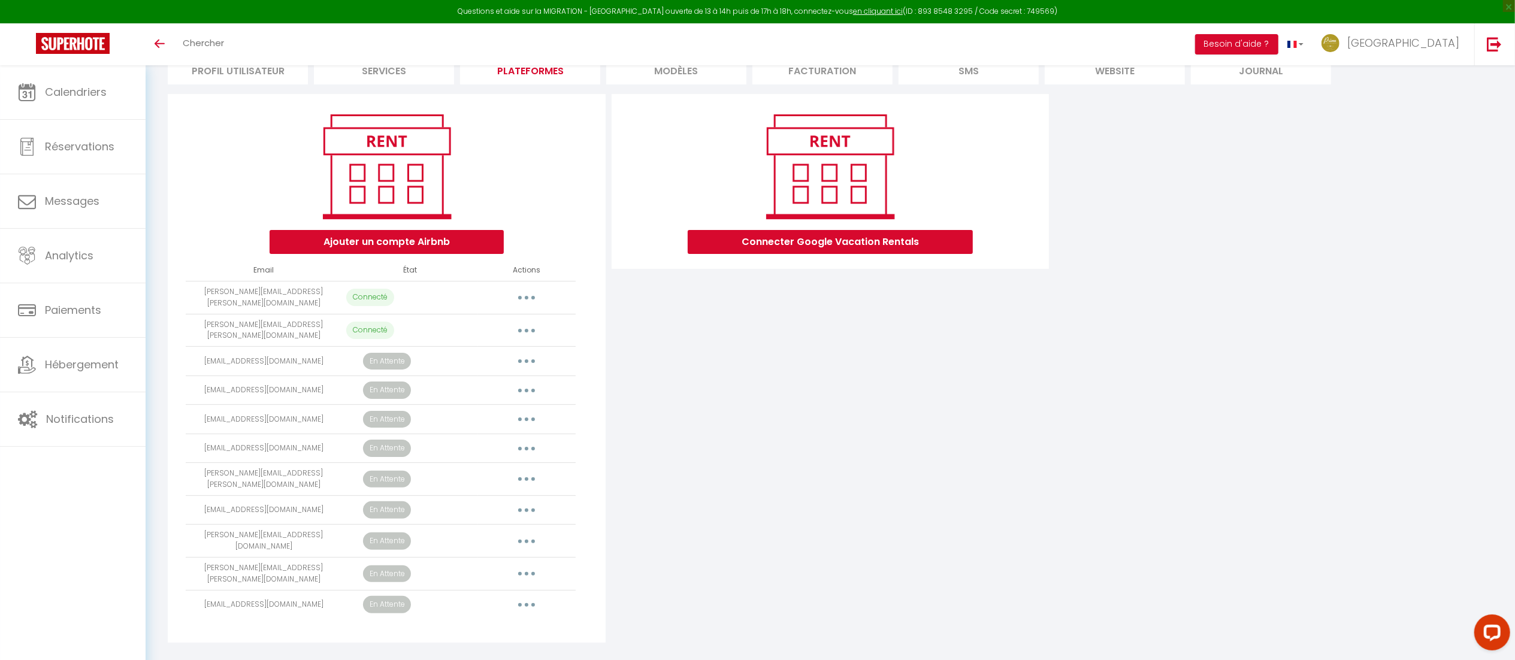
click at [1091, 374] on div "Ajouter un compte Airbnb Email État Actions audrey.varnier@primoconciergerie.fr…" at bounding box center [830, 368] width 1331 height 549
click at [1263, 184] on div "Ajouter un compte Airbnb Email État Actions [PERSON_NAME][EMAIL_ADDRESS][DOMAIN…" at bounding box center [830, 368] width 1331 height 549
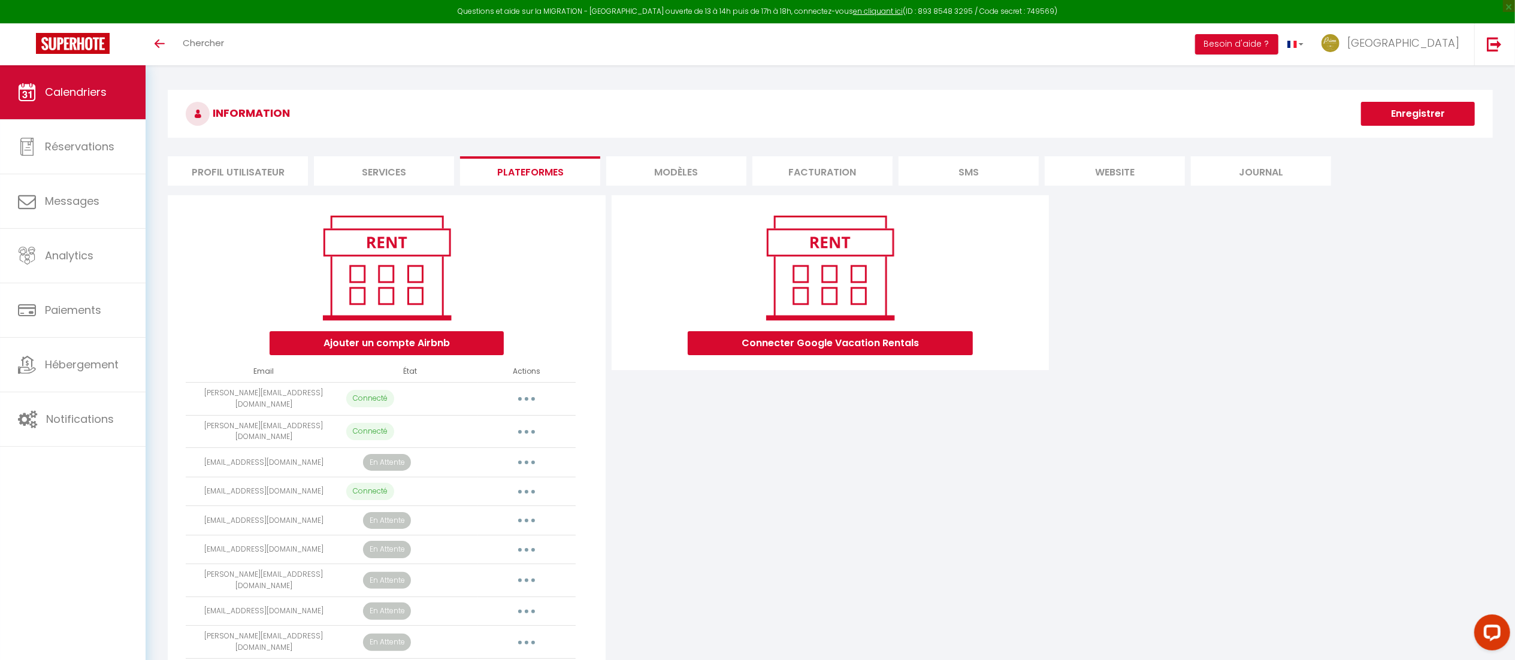
click at [84, 90] on span "Calendriers" at bounding box center [76, 91] width 62 height 15
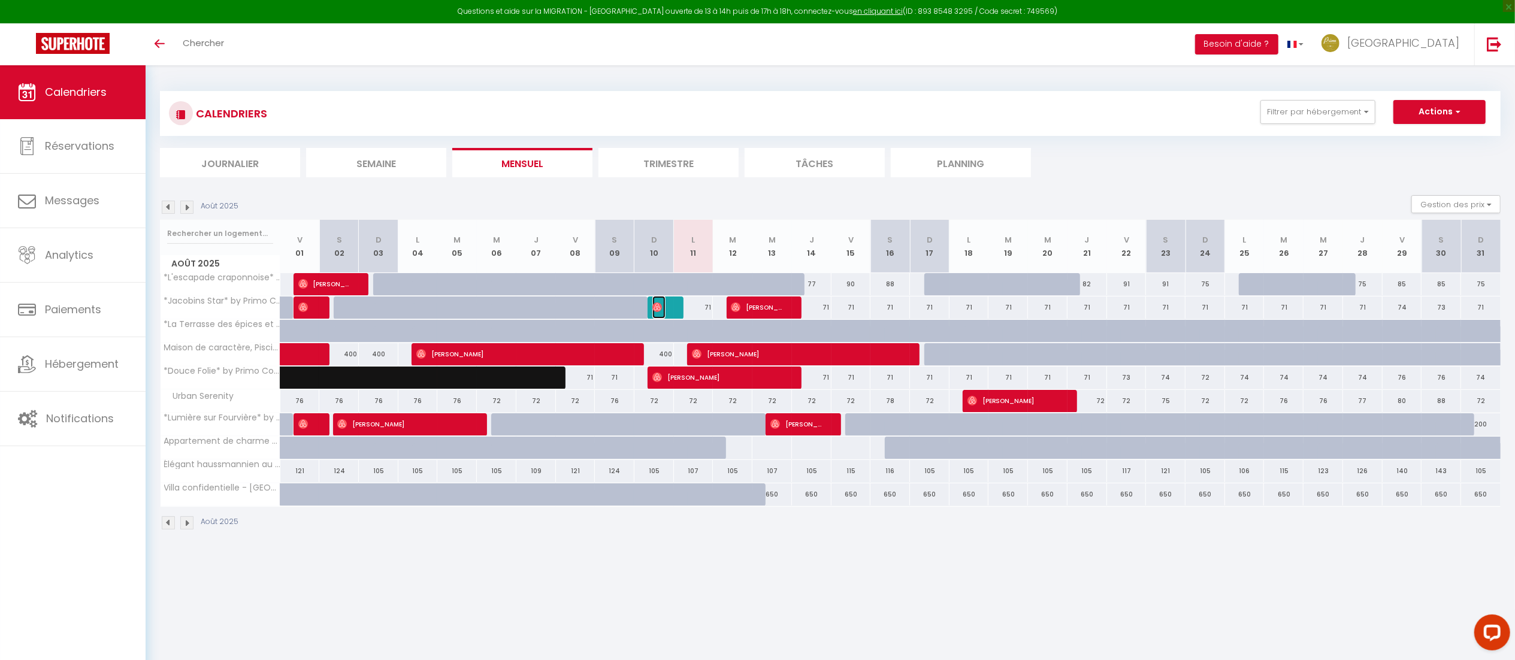
click at [662, 307] on span "[PERSON_NAME]" at bounding box center [658, 307] width 13 height 23
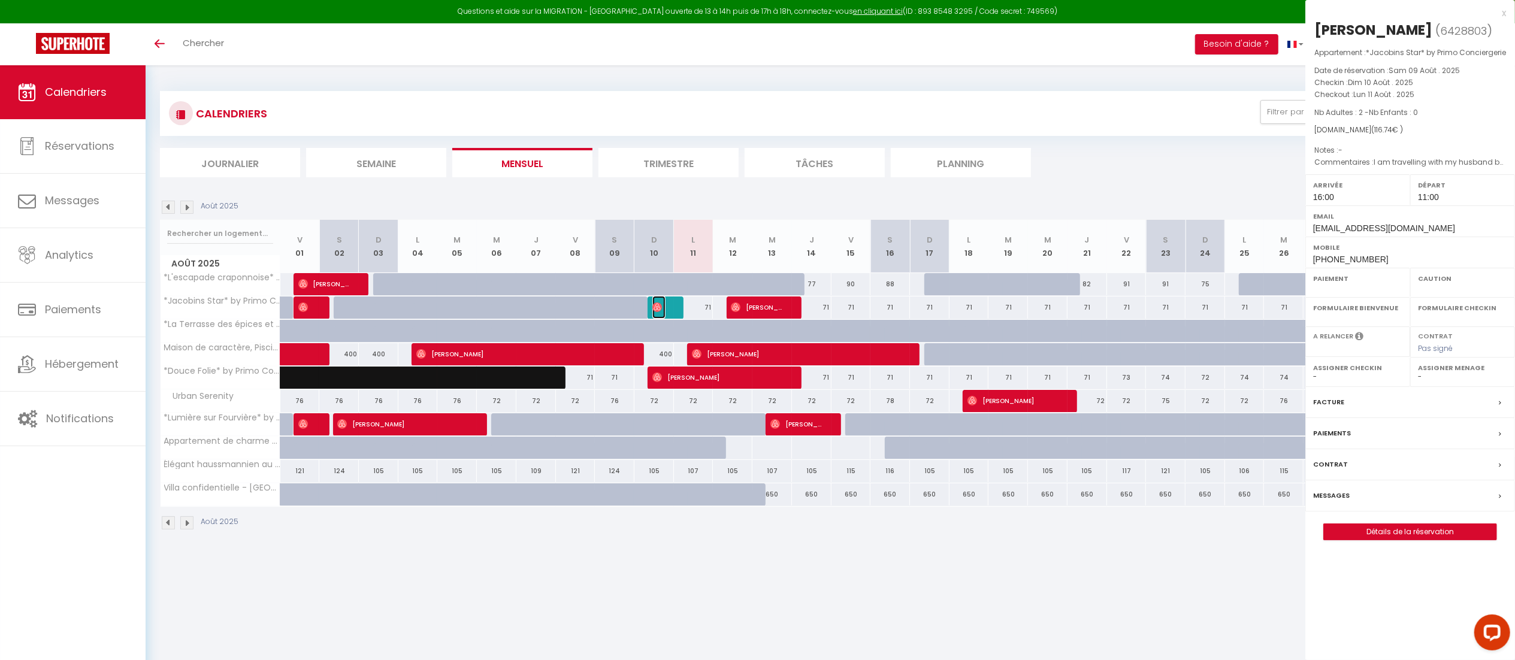
select select "OK"
select select "1"
select select "0"
select select "1"
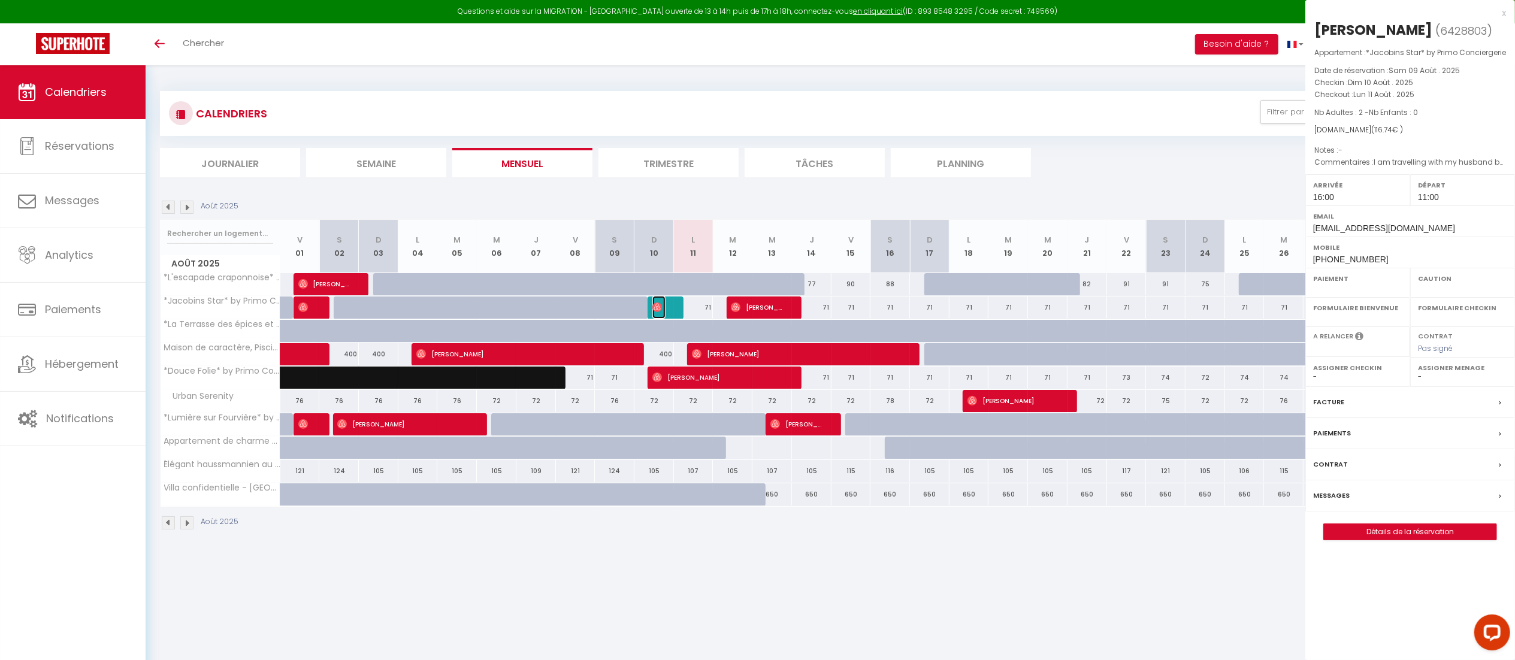
select select
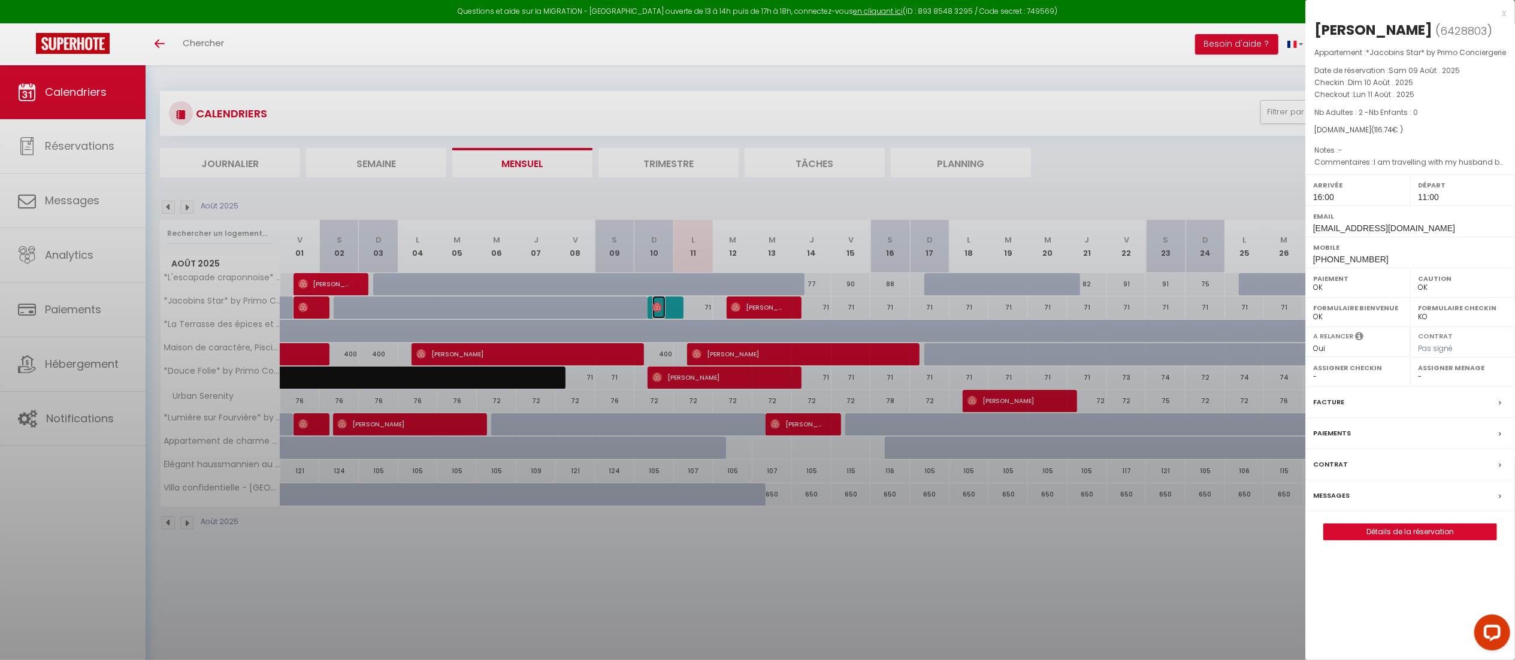
select select "37858"
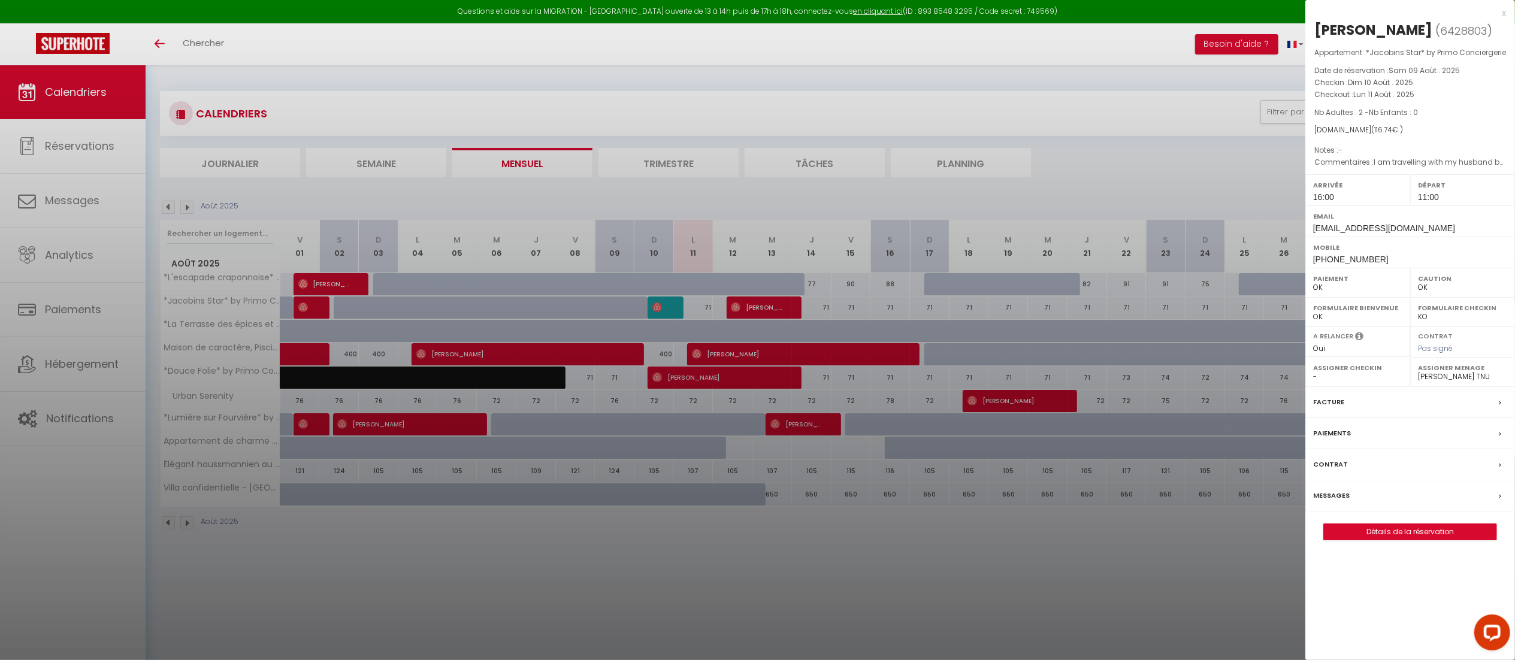
click at [1503, 10] on div "x" at bounding box center [1405, 13] width 201 height 14
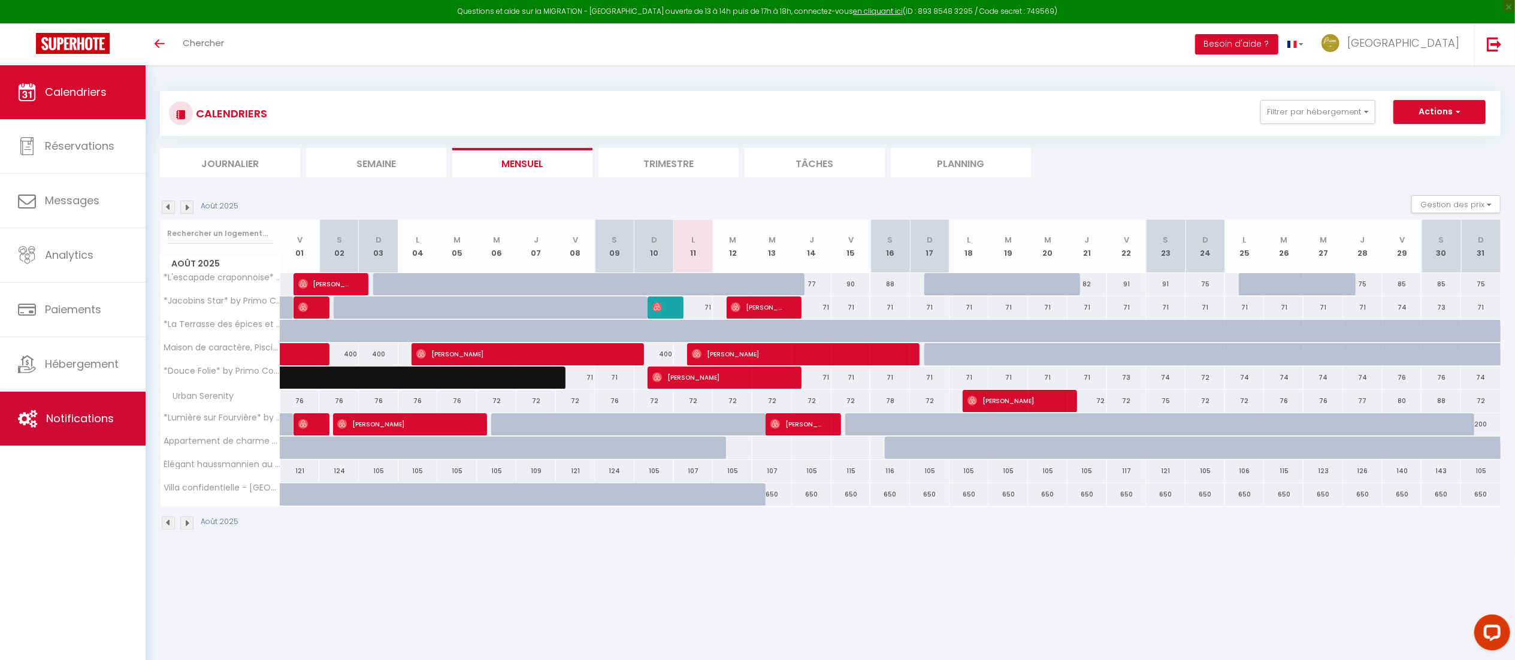
click at [83, 423] on span "Notifications" at bounding box center [80, 418] width 68 height 15
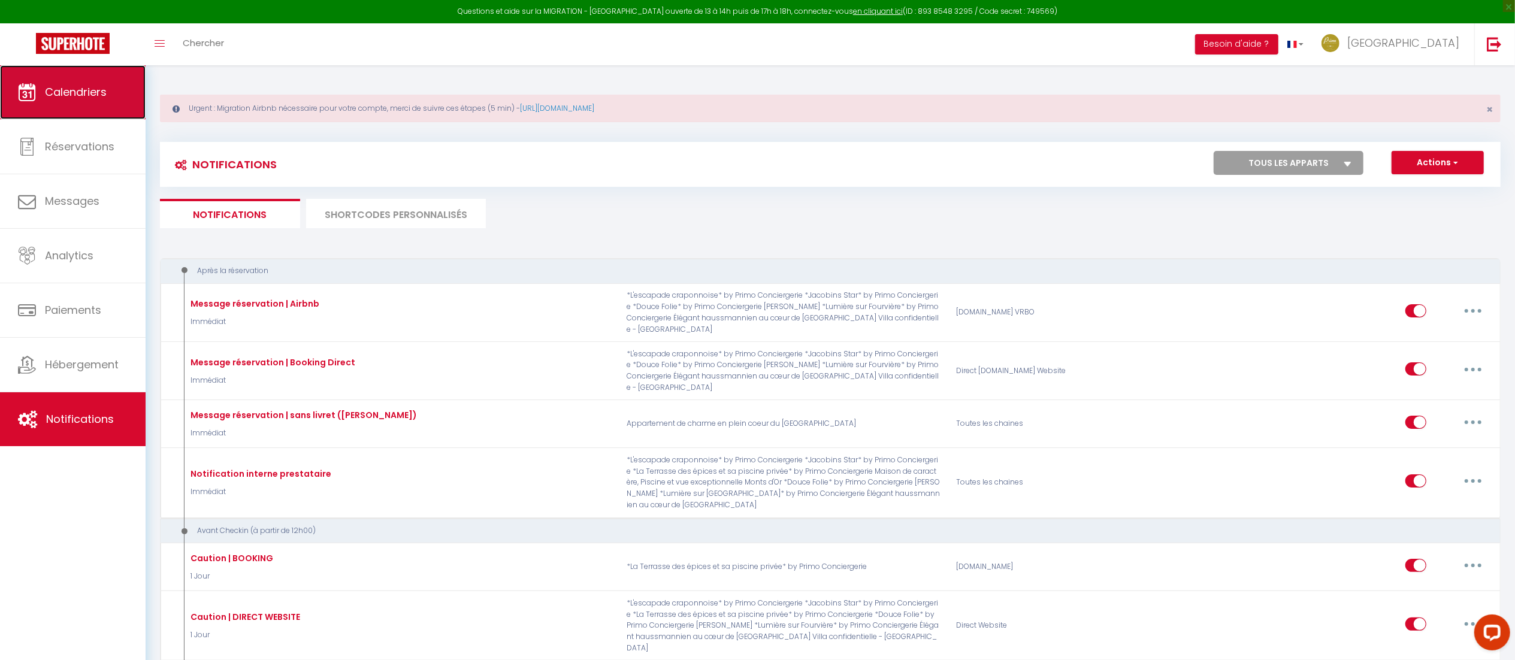
click at [79, 103] on link "Calendriers" at bounding box center [73, 92] width 146 height 54
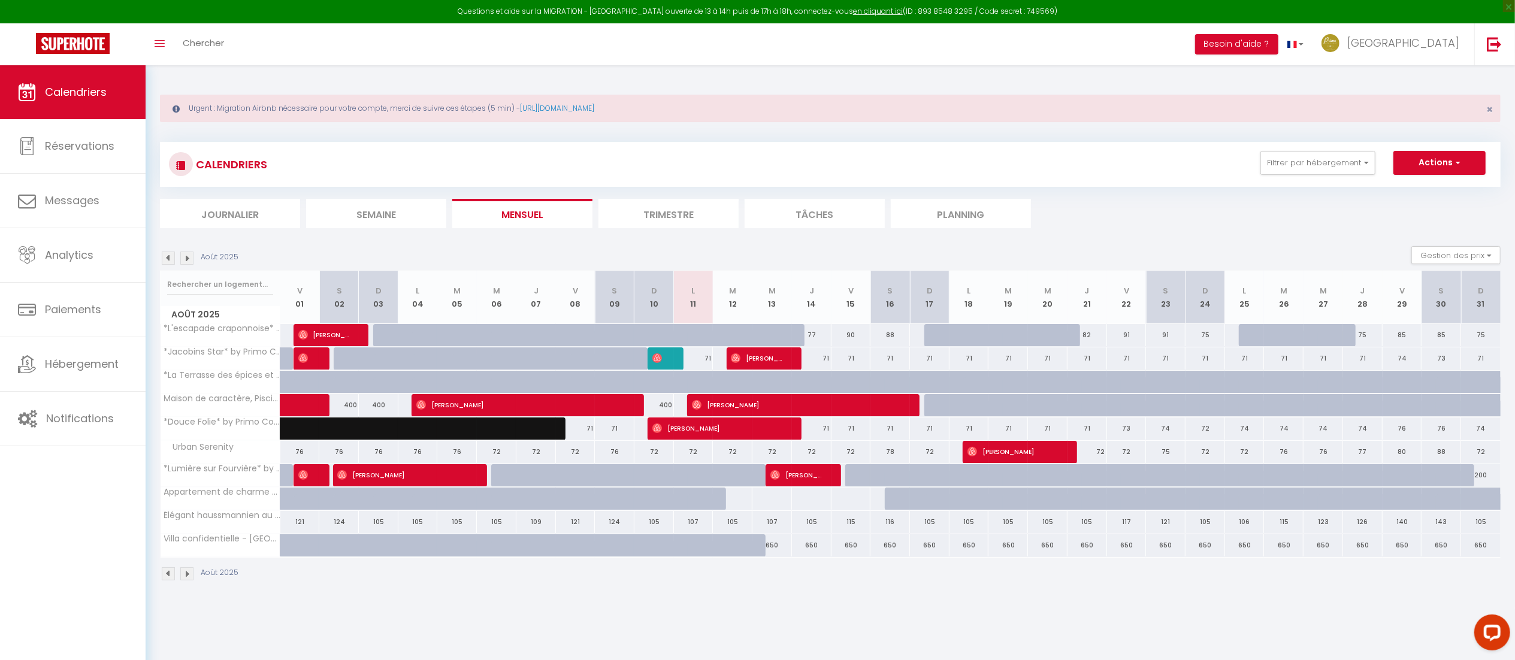
click at [809, 502] on div at bounding box center [811, 499] width 40 height 22
type input "Jeu 14 Août 2025"
type input "Ven 15 Août 2025"
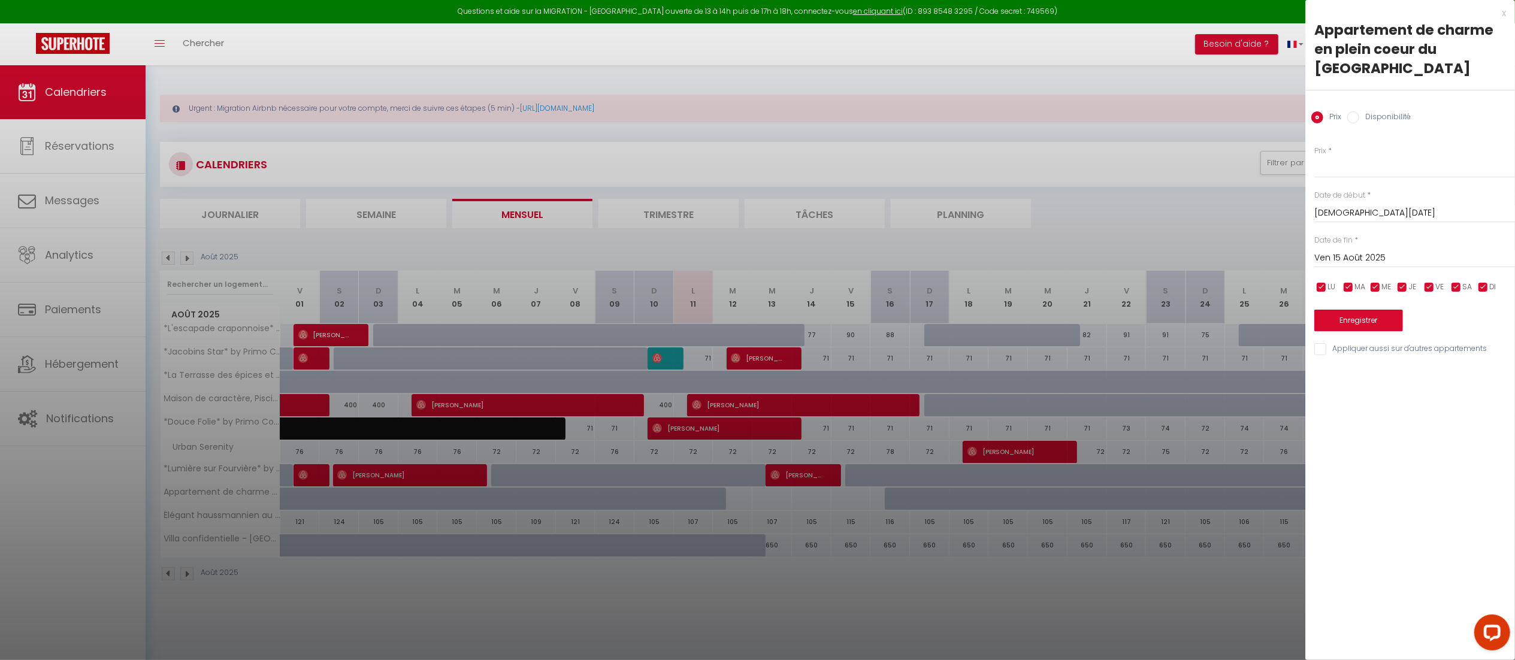
click at [1505, 14] on div "x" at bounding box center [1405, 13] width 201 height 14
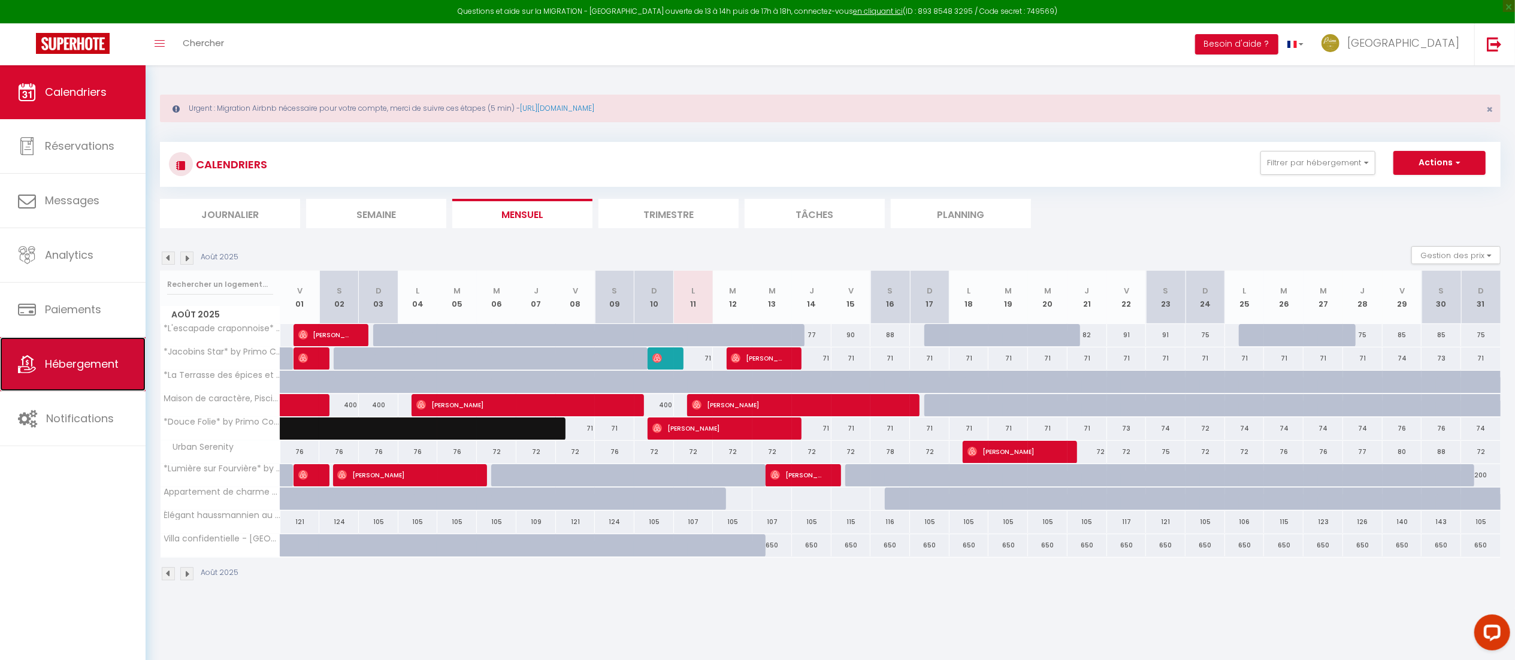
click at [93, 366] on span "Hébergement" at bounding box center [82, 363] width 74 height 15
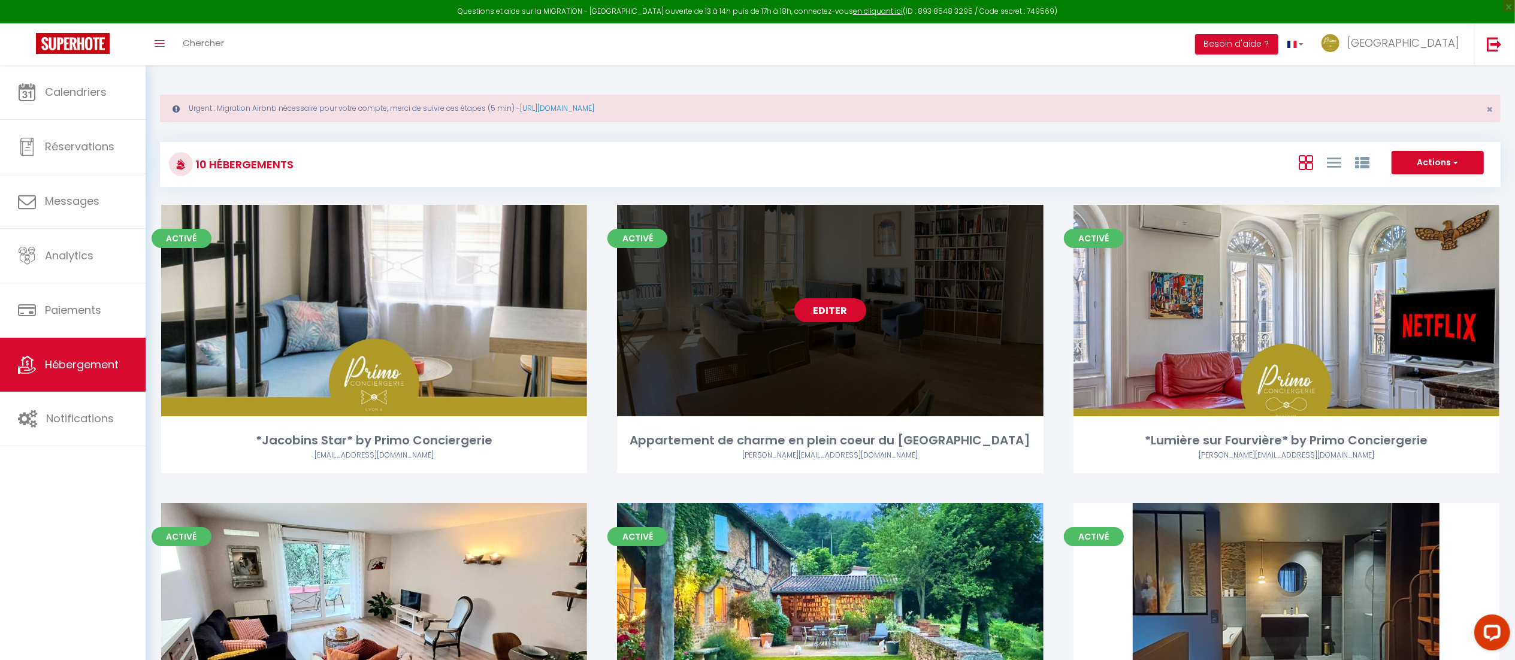
click at [841, 309] on link "Editer" at bounding box center [830, 310] width 72 height 24
select select "3"
select select "2"
select select "1"
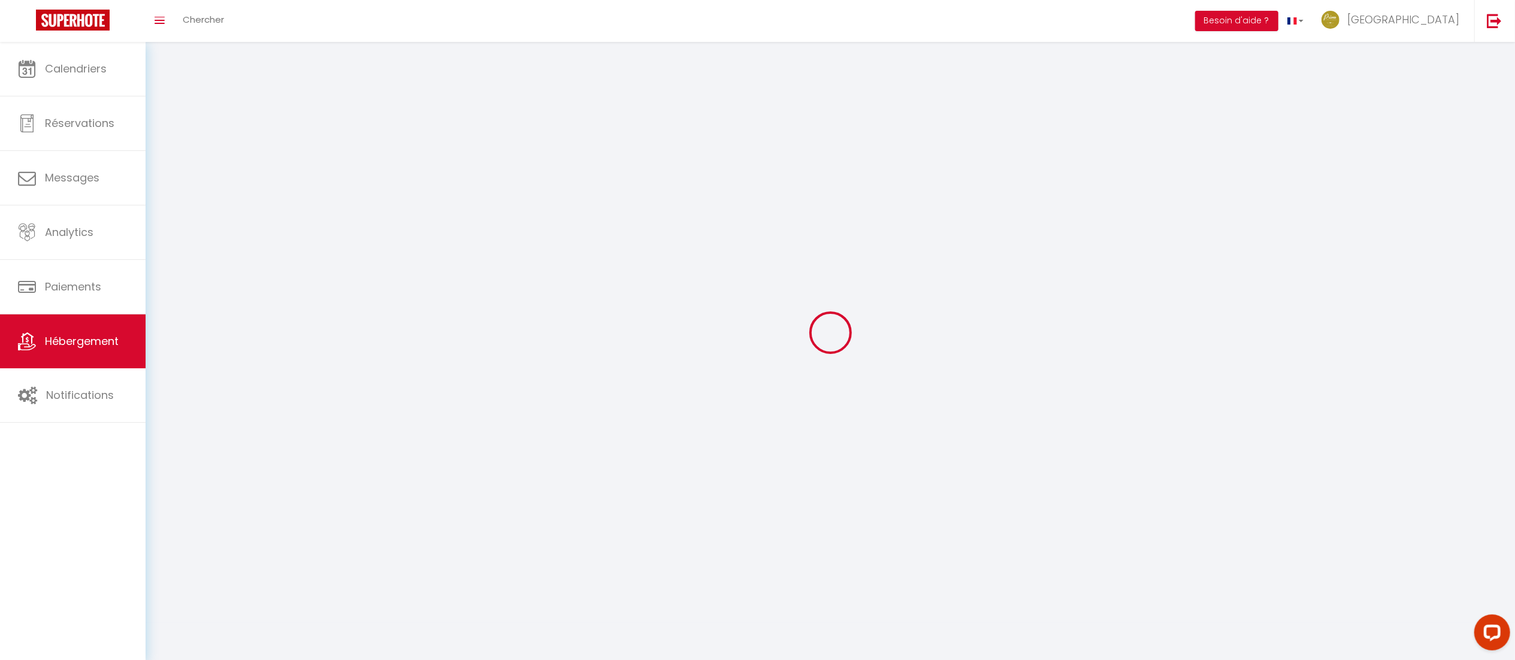
select select
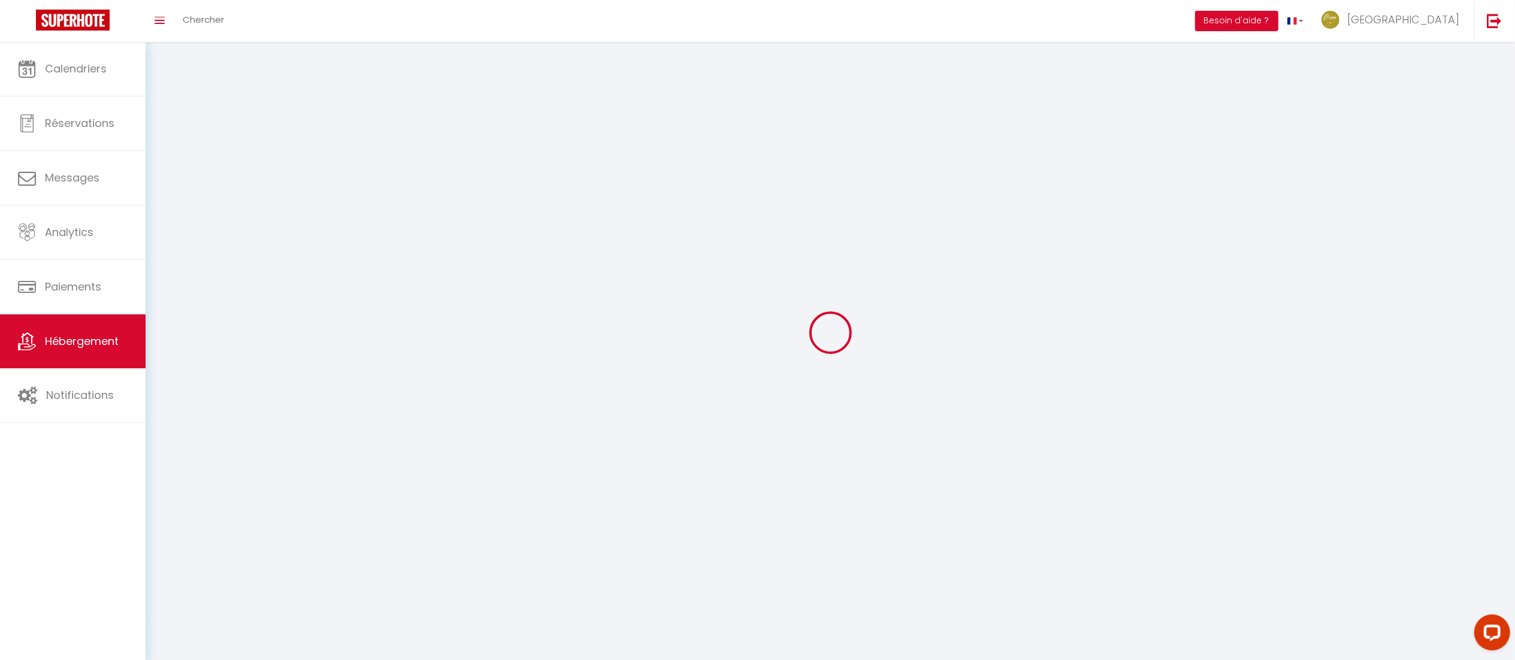
checkbox input "false"
select select
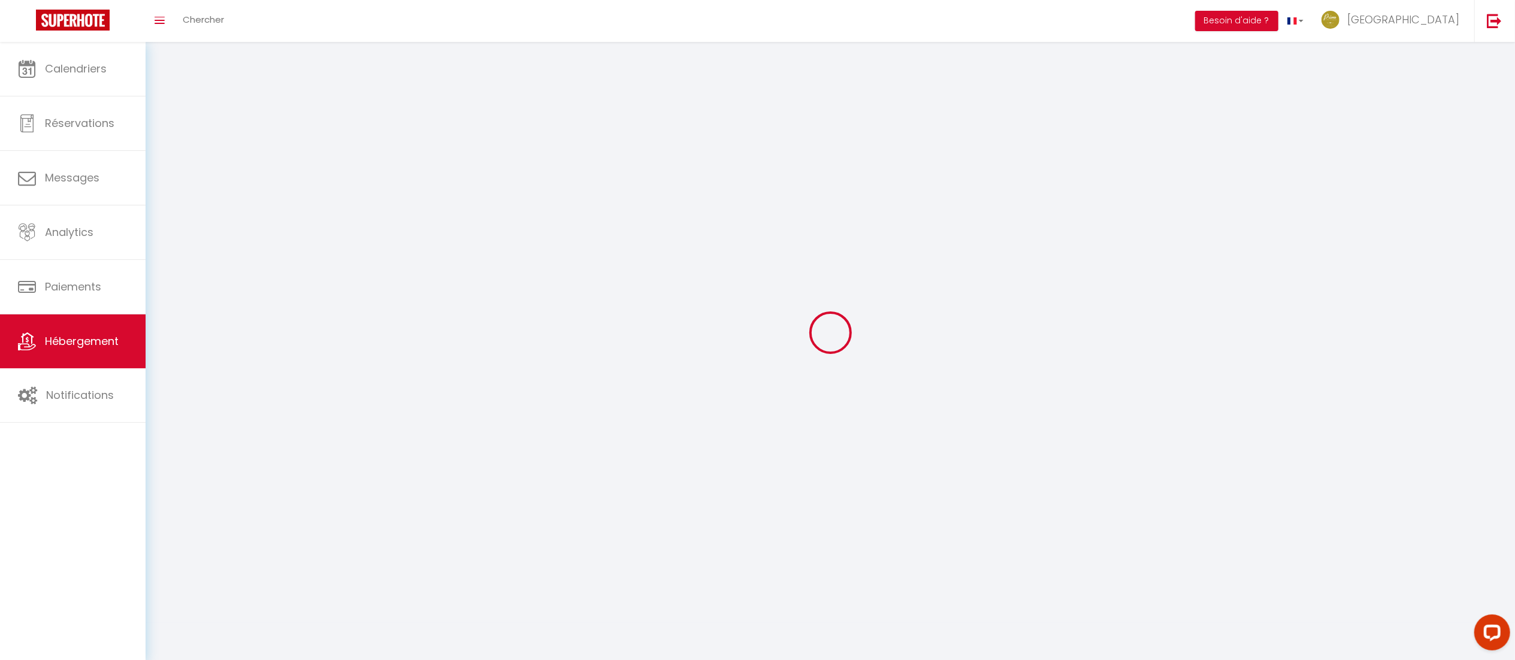
select select
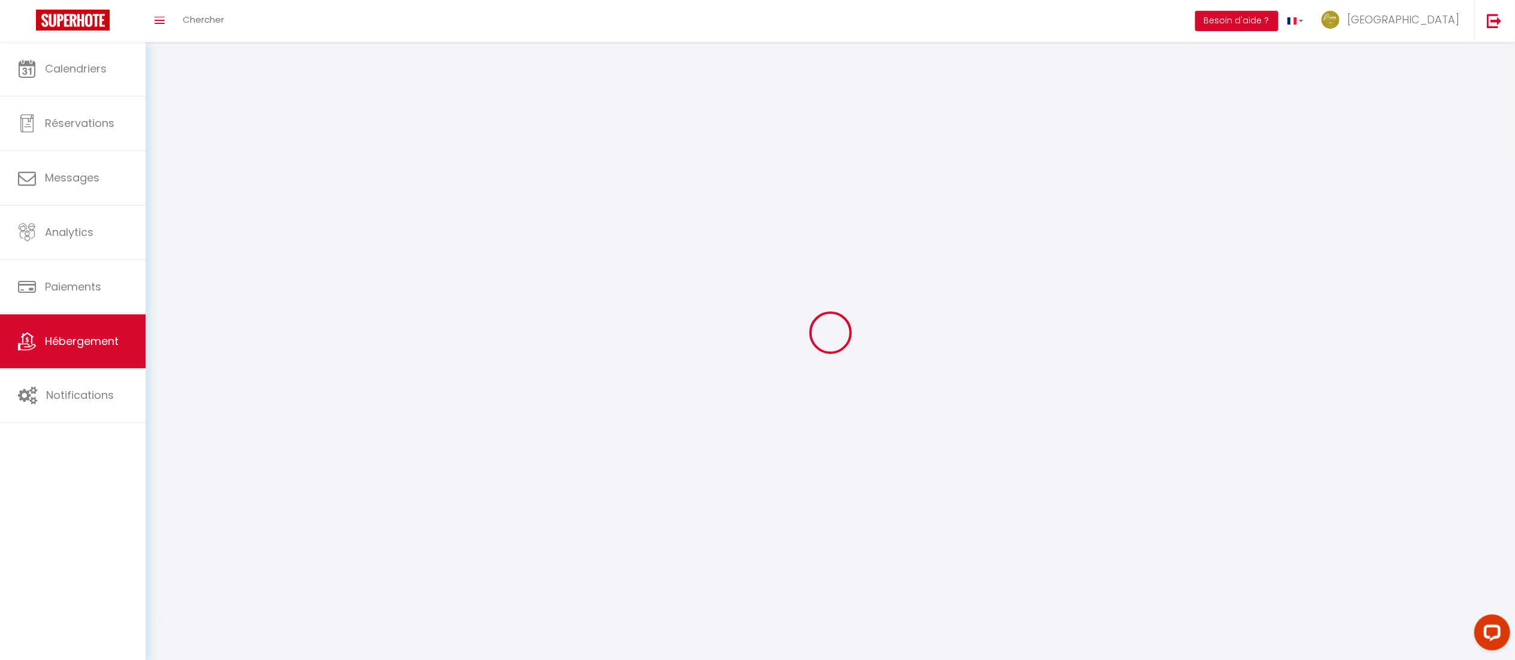
select select
checkbox input "false"
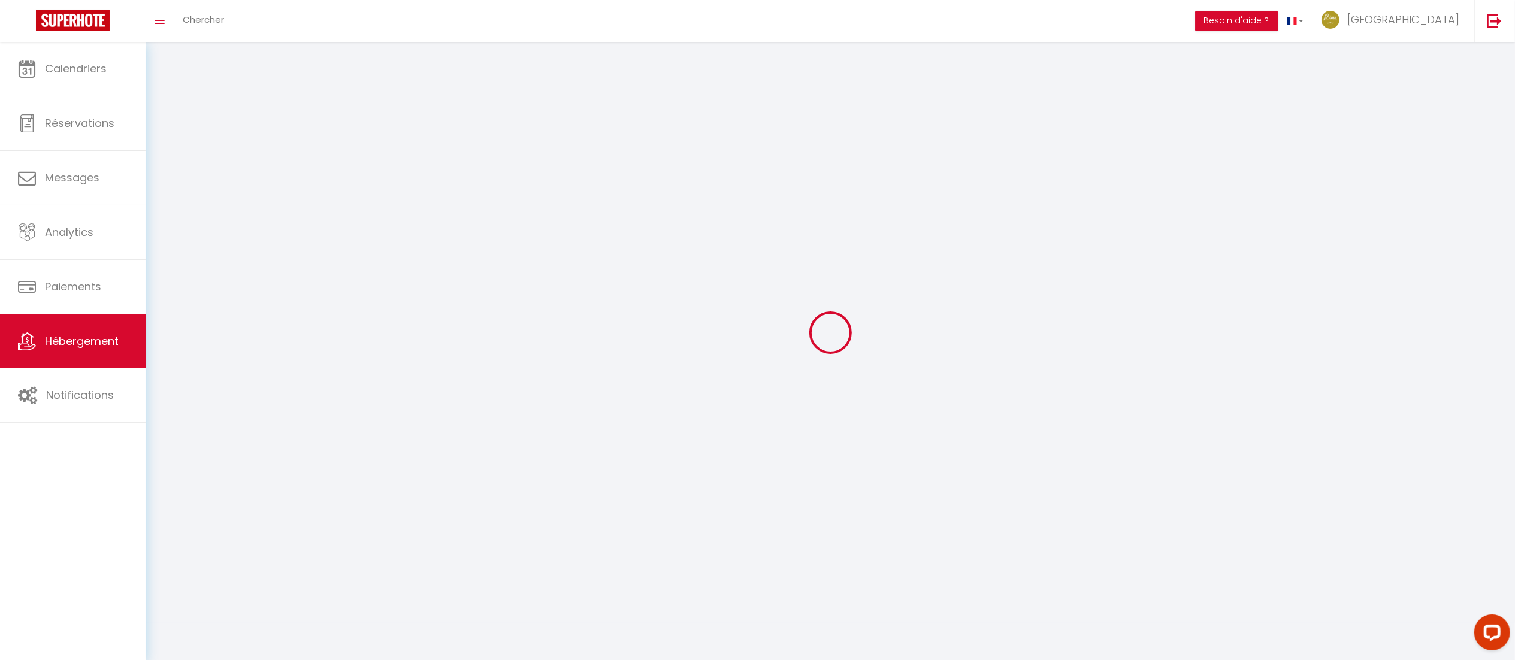
select select
select select "1"
select select
select select "28"
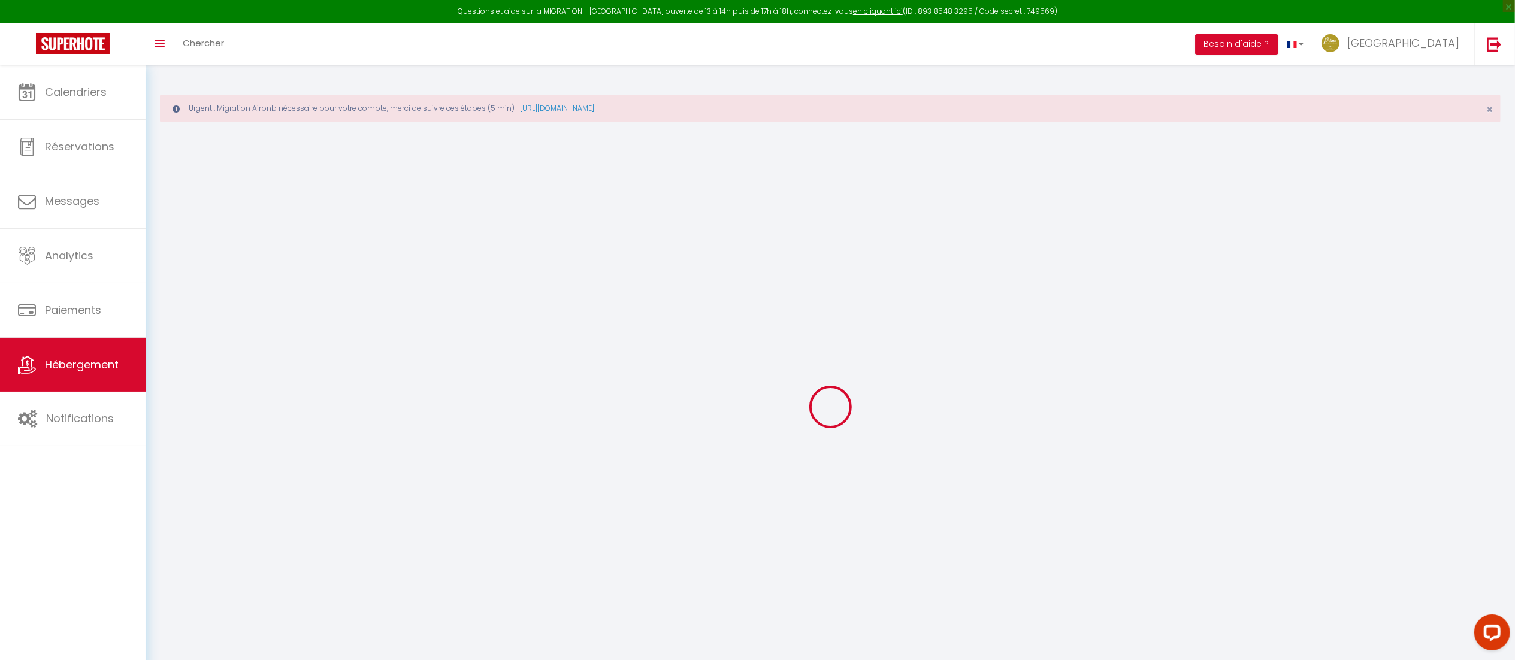
select select
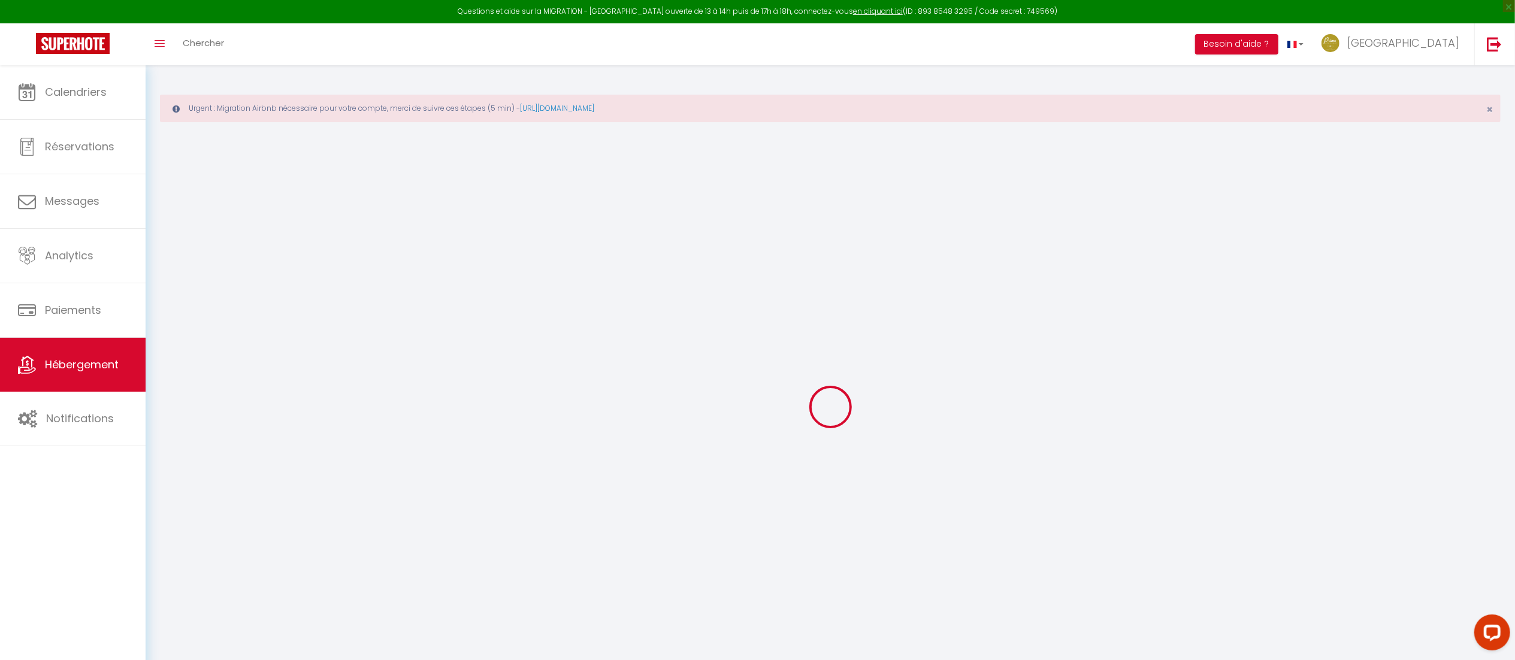
select select
checkbox input "false"
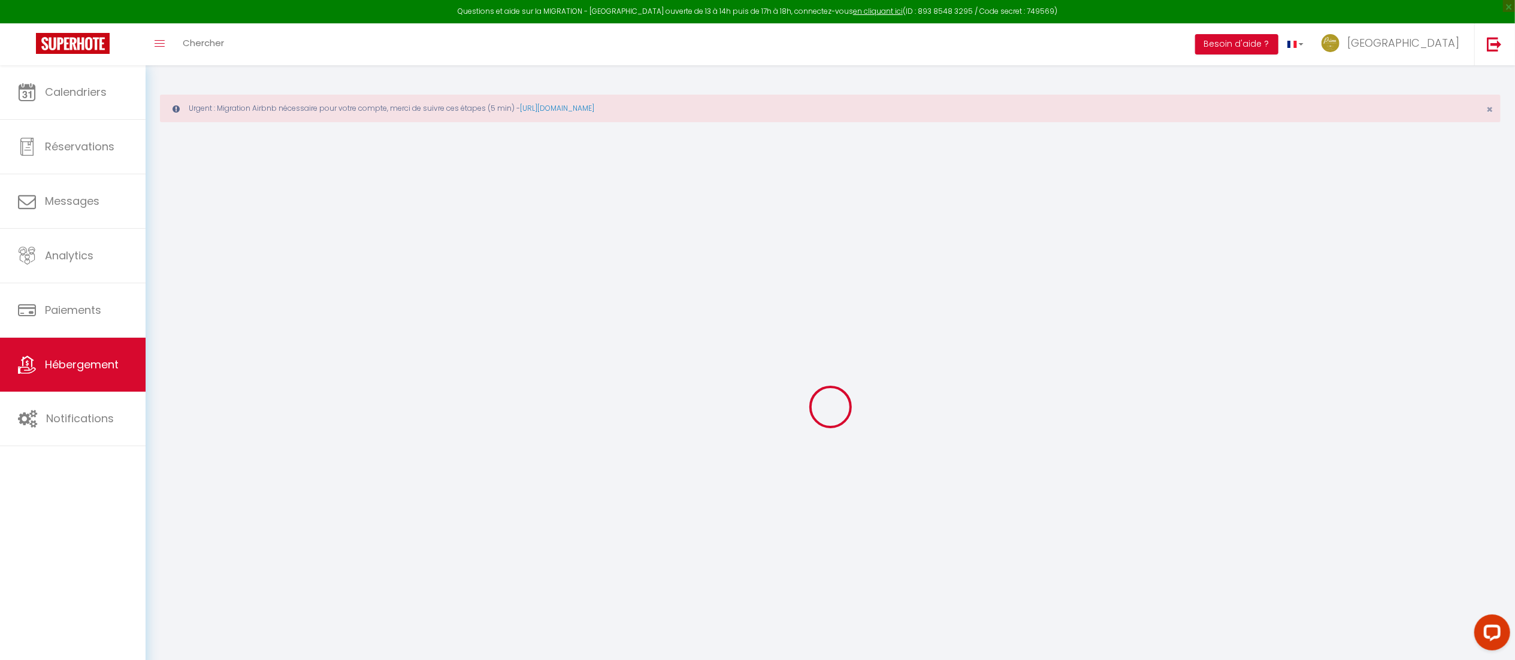
select select
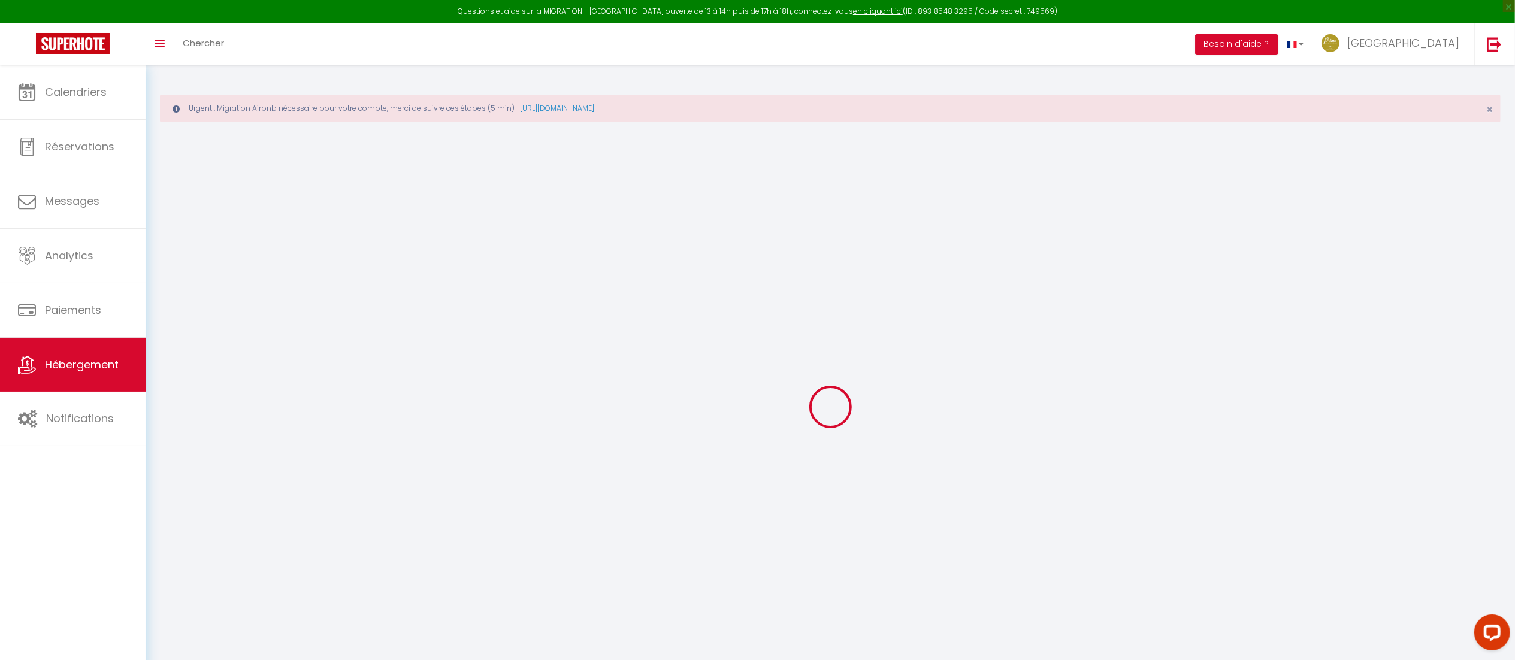
select select
checkbox input "false"
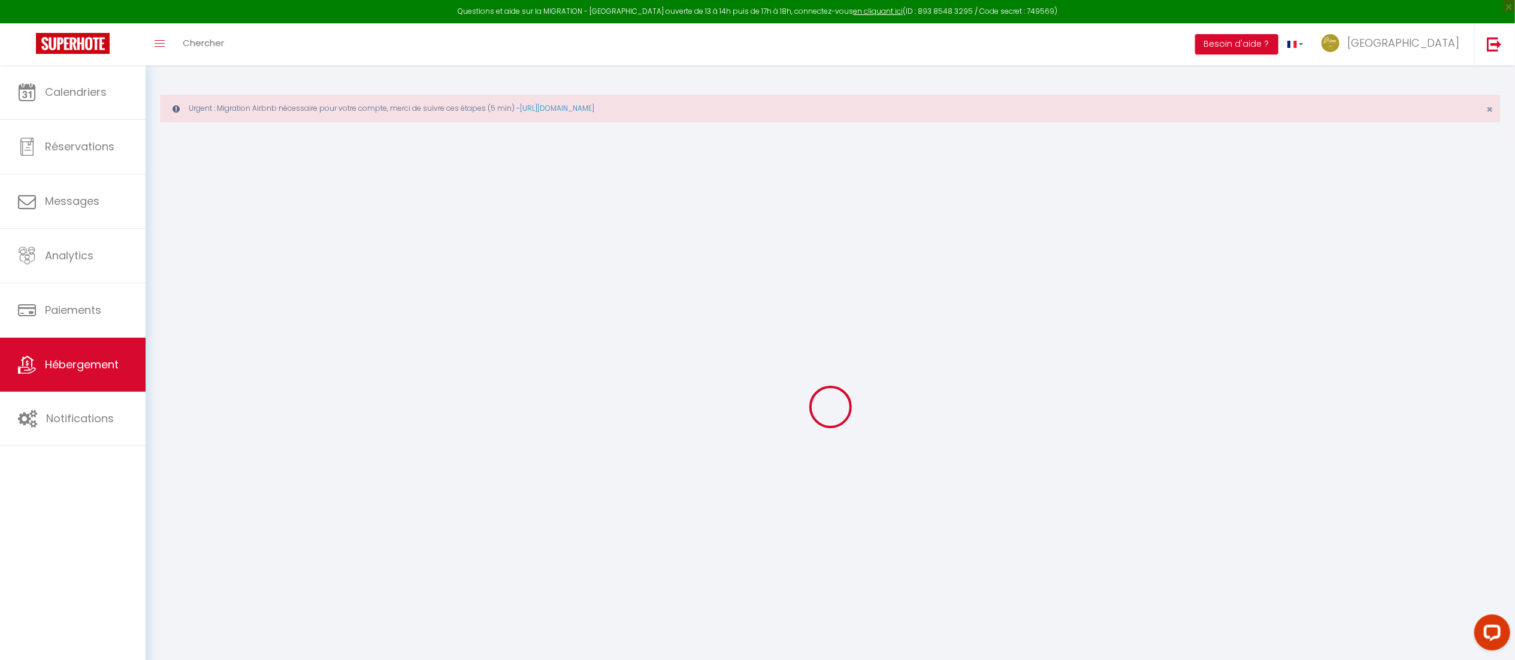
checkbox input "false"
select select
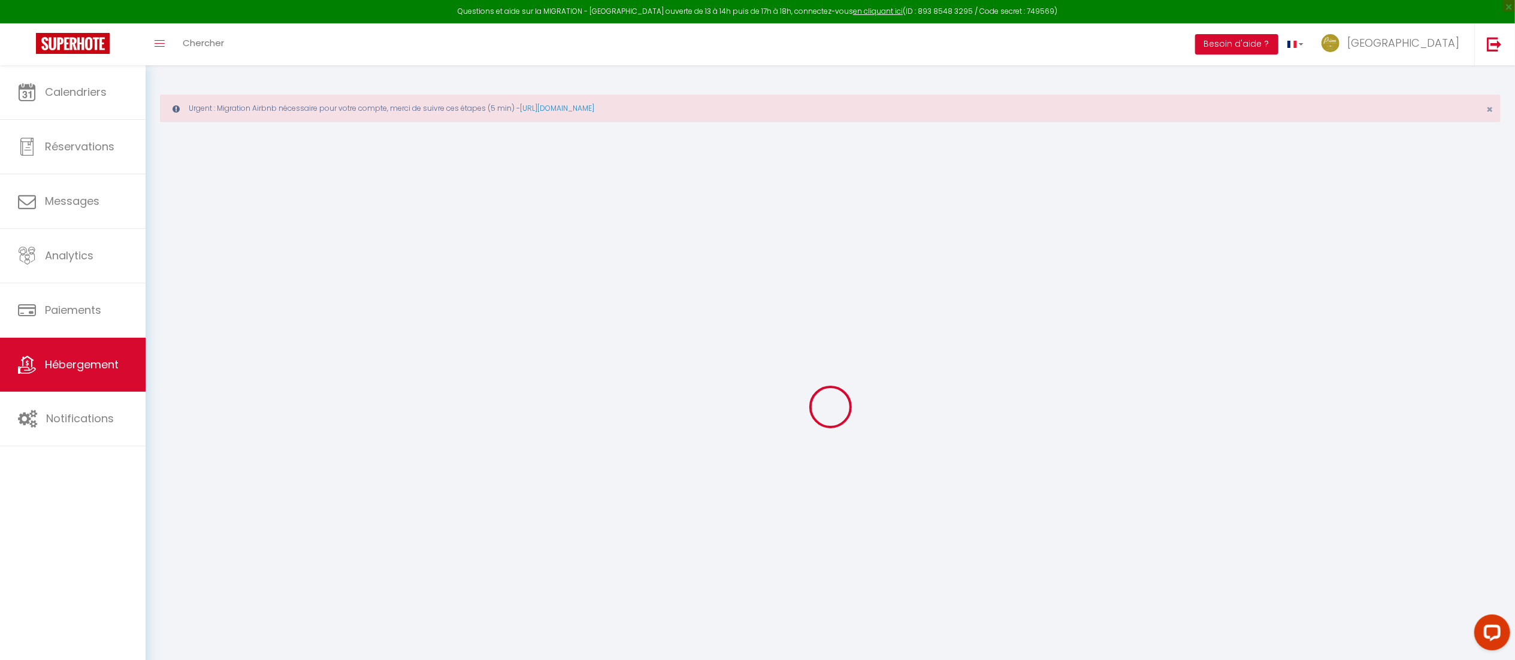
select select
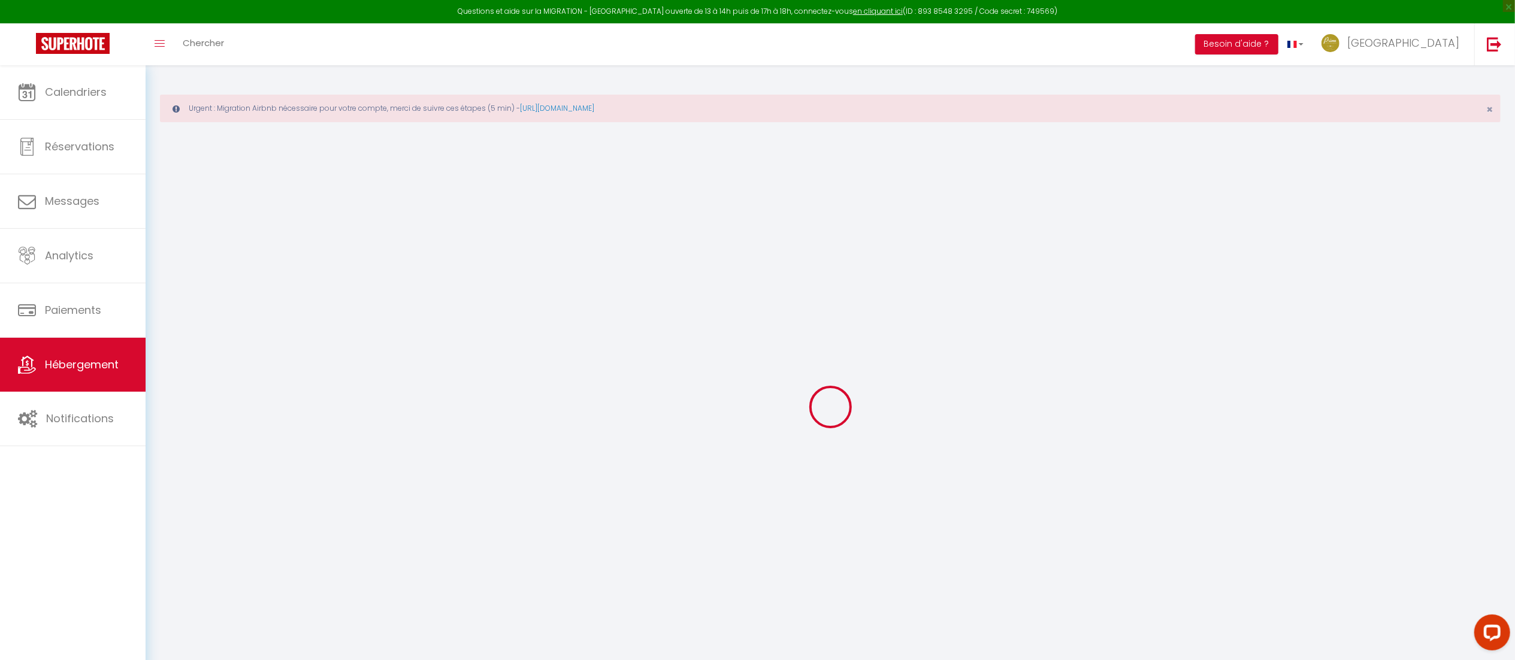
checkbox input "false"
select select
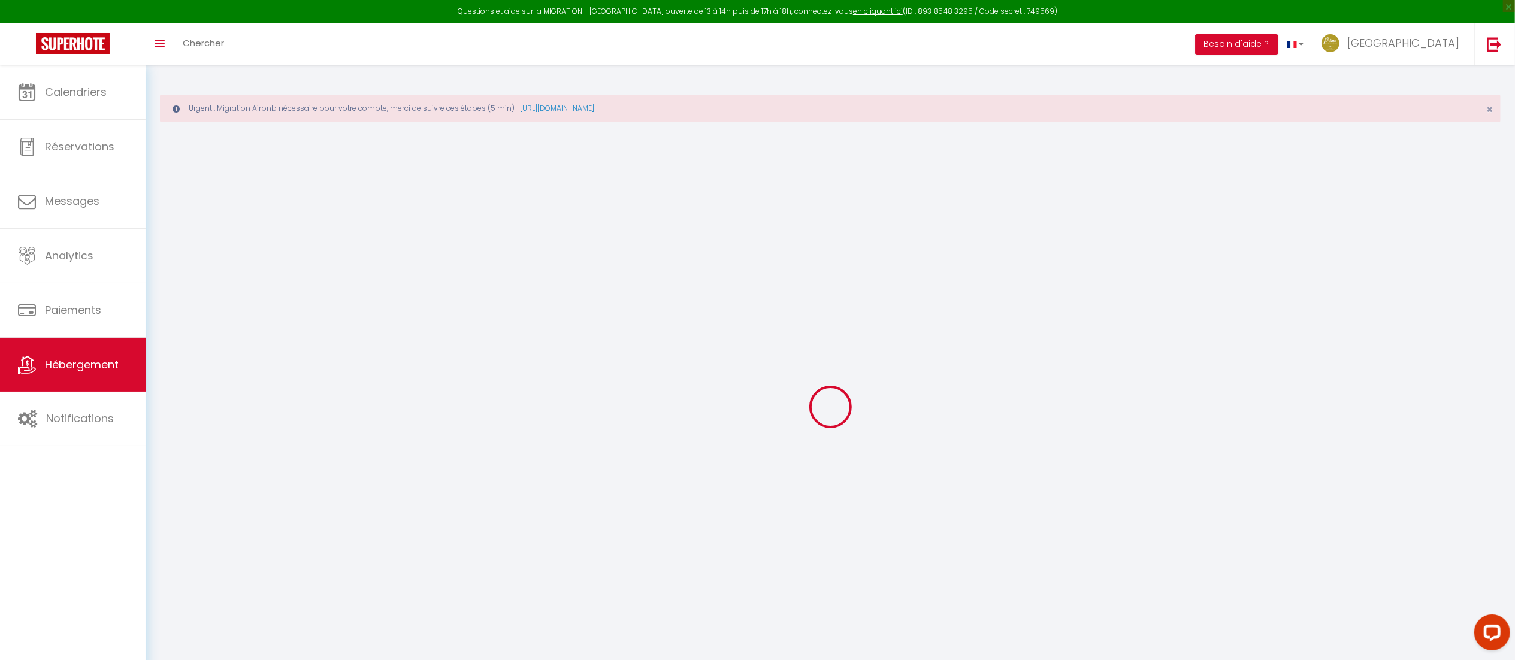
select select
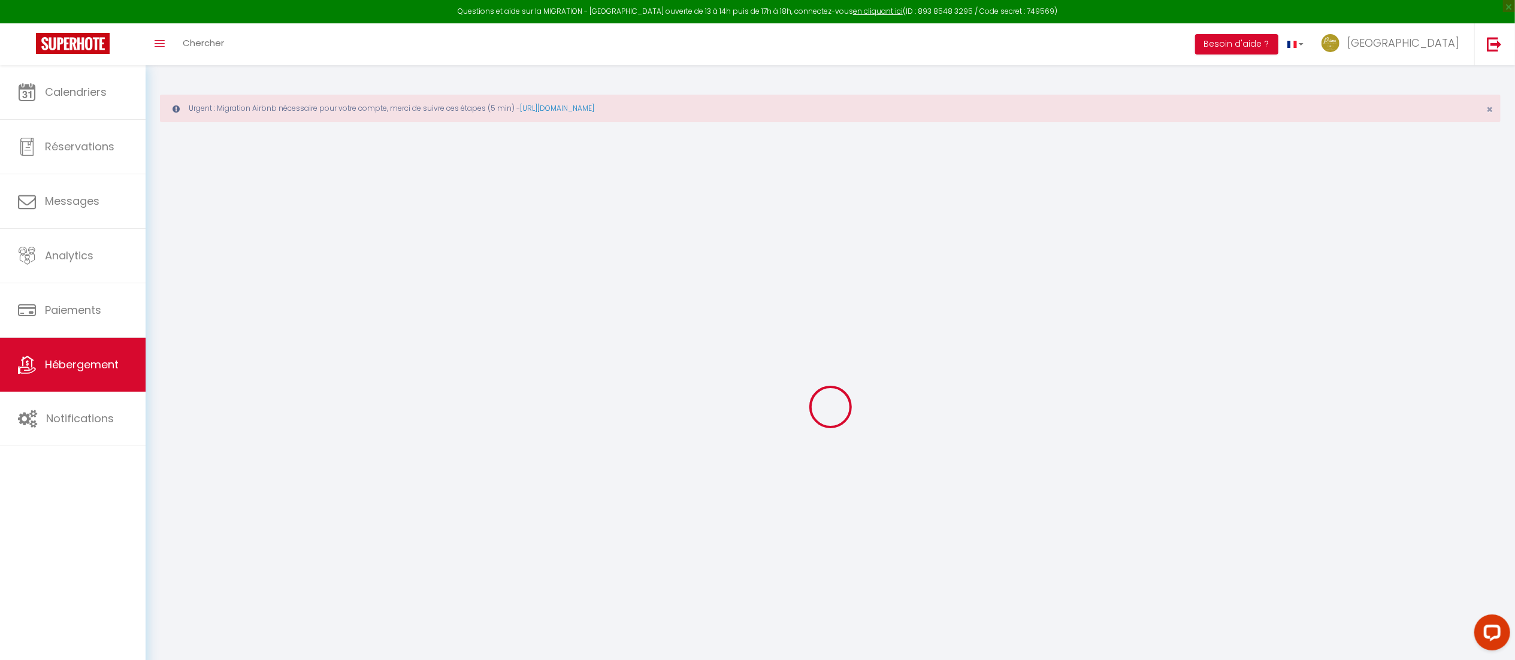
select select
checkbox input "false"
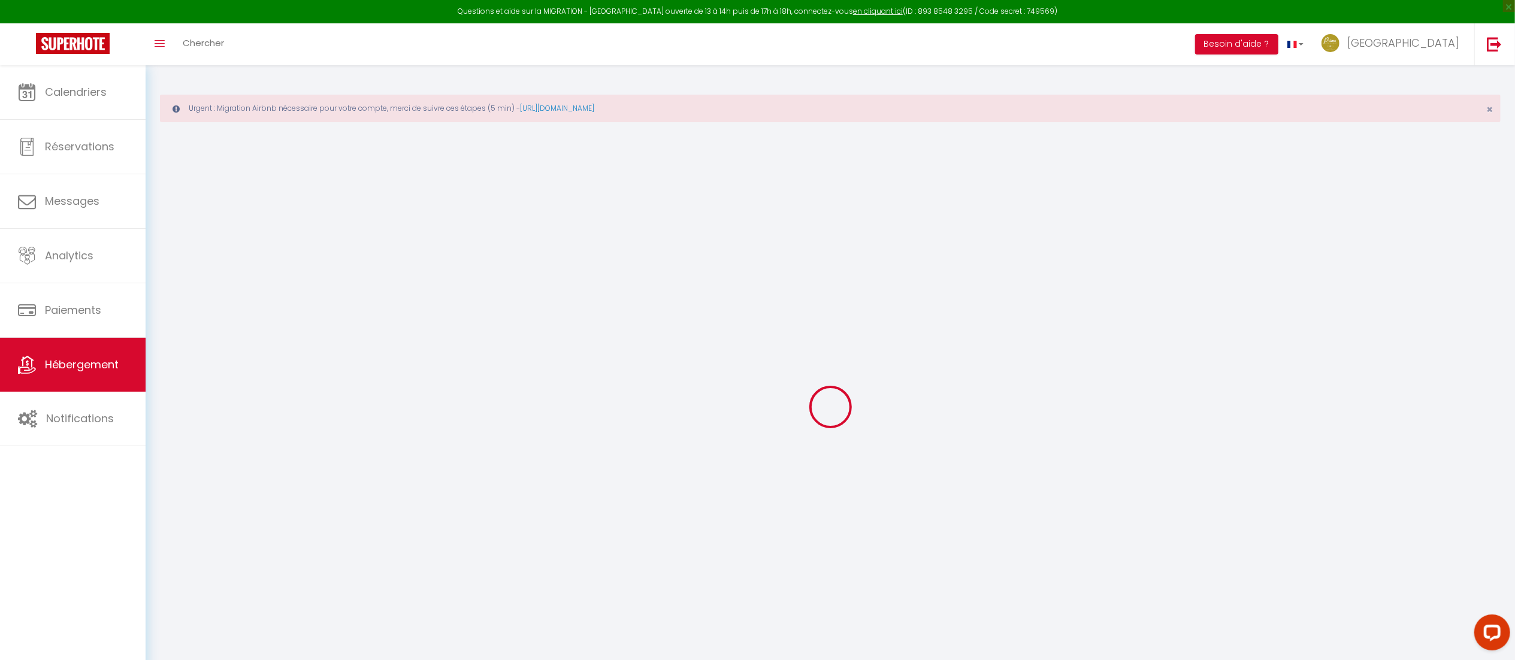
checkbox input "false"
select select
type input "Appartement de charme en plein coeur du [GEOGRAPHIC_DATA]"
type input "Caroline"
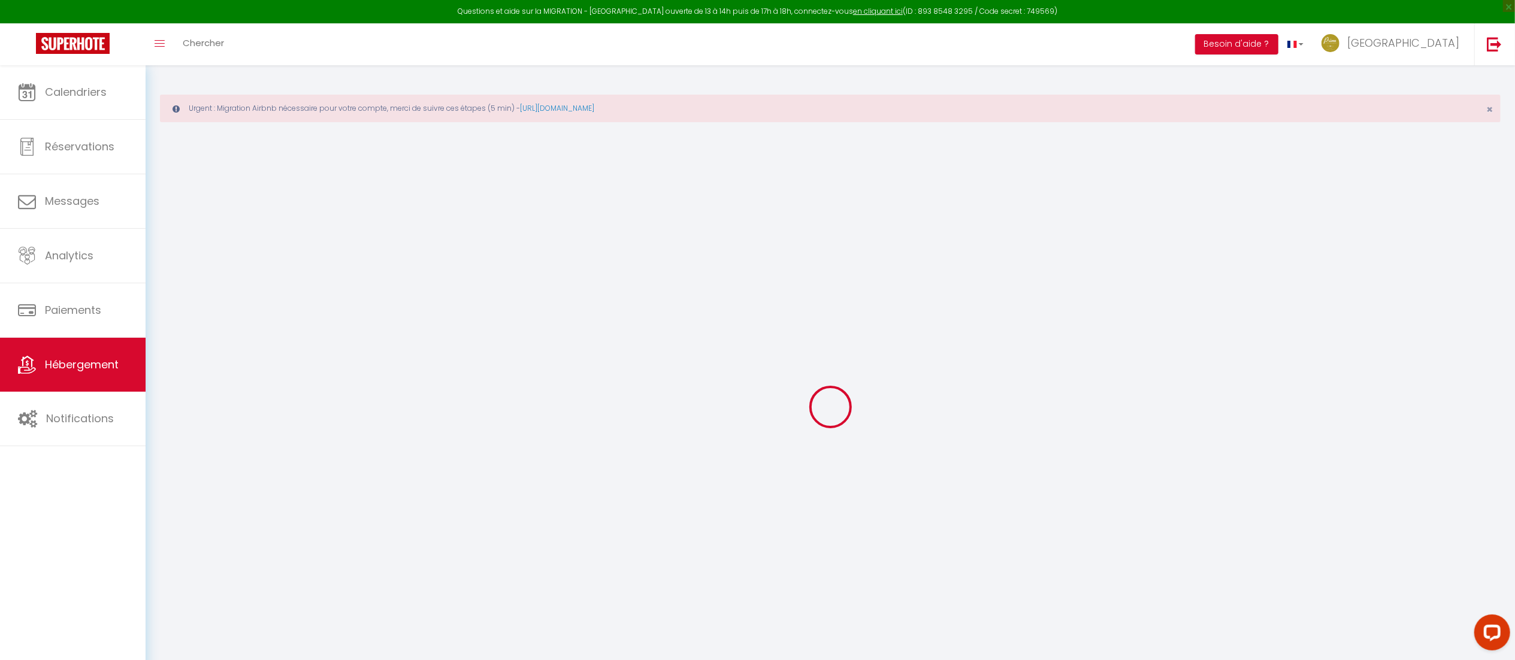
type input "Chevrier"
type input "36 rue Tramassac"
type input "69005"
type input "[GEOGRAPHIC_DATA]"
select select "6"
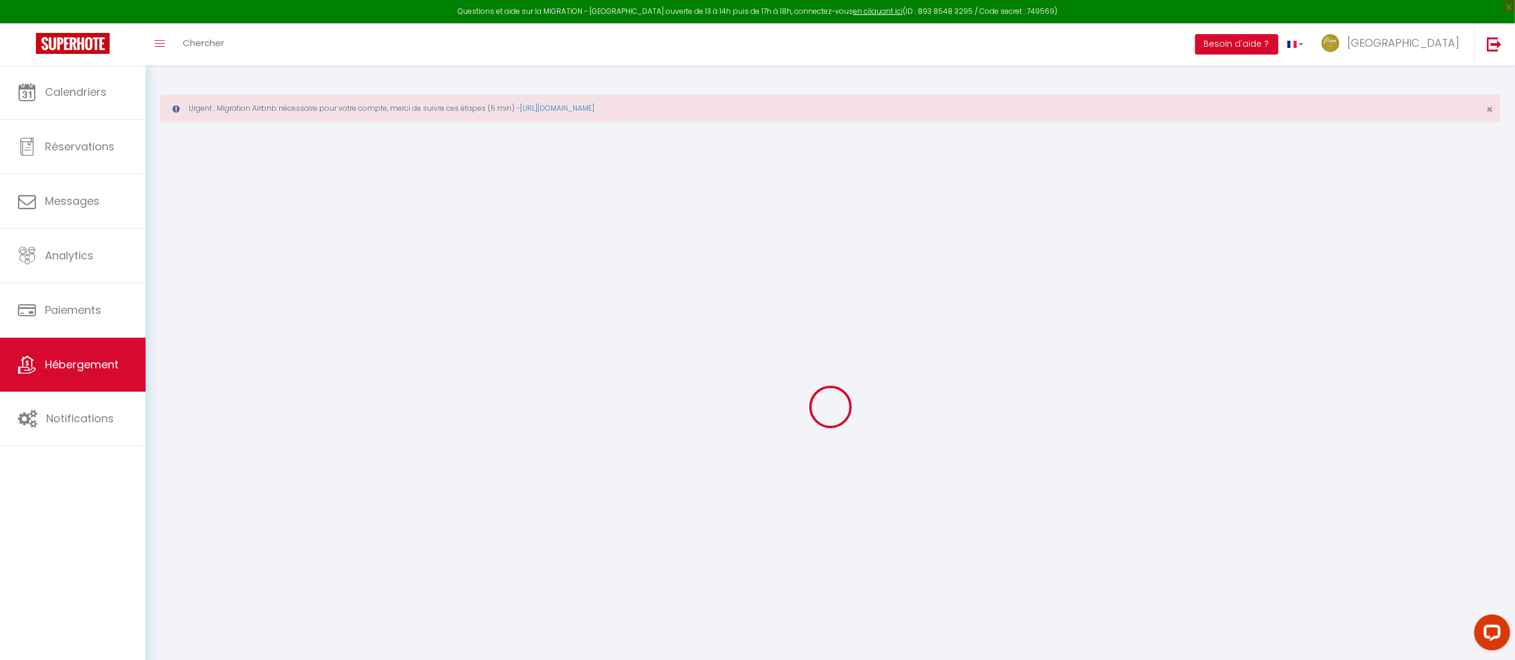
select select "2"
type input "160"
type input "10"
type input "105"
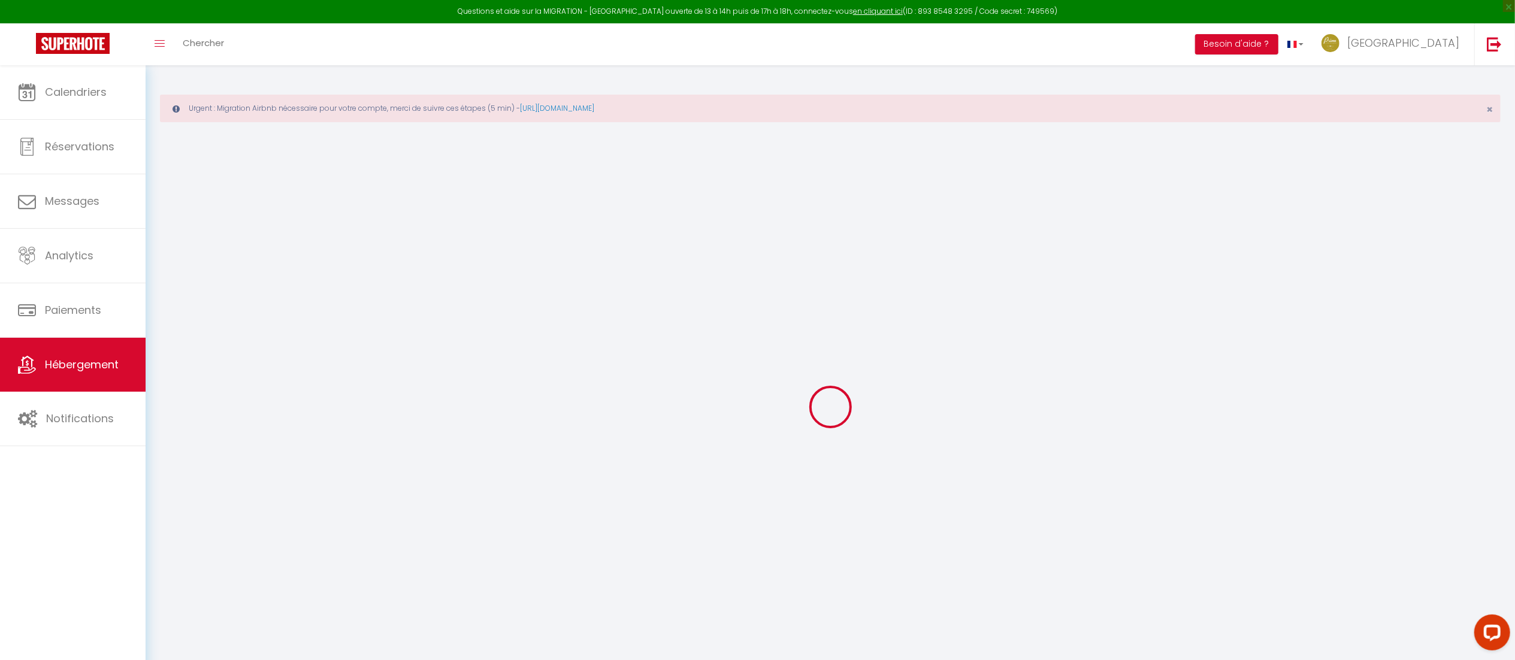
type input "5"
type input "4.5"
select select
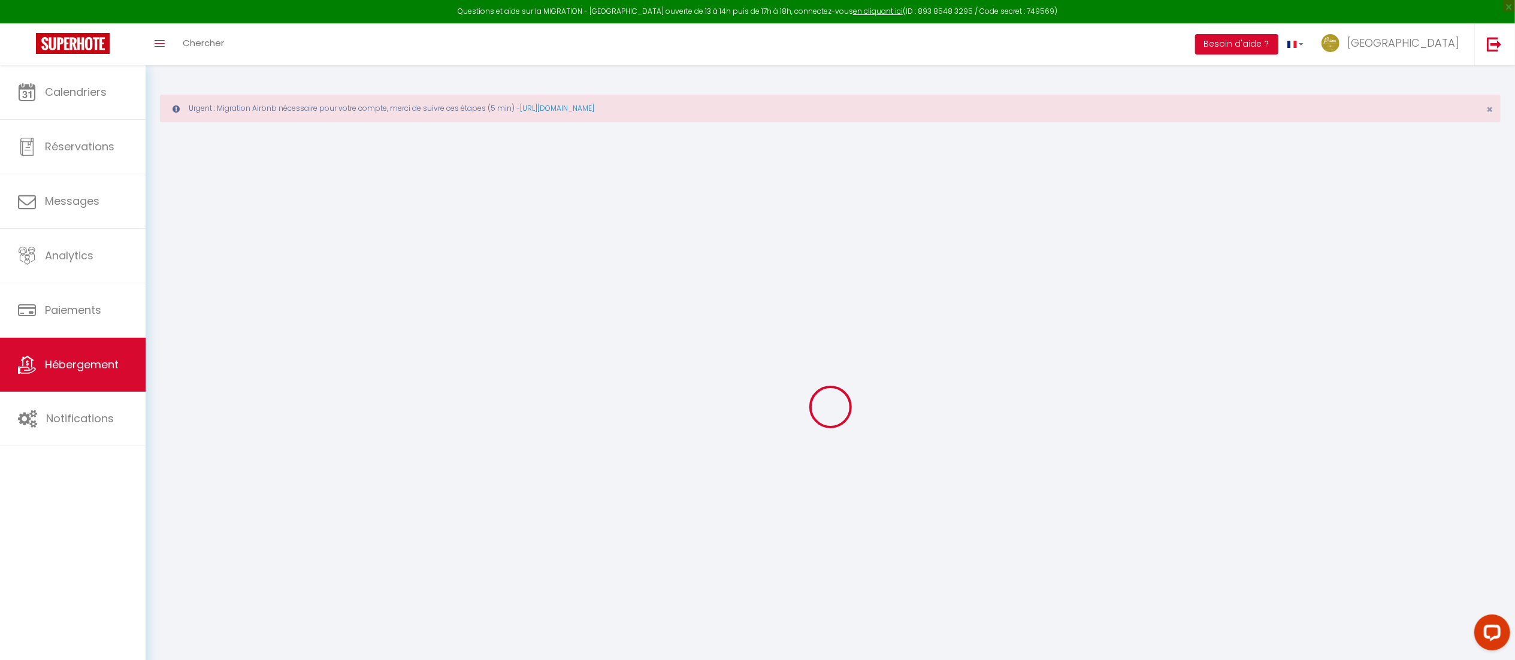
select select
type input "36 rue Tramassac"
type input "69005"
type input "[GEOGRAPHIC_DATA]"
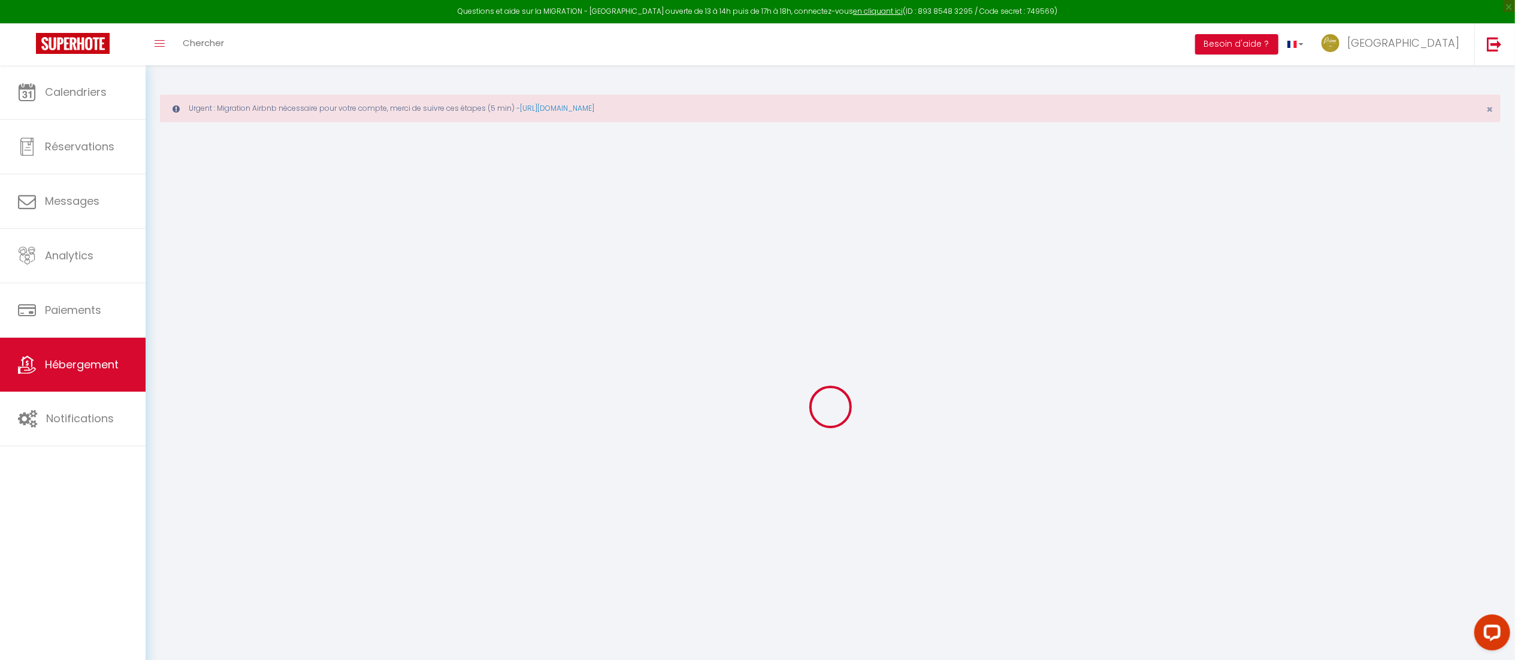
type input "[EMAIL_ADDRESS][DOMAIN_NAME]"
select select
checkbox input "false"
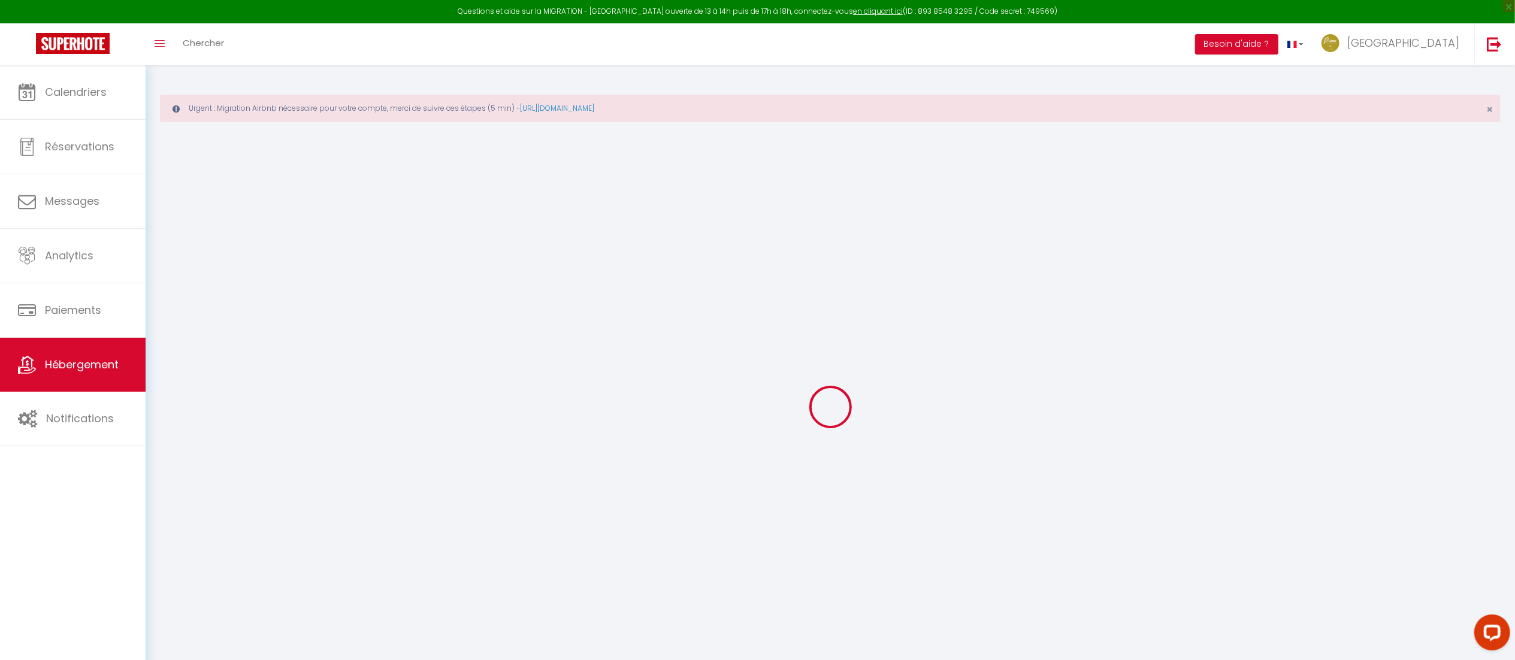
checkbox input "false"
radio input "true"
type input "105"
type input "0"
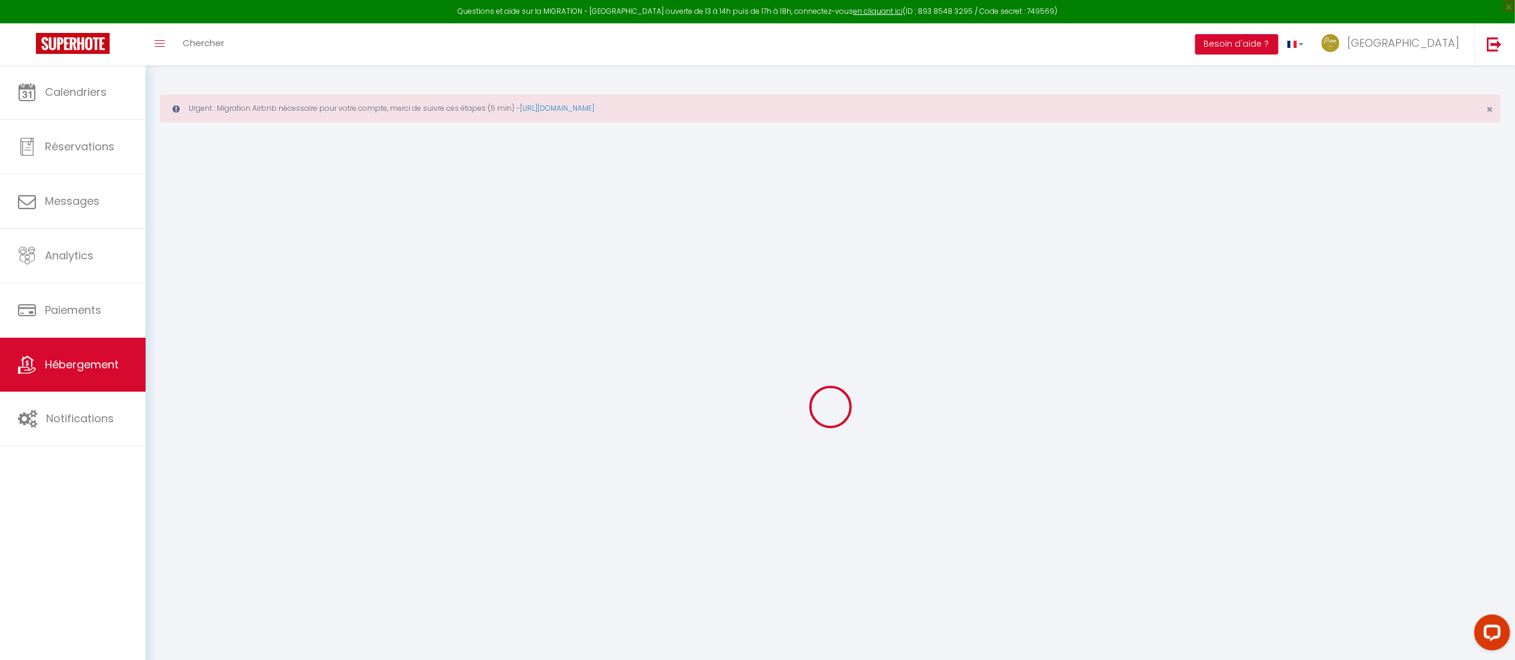
type input "0"
select select
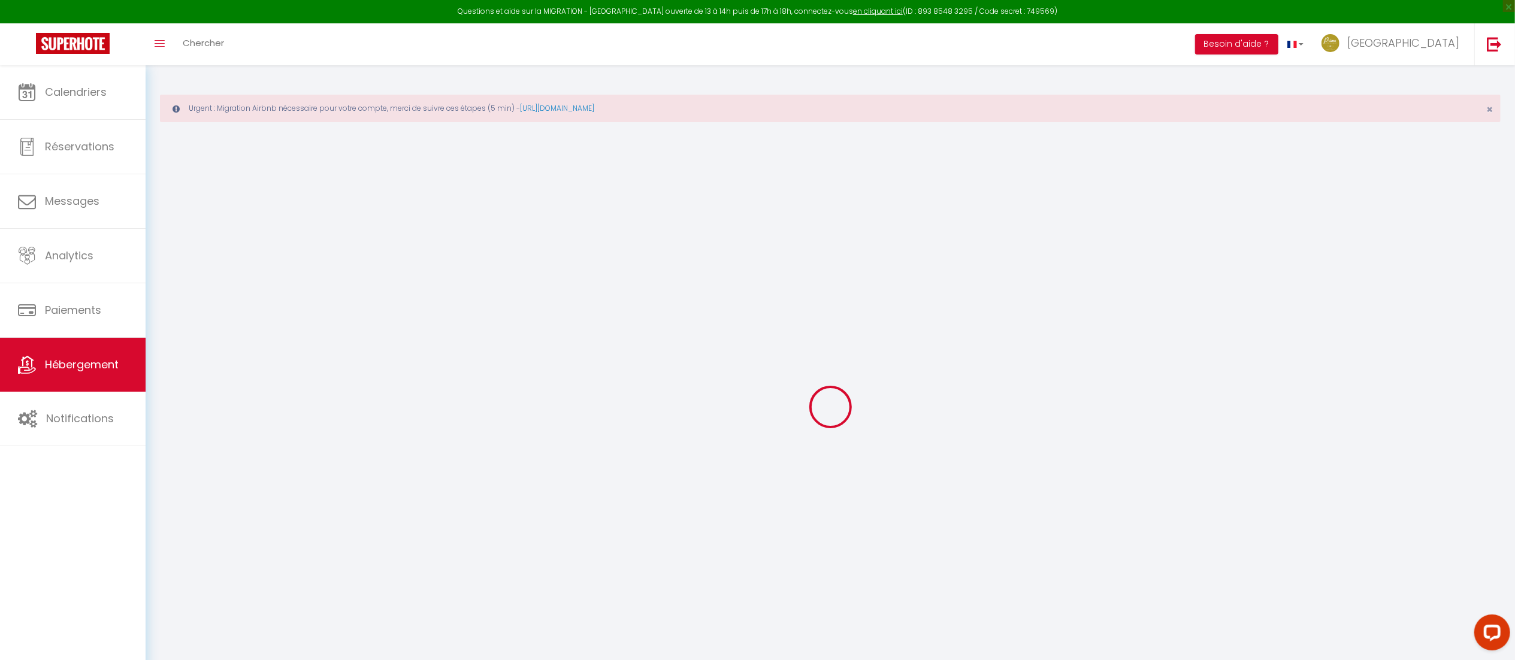
select select
checkbox input "false"
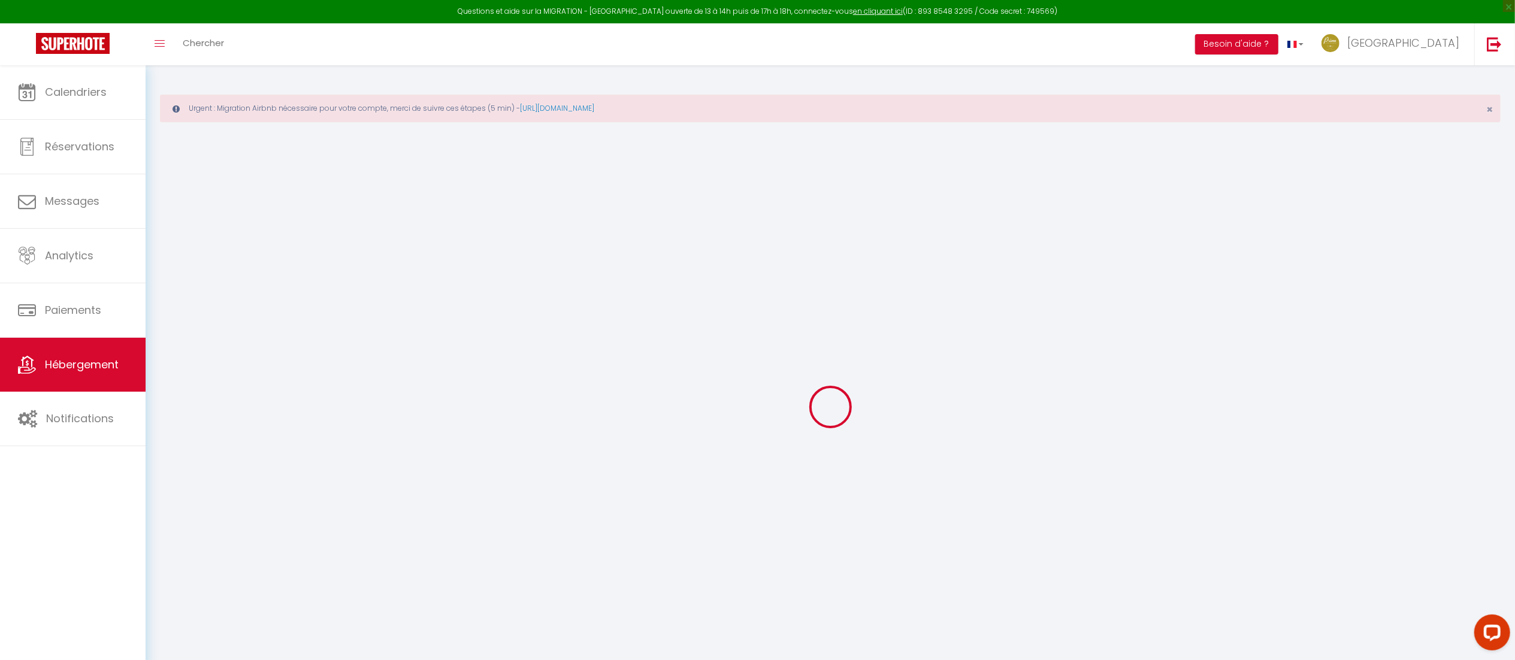
checkbox input "false"
select select "41877"
select select
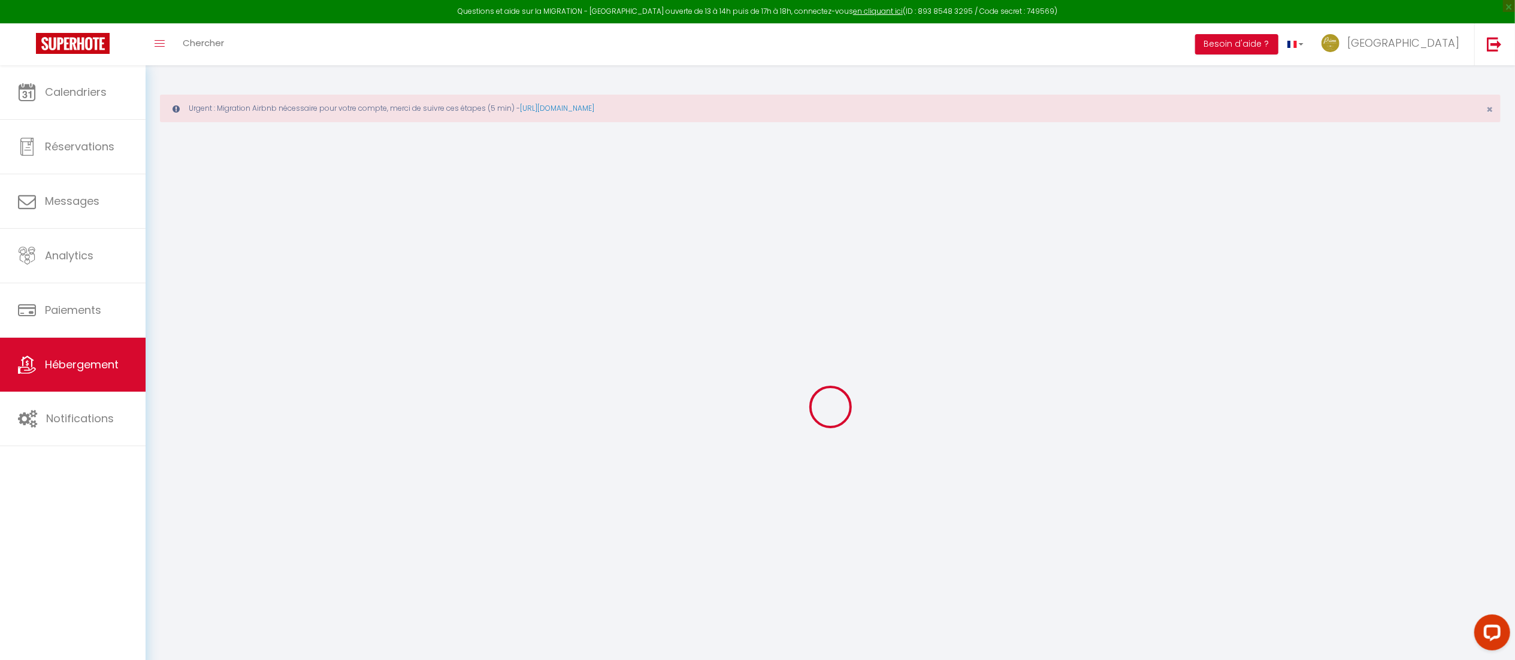
select select
checkbox input "false"
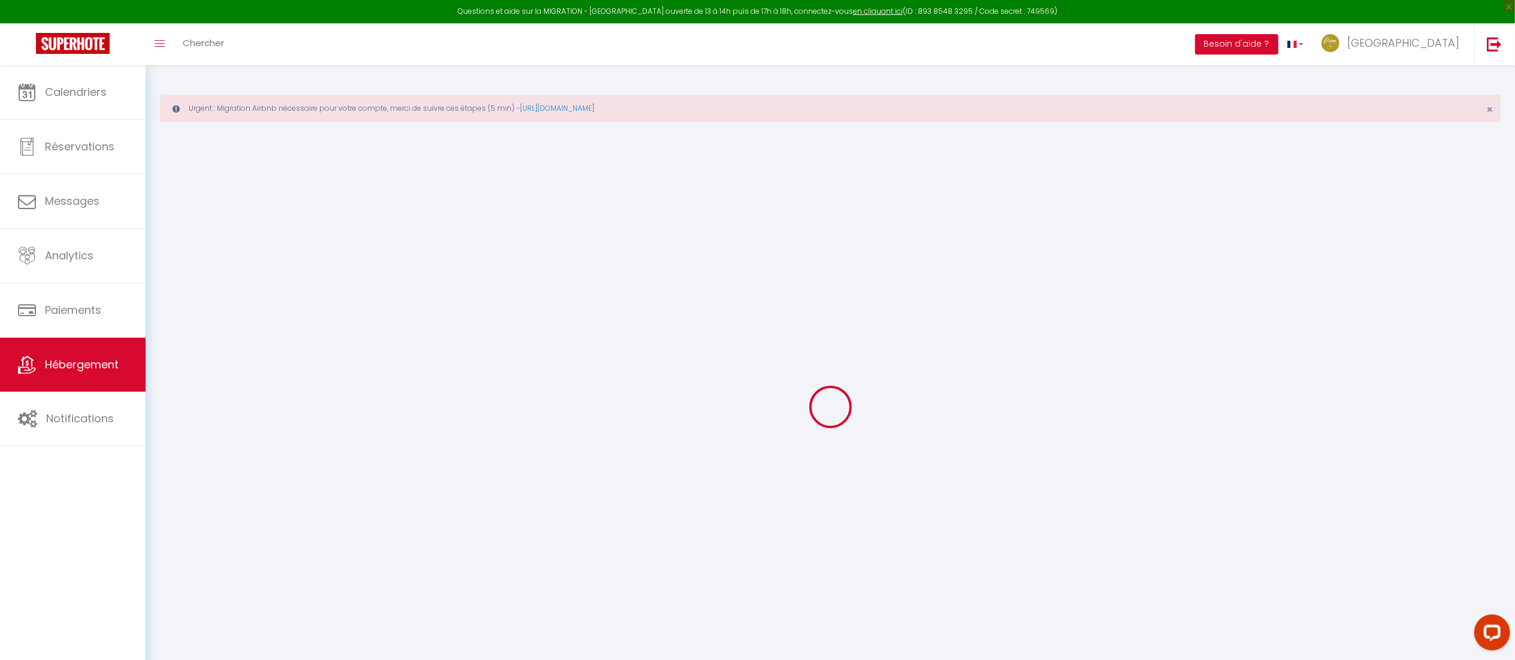
checkbox input "false"
select select
checkbox input "false"
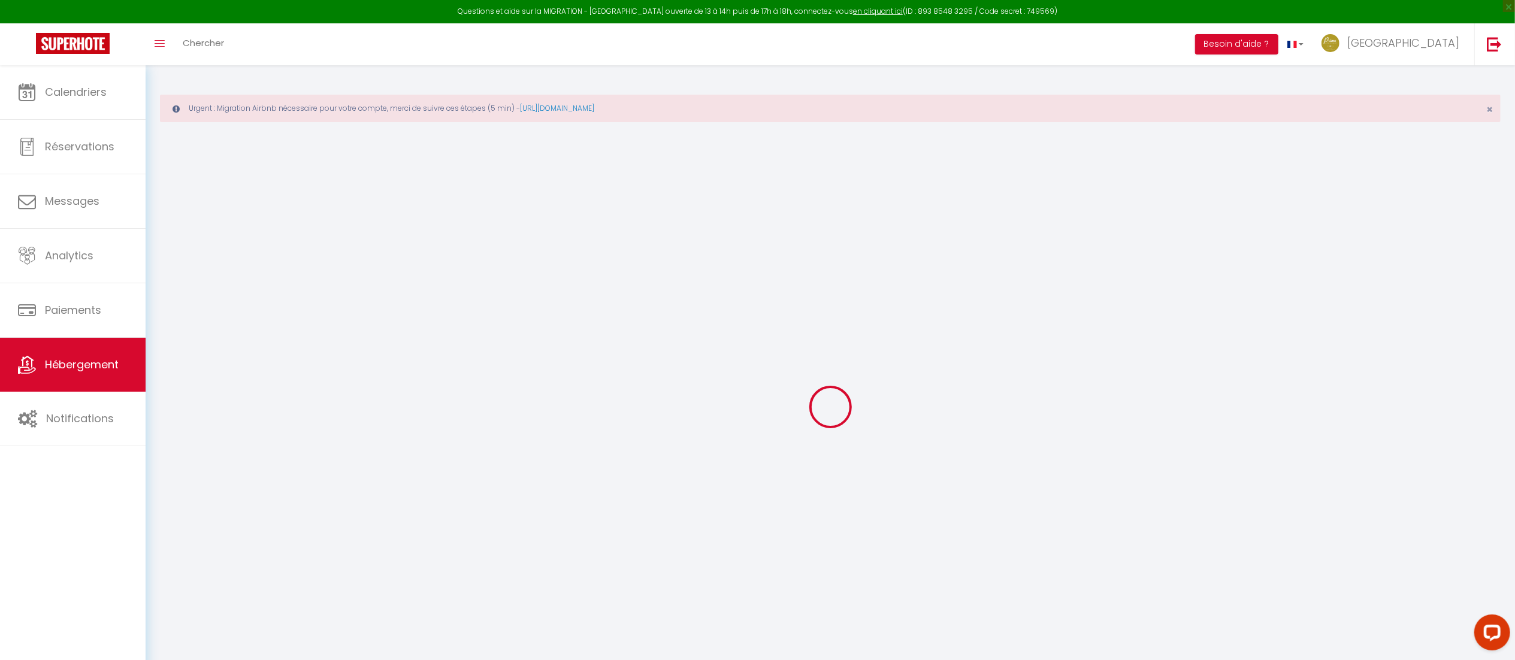
checkbox input "false"
select select "16:00"
select select
select select "21:00"
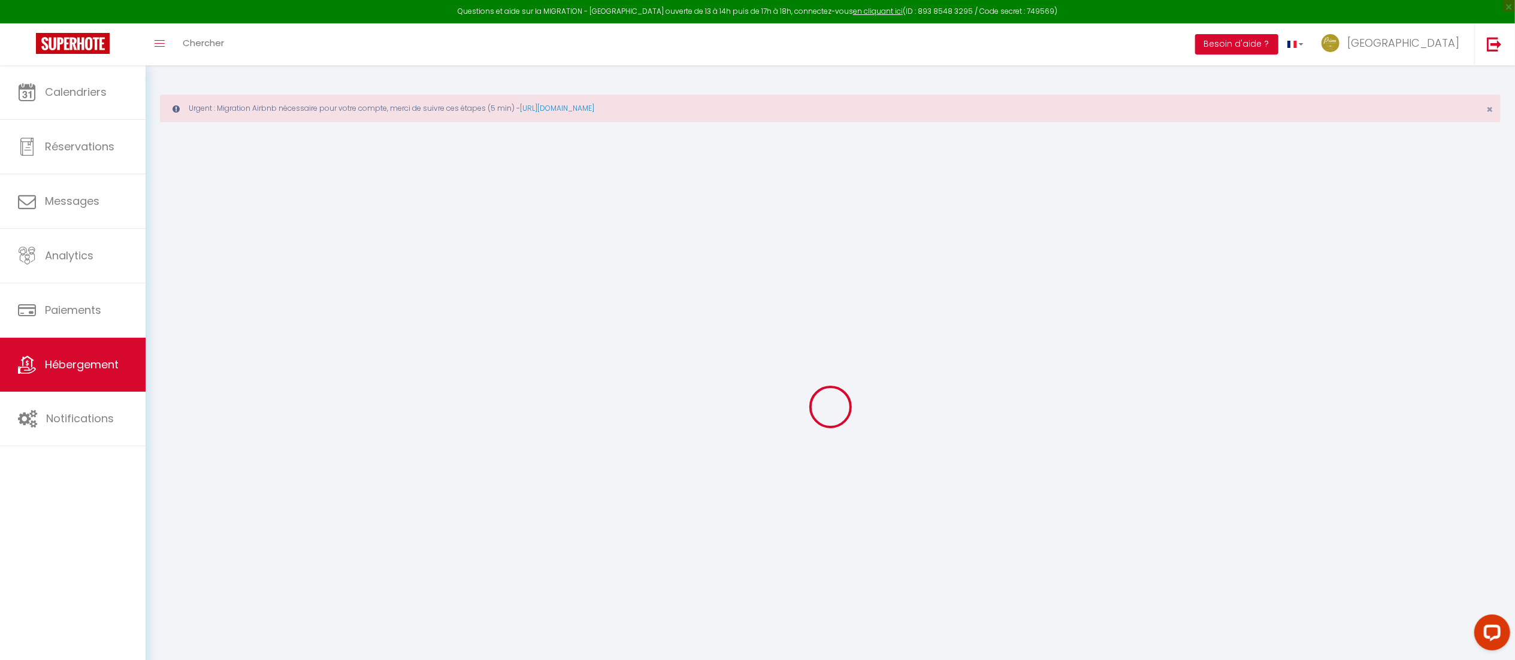
select select "30"
select select "120"
select select
checkbox input "false"
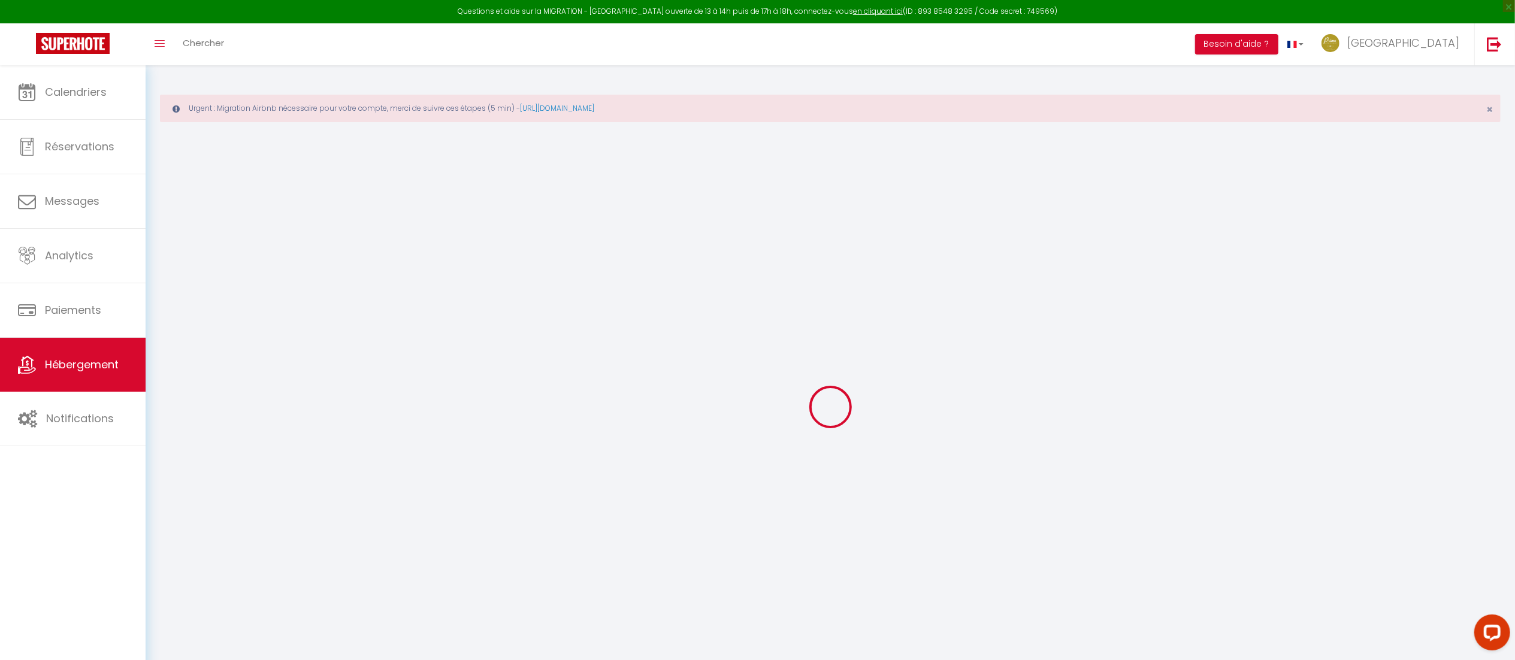
checkbox input "false"
select select
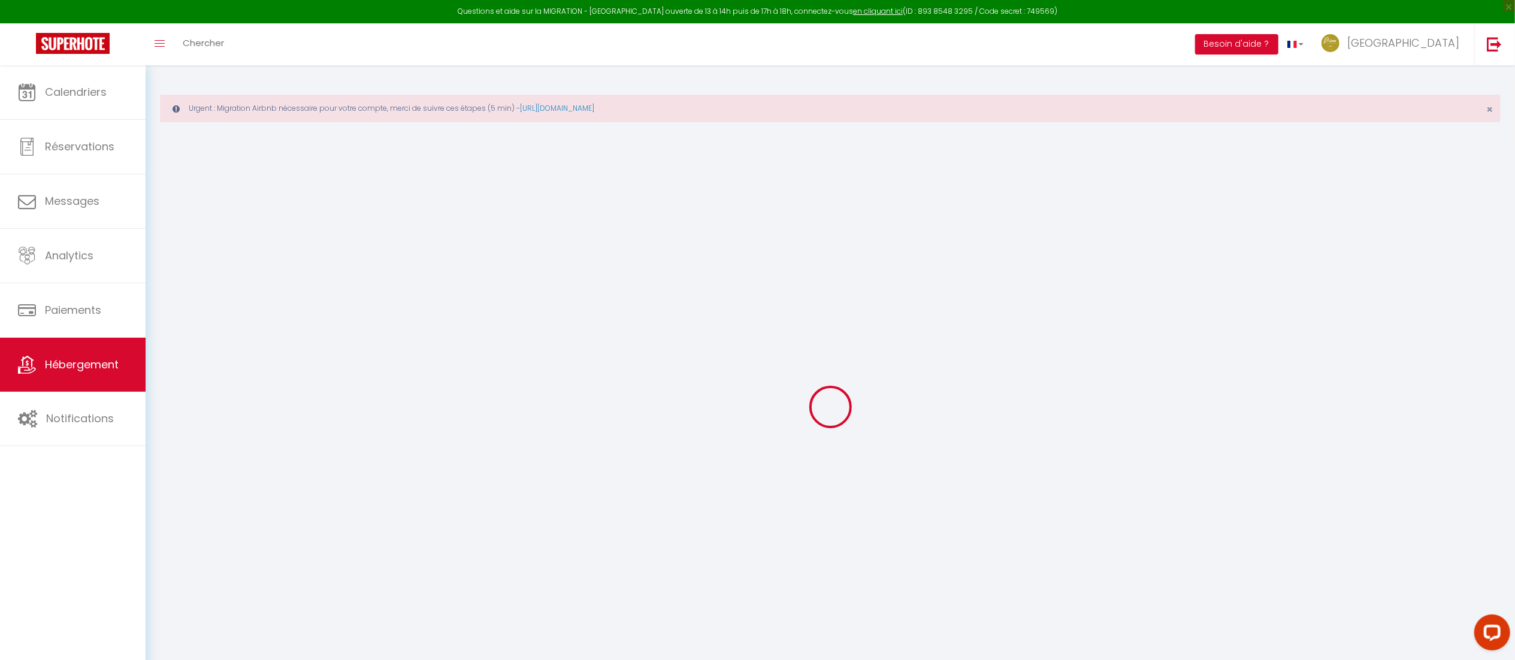
checkbox input "false"
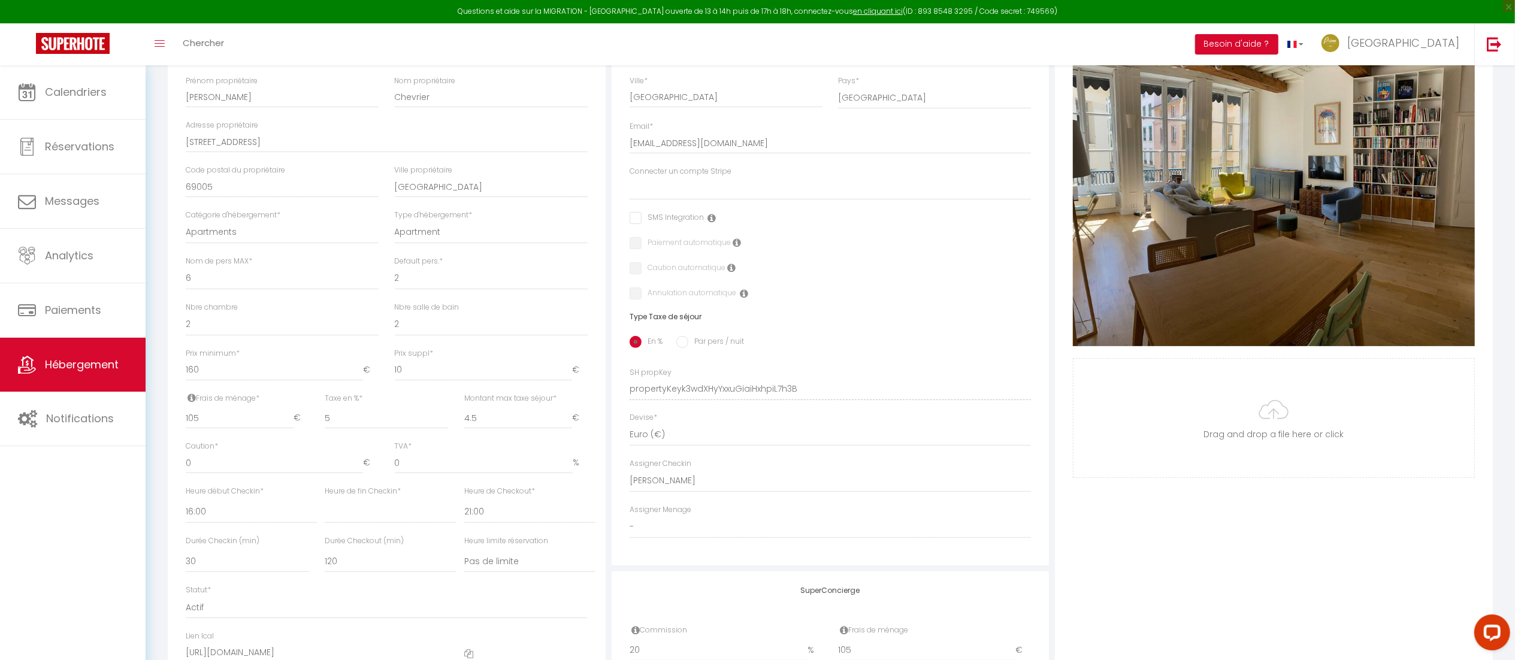
scroll to position [292, 0]
select select
checkbox input "false"
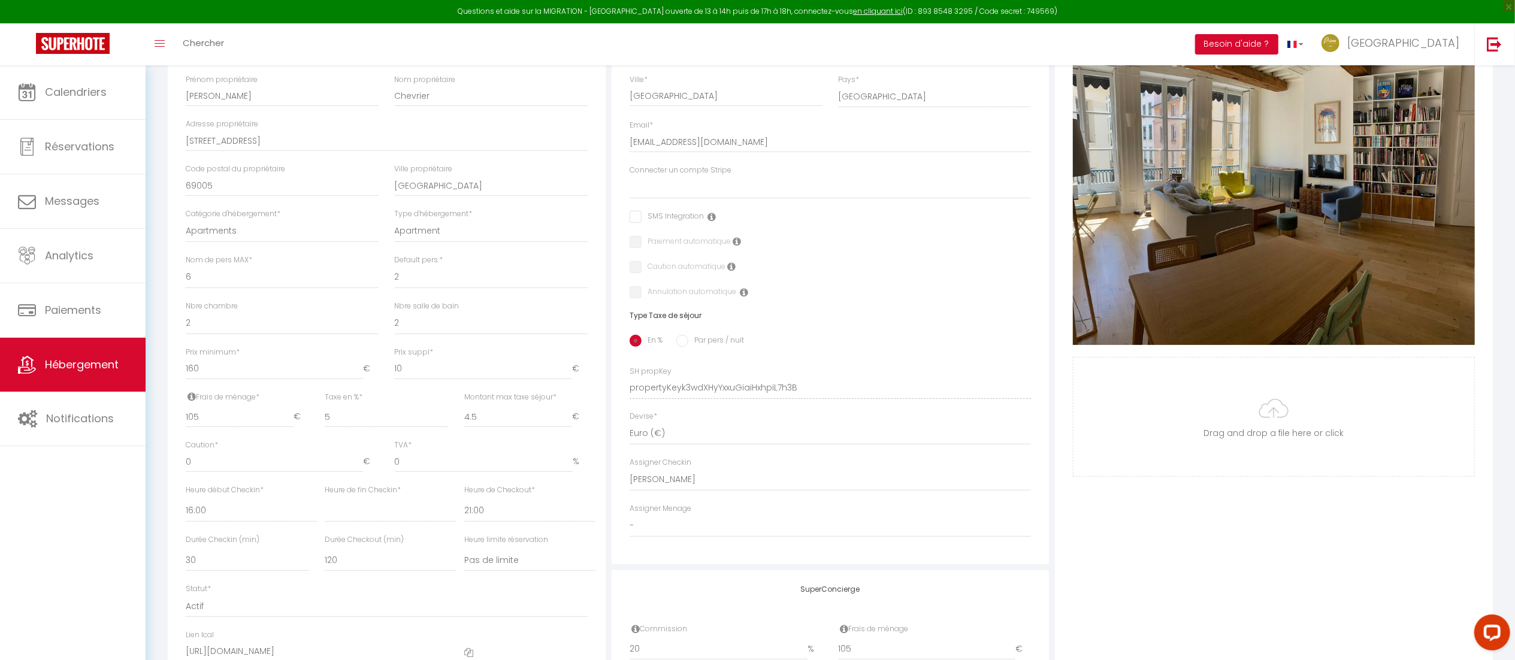
checkbox input "false"
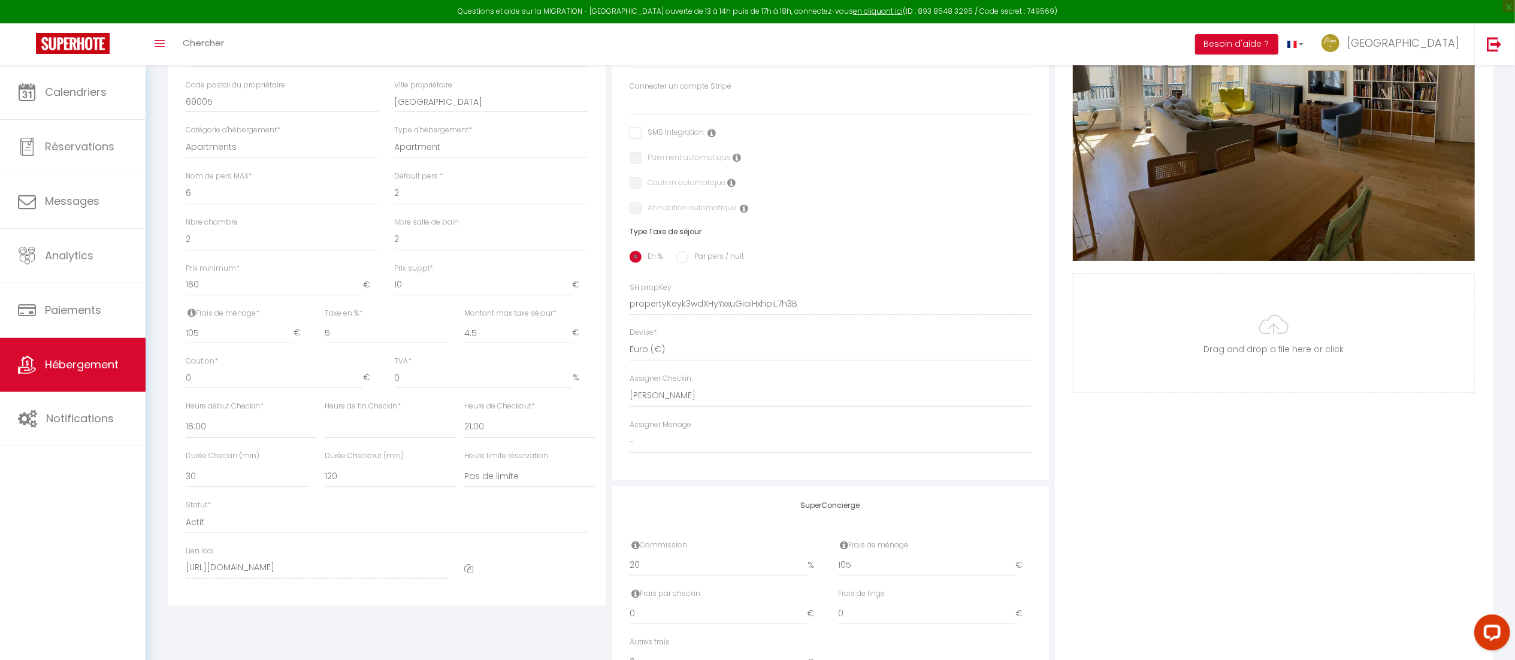
scroll to position [345, 0]
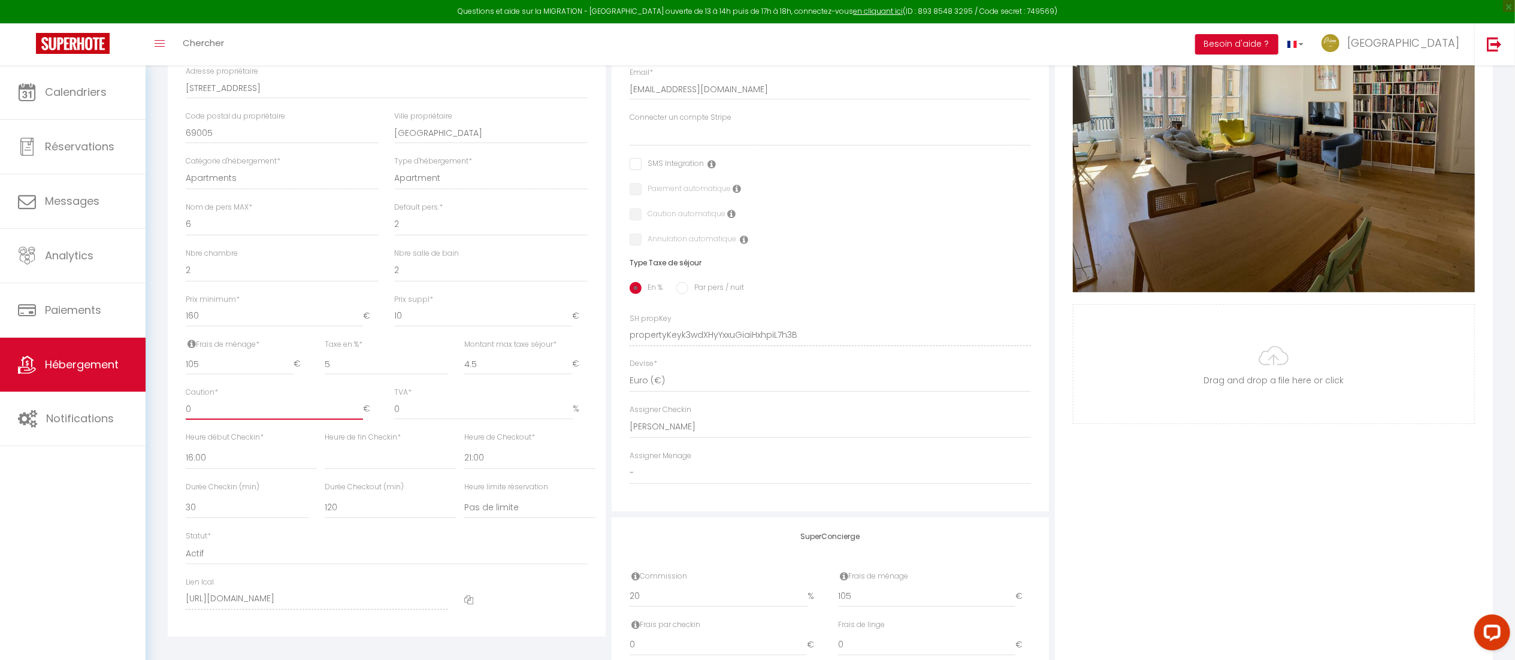
click at [238, 402] on input "0" at bounding box center [274, 409] width 177 height 22
select select
checkbox input "false"
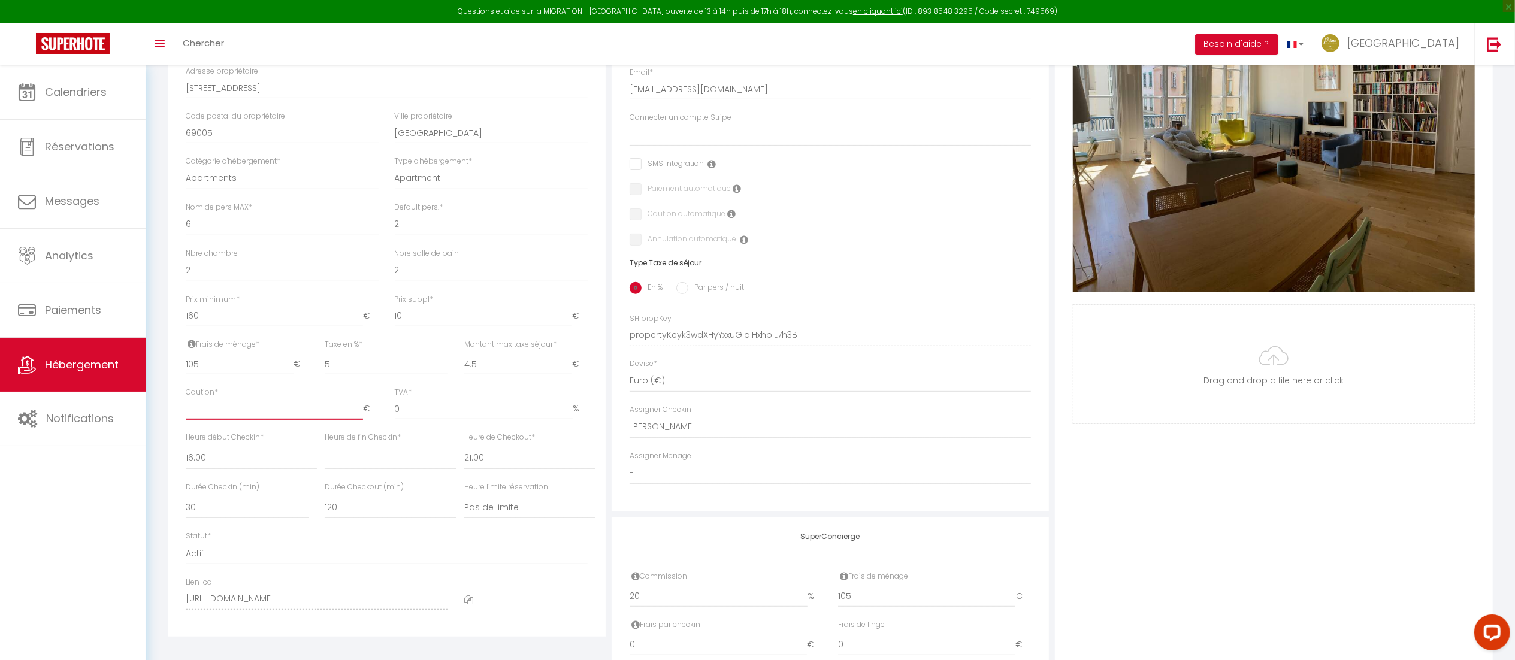
checkbox input "false"
type input "2"
select select
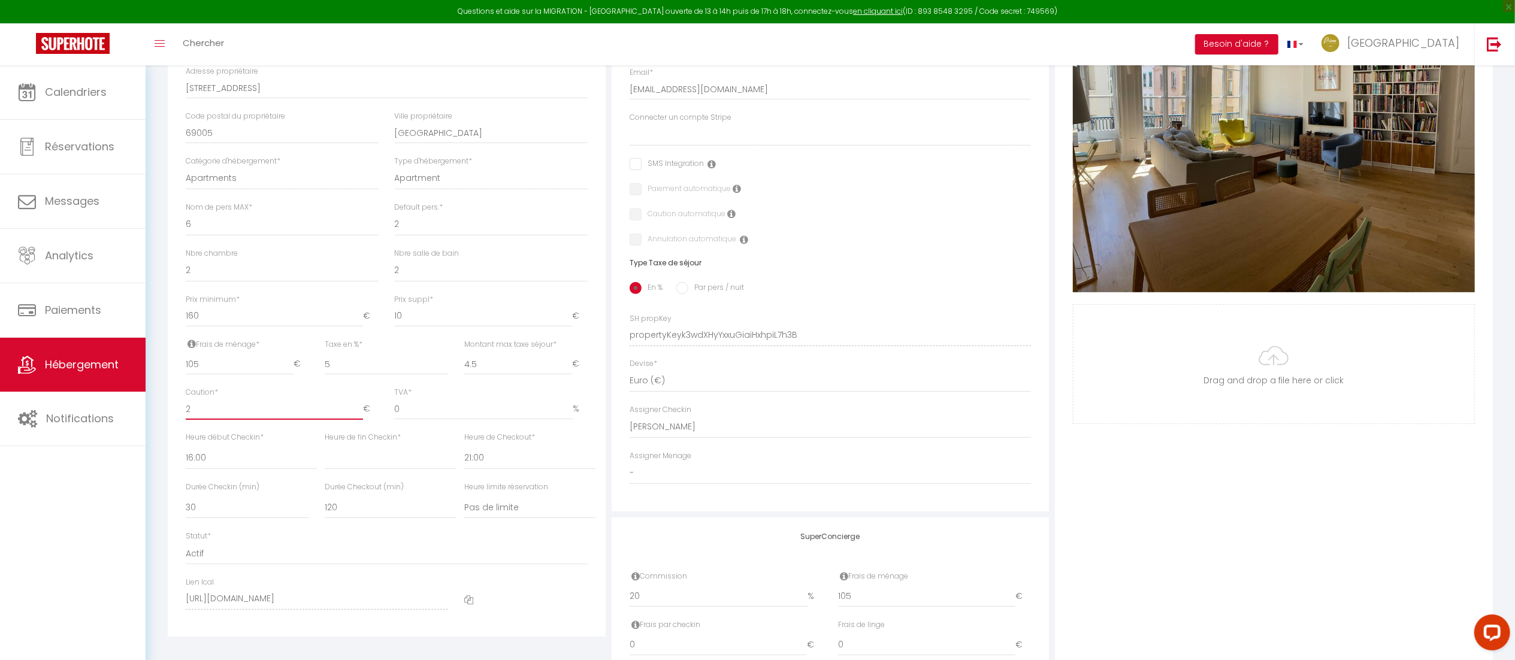
checkbox input "false"
type input "20"
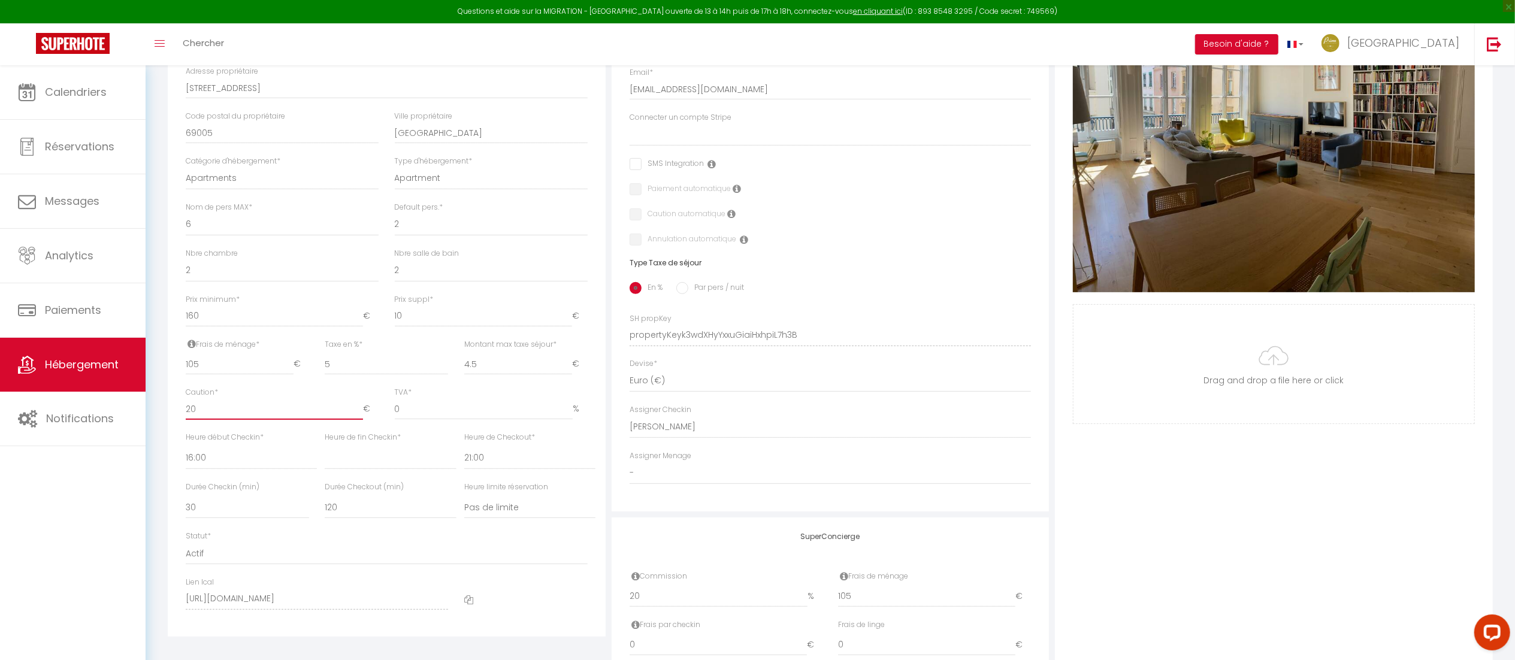
select select
checkbox input "false"
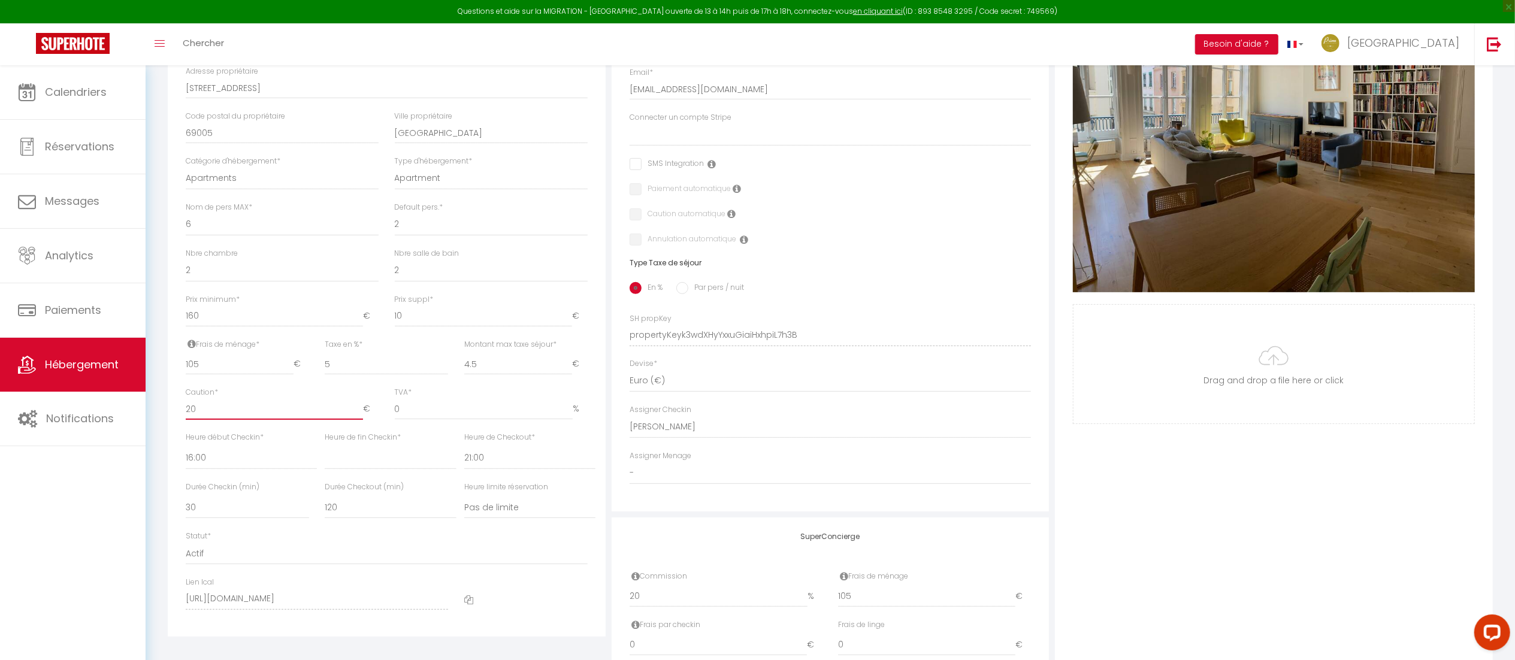
checkbox input "false"
type input "200"
select select
checkbox input "false"
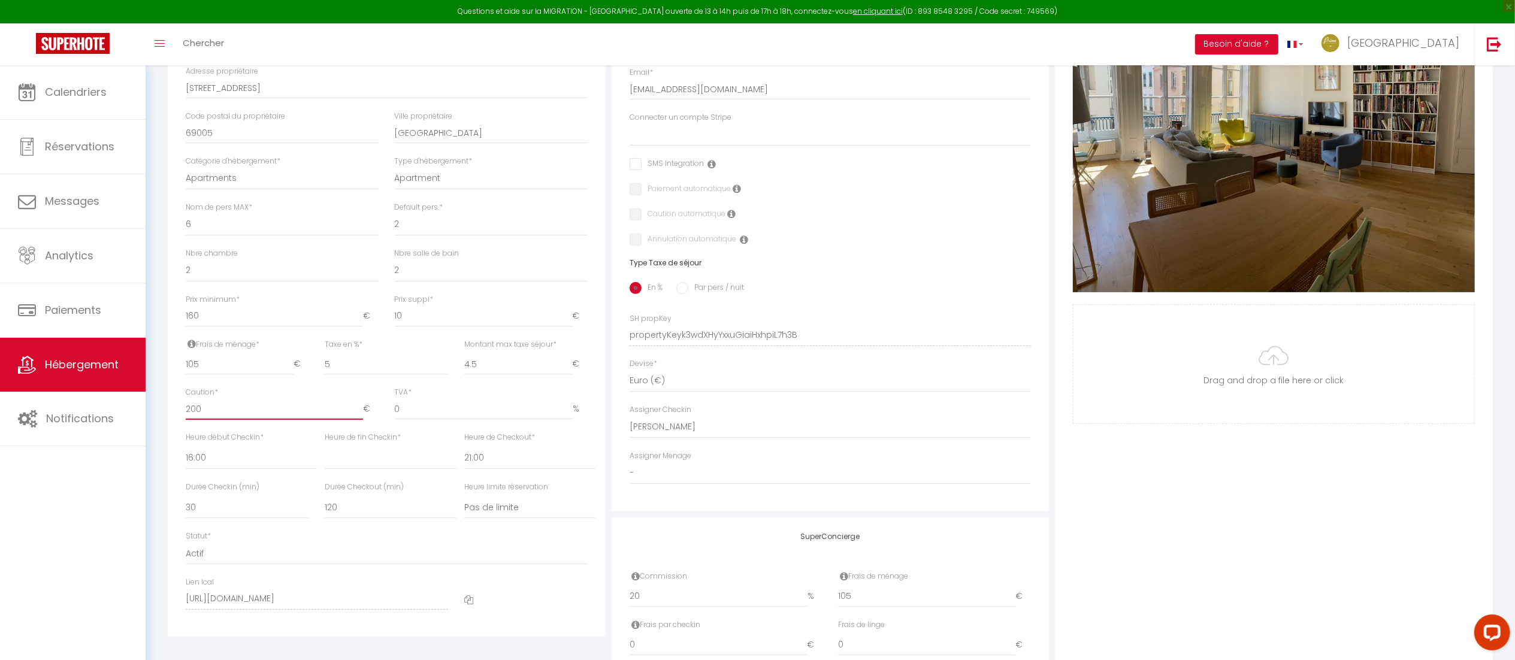
checkbox input "false"
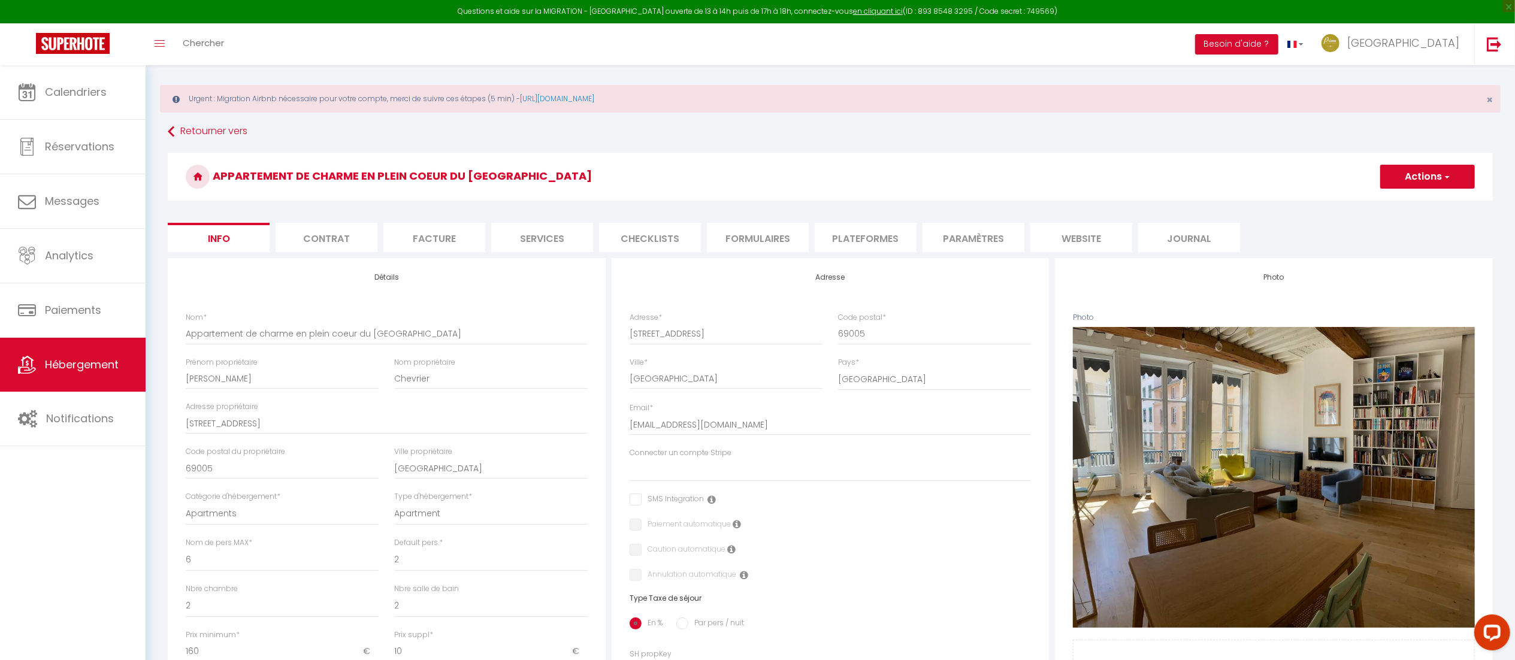
scroll to position [0, 0]
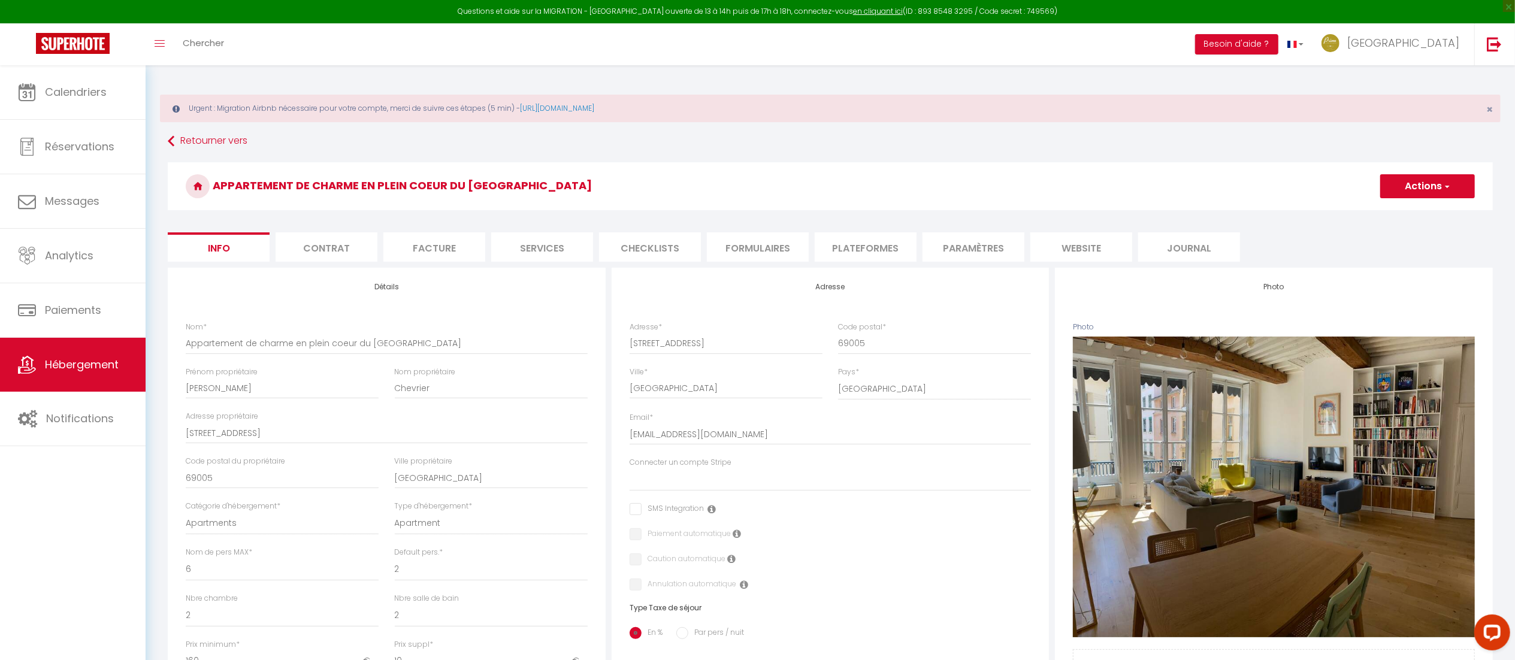
type input "200"
click at [1429, 177] on button "Actions" at bounding box center [1427, 186] width 95 height 24
click at [1391, 212] on input "Enregistrer" at bounding box center [1380, 213] width 44 height 12
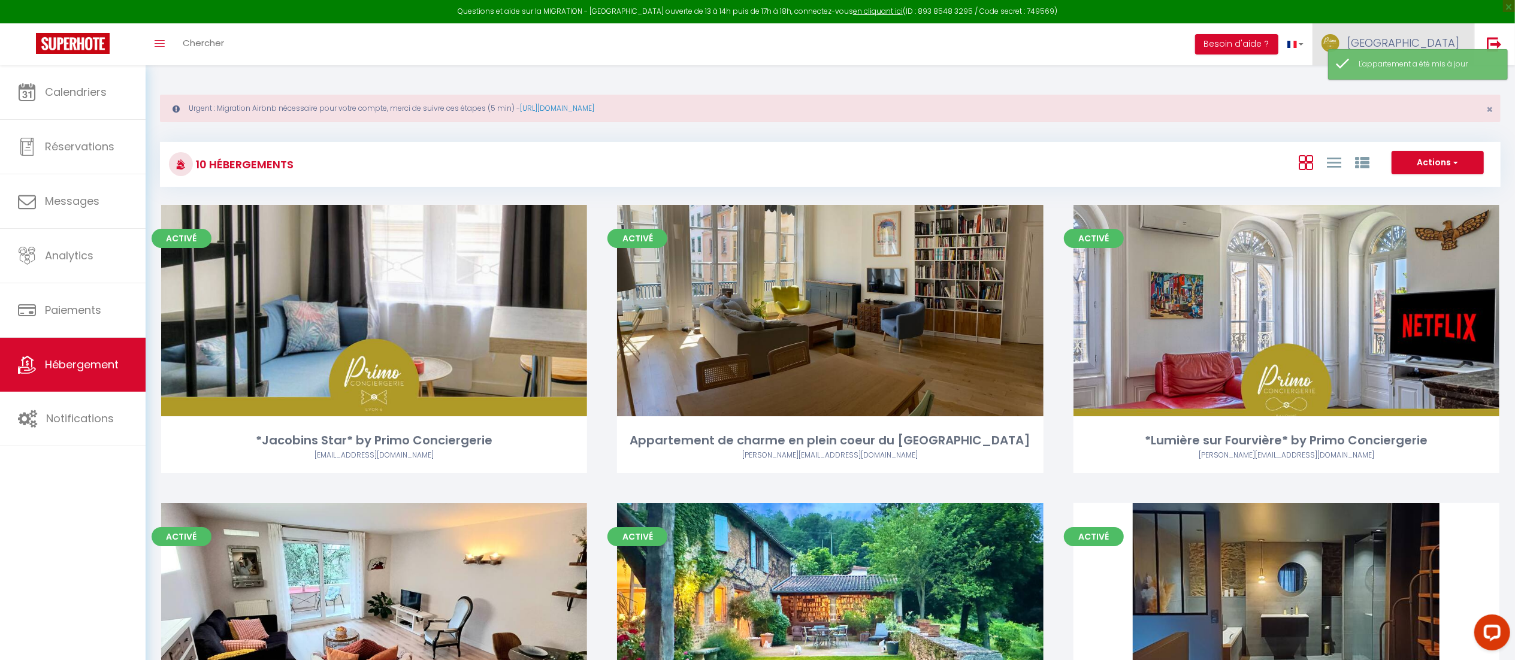
click at [1452, 40] on span "[GEOGRAPHIC_DATA]" at bounding box center [1403, 42] width 112 height 15
click at [1409, 83] on link "Paramètres" at bounding box center [1426, 83] width 89 height 20
select select "fr"
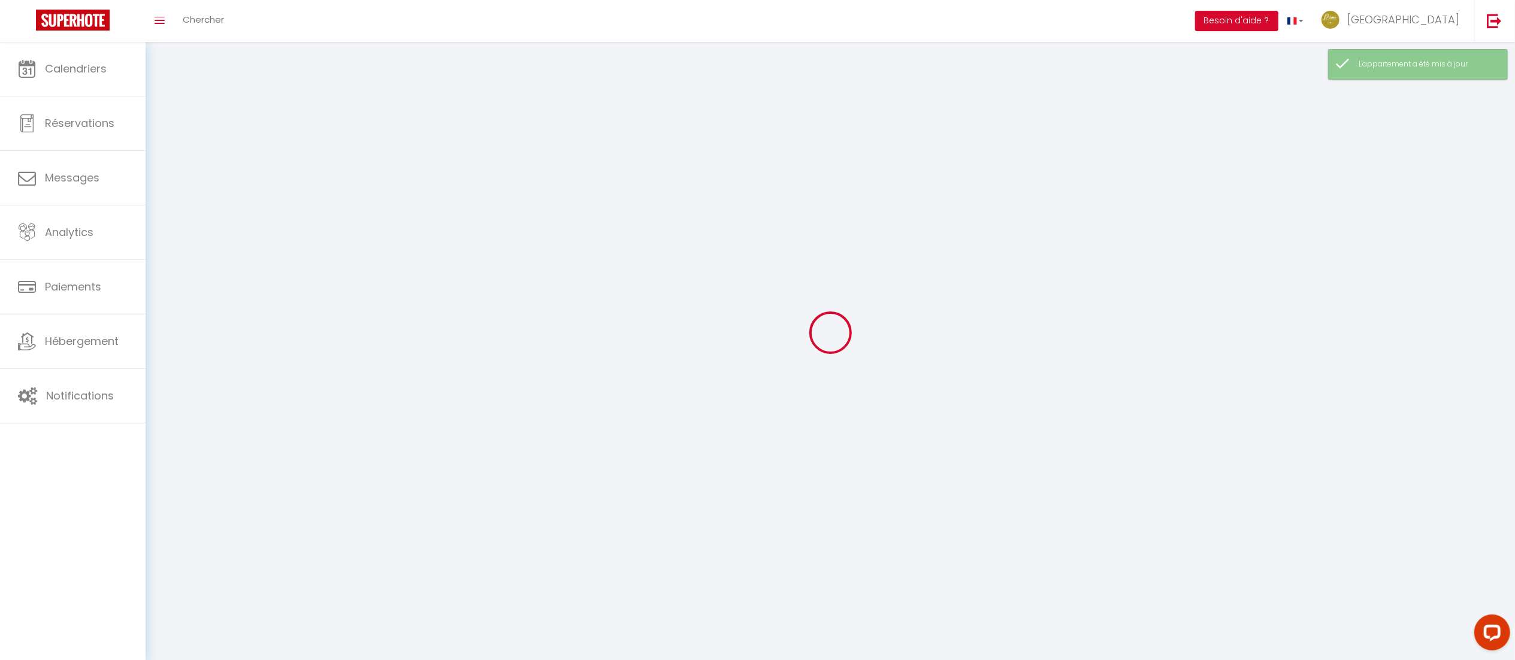
type input "[GEOGRAPHIC_DATA]"
type input "VESTA"
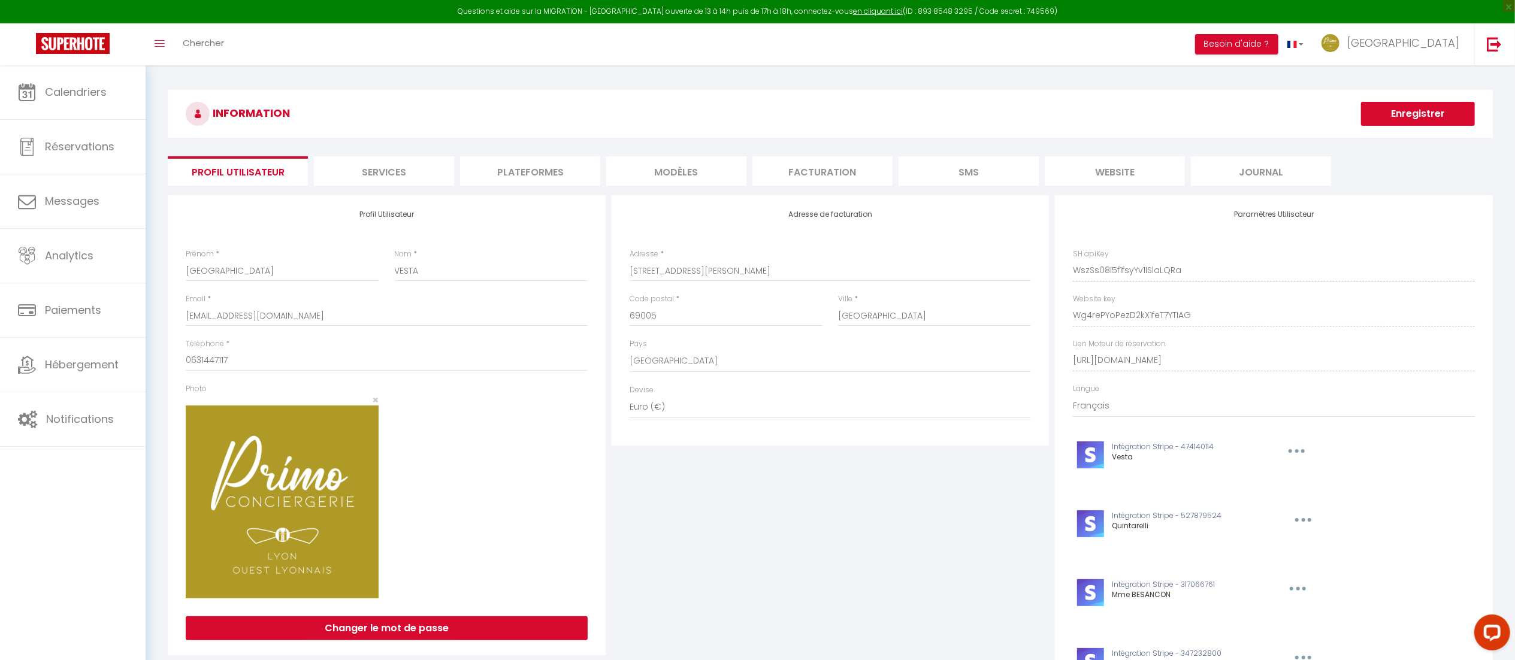
click at [529, 177] on li "Plateformes" at bounding box center [530, 170] width 140 height 29
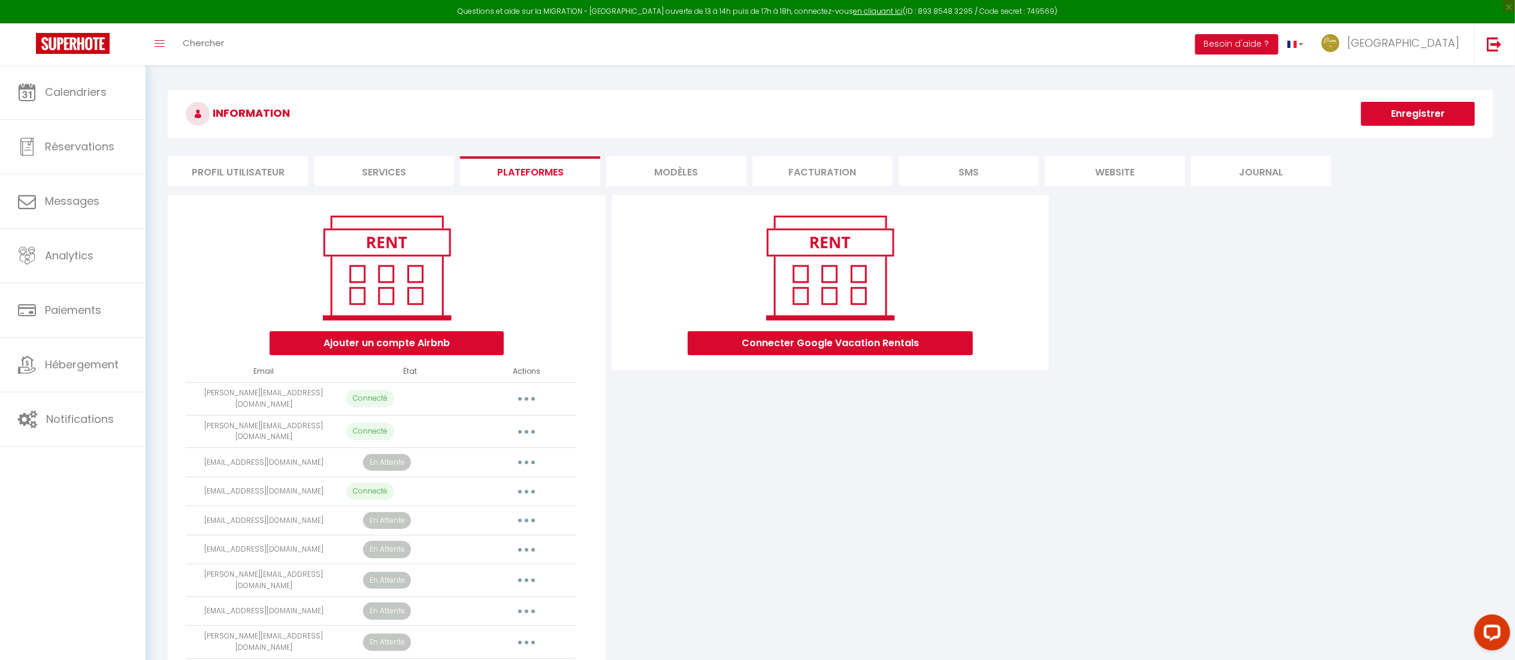
scroll to position [101, 0]
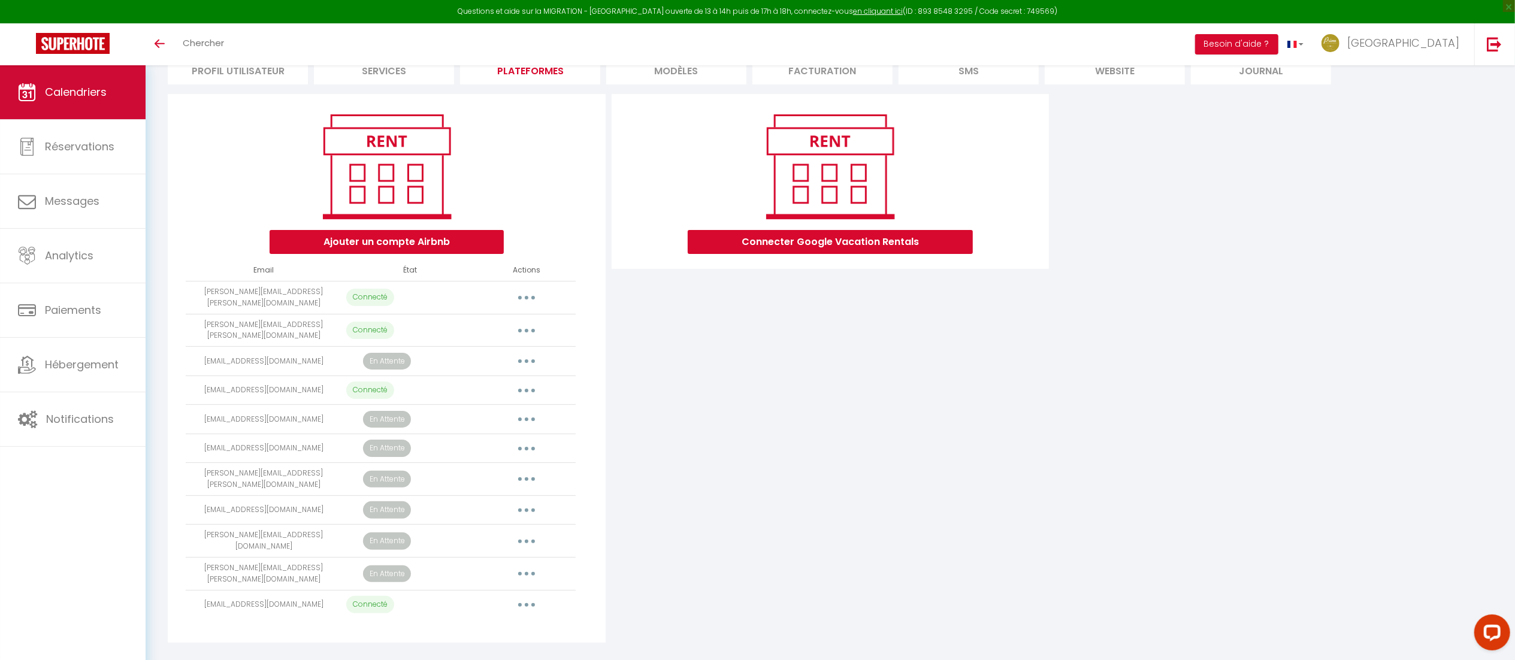
click at [99, 95] on span "Calendriers" at bounding box center [76, 91] width 62 height 15
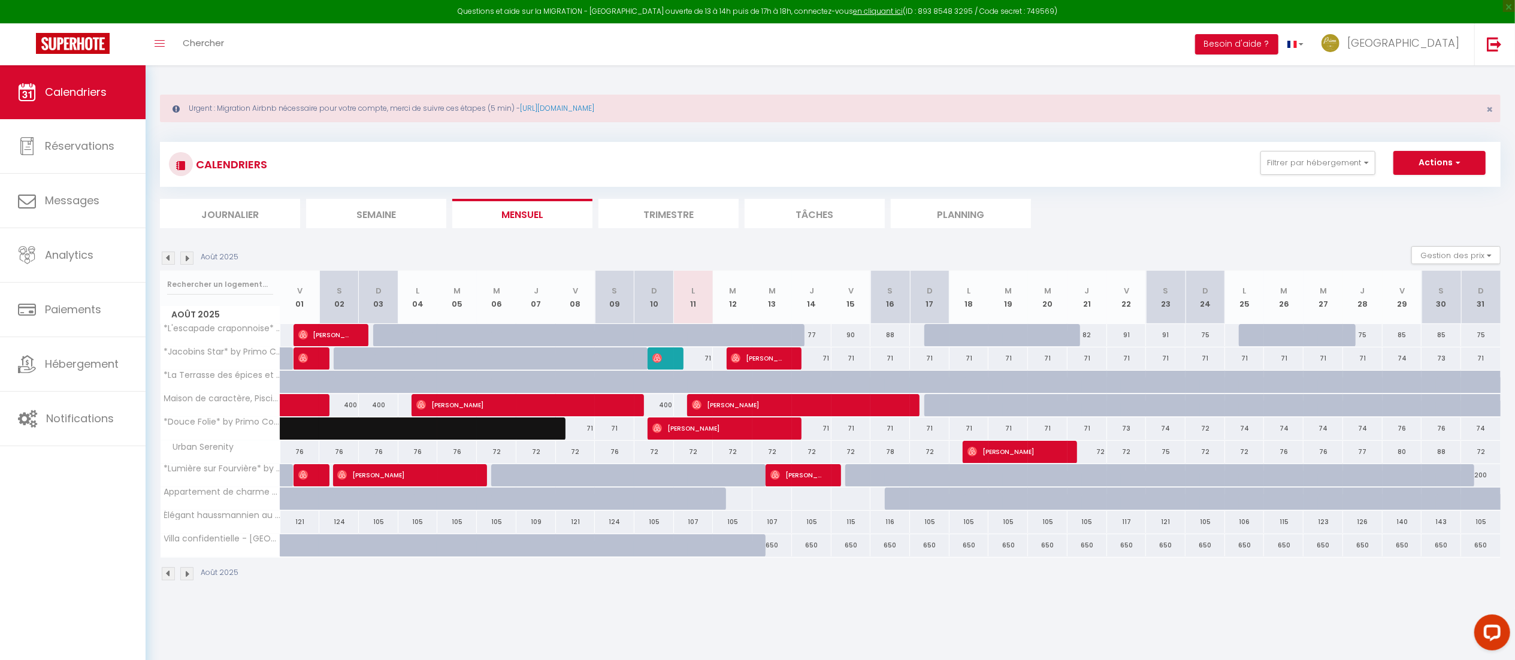
click at [187, 258] on img at bounding box center [186, 258] width 13 height 13
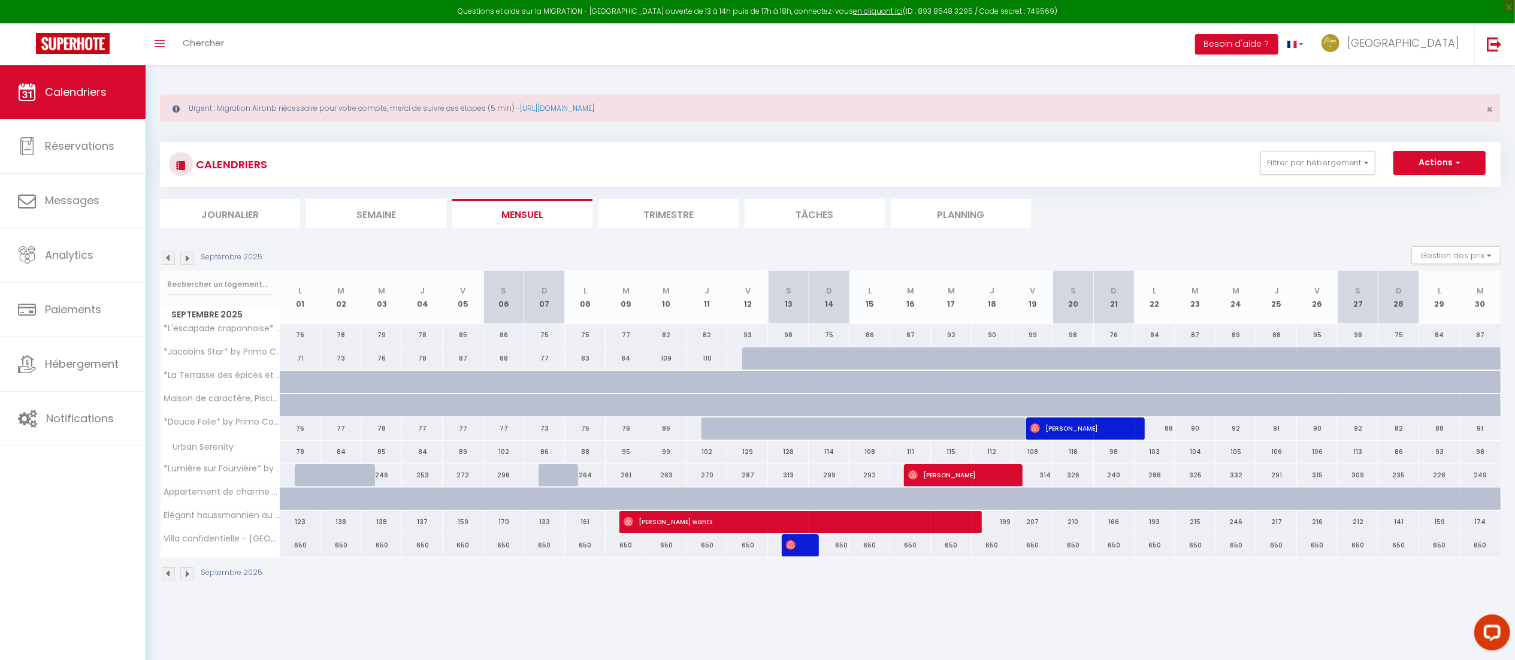
click at [163, 261] on img at bounding box center [168, 258] width 13 height 13
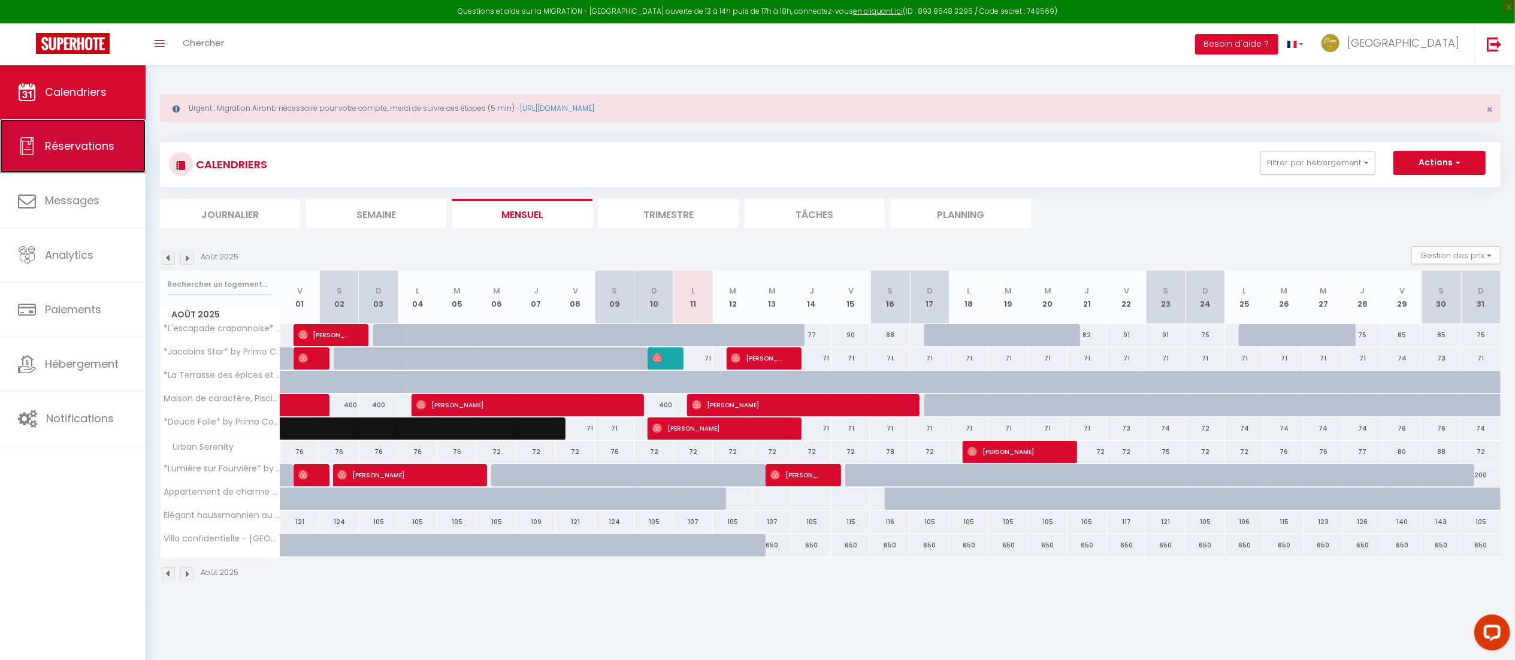
click at [86, 162] on link "Réservations" at bounding box center [73, 146] width 146 height 54
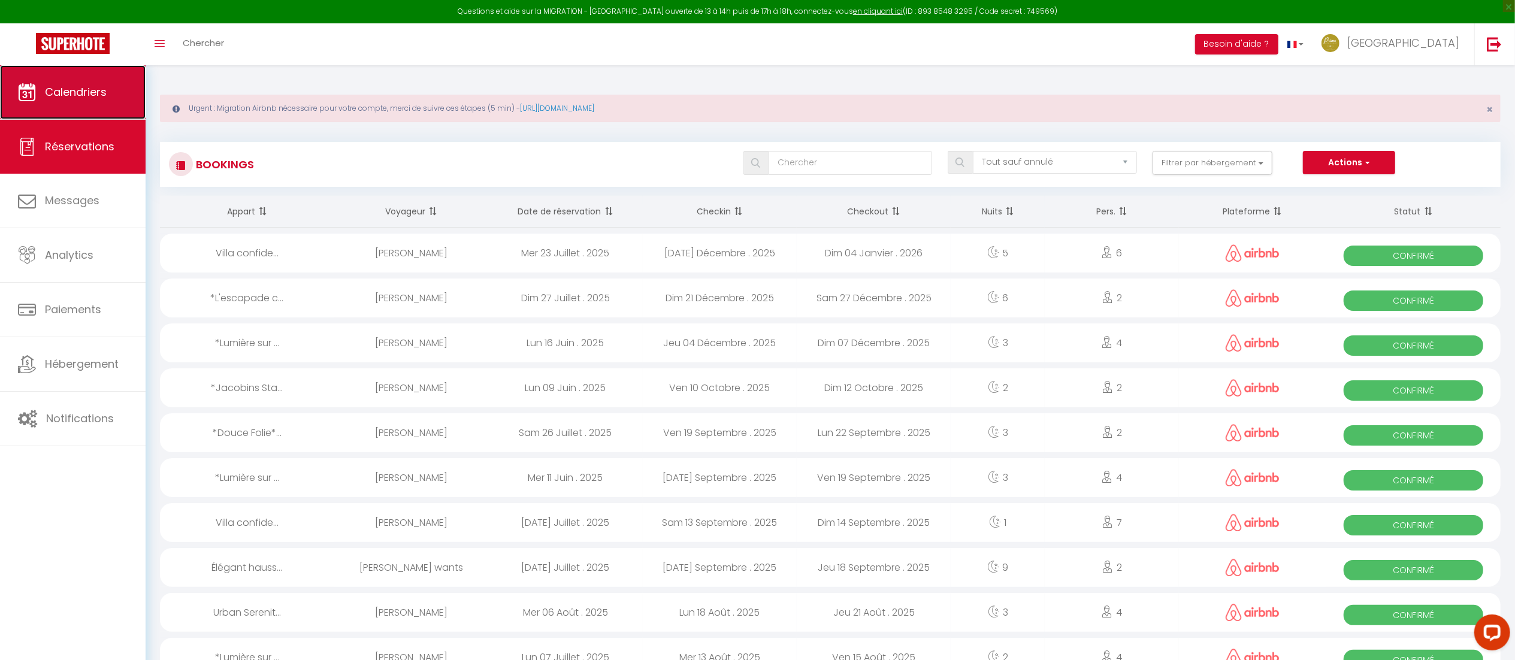
click at [59, 84] on span "Calendriers" at bounding box center [76, 91] width 62 height 15
